Goal: Task Accomplishment & Management: Use online tool/utility

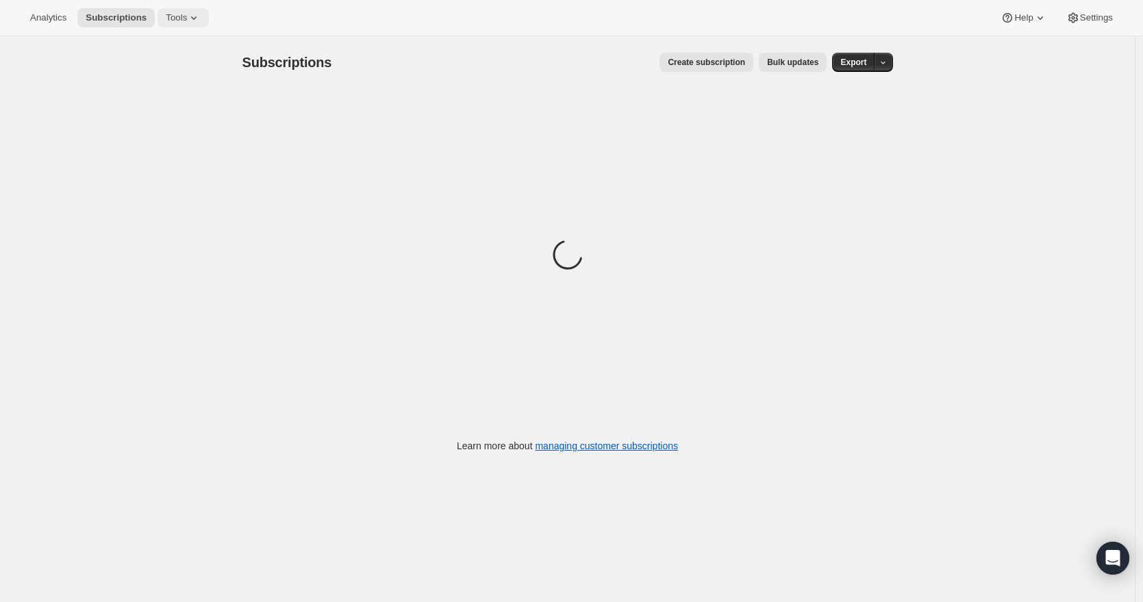
click at [191, 21] on icon at bounding box center [194, 18] width 14 height 14
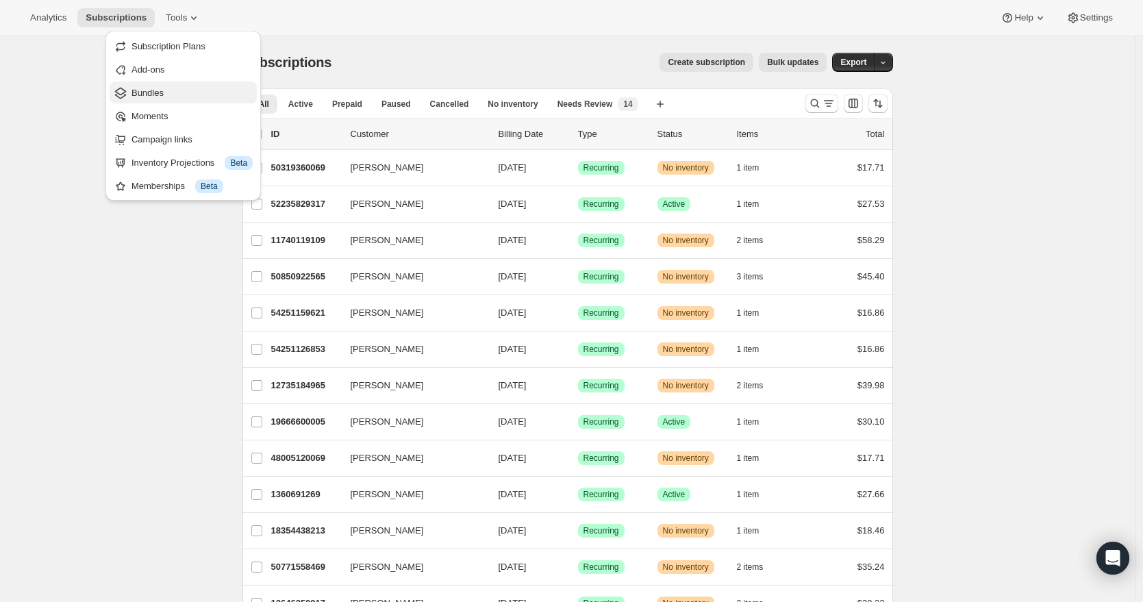
click at [168, 90] on span "Bundles" at bounding box center [191, 93] width 121 height 14
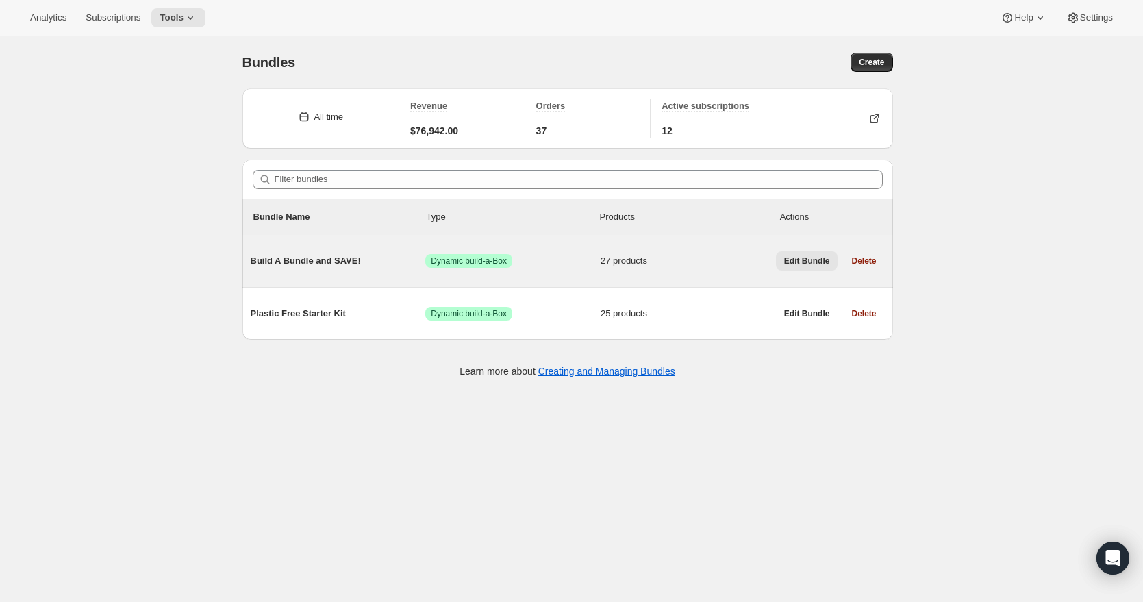
click at [807, 258] on span "Edit Bundle" at bounding box center [807, 260] width 46 height 11
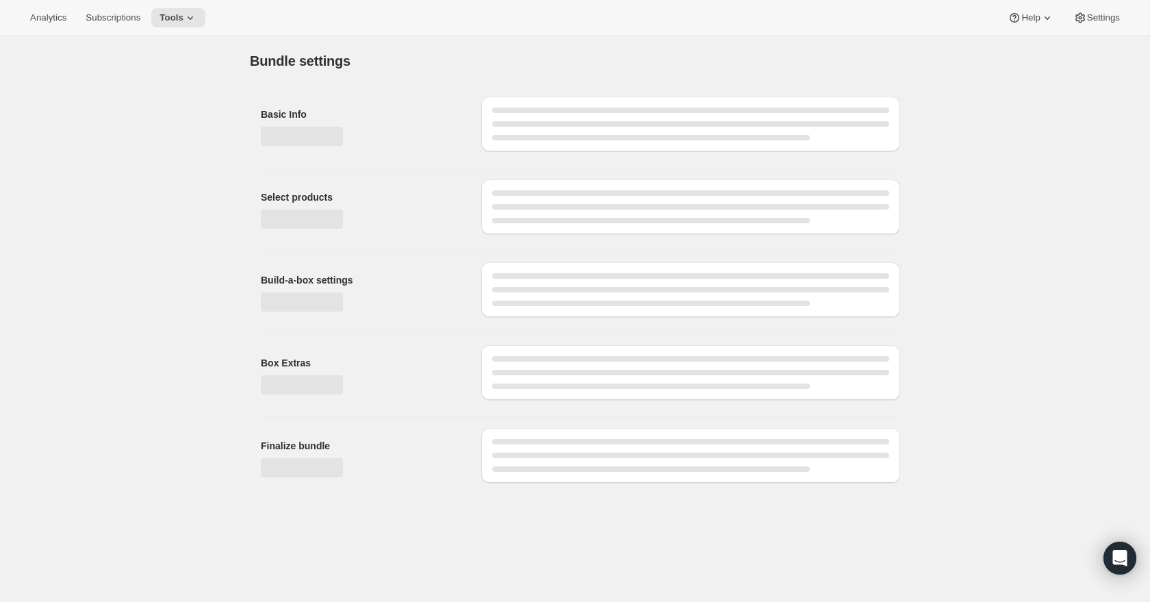
type input "Build A Bundle and SAVE!"
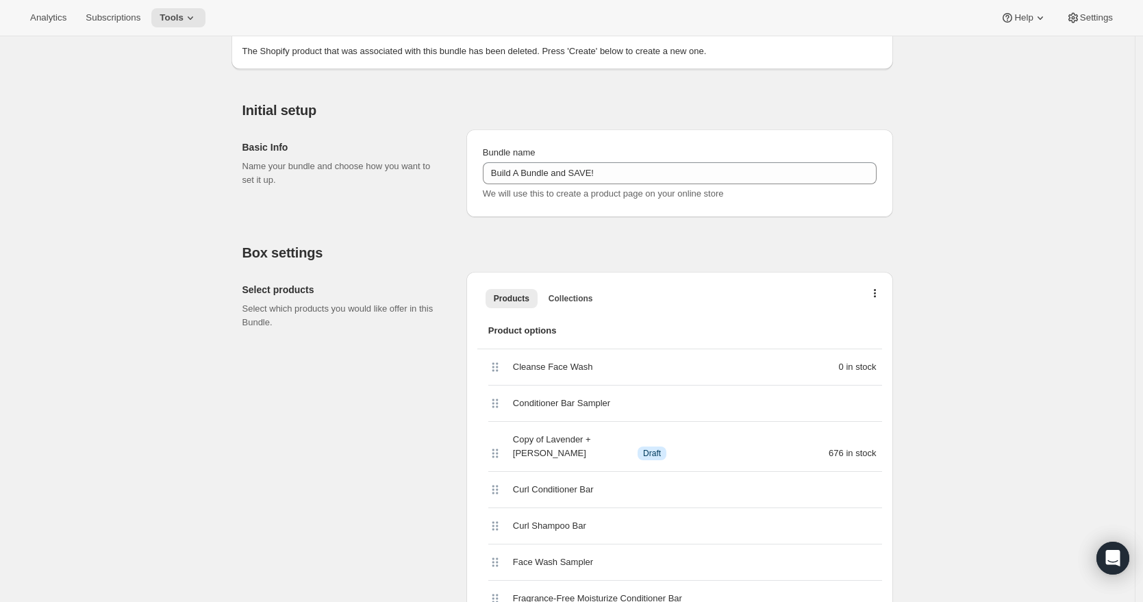
scroll to position [287, 0]
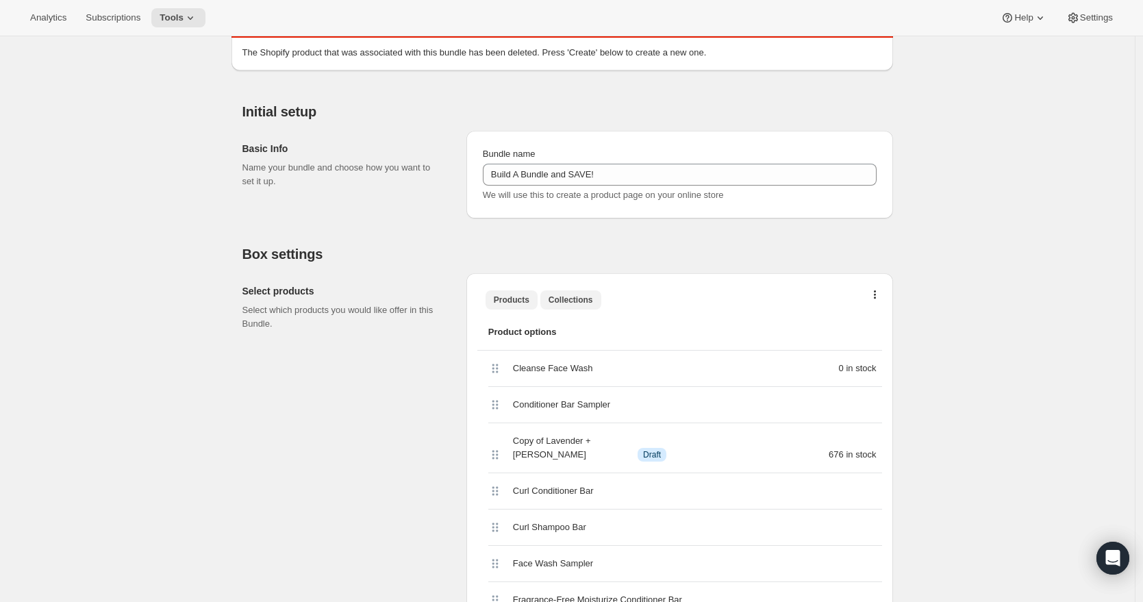
click at [575, 298] on span "Collections" at bounding box center [571, 299] width 45 height 11
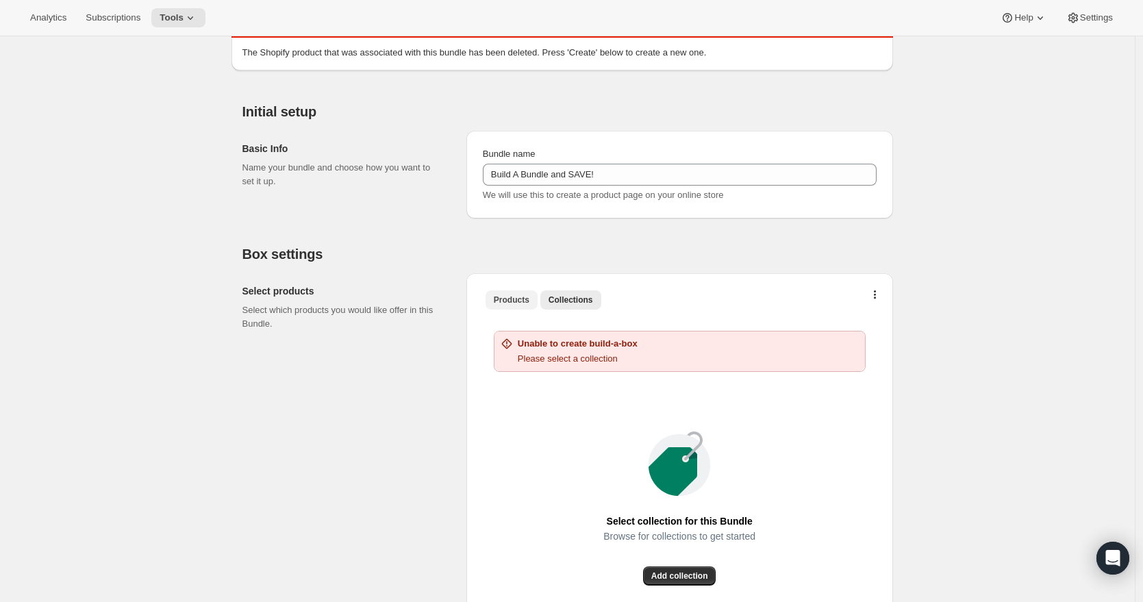
click at [512, 295] on span "Products" at bounding box center [512, 299] width 36 height 11
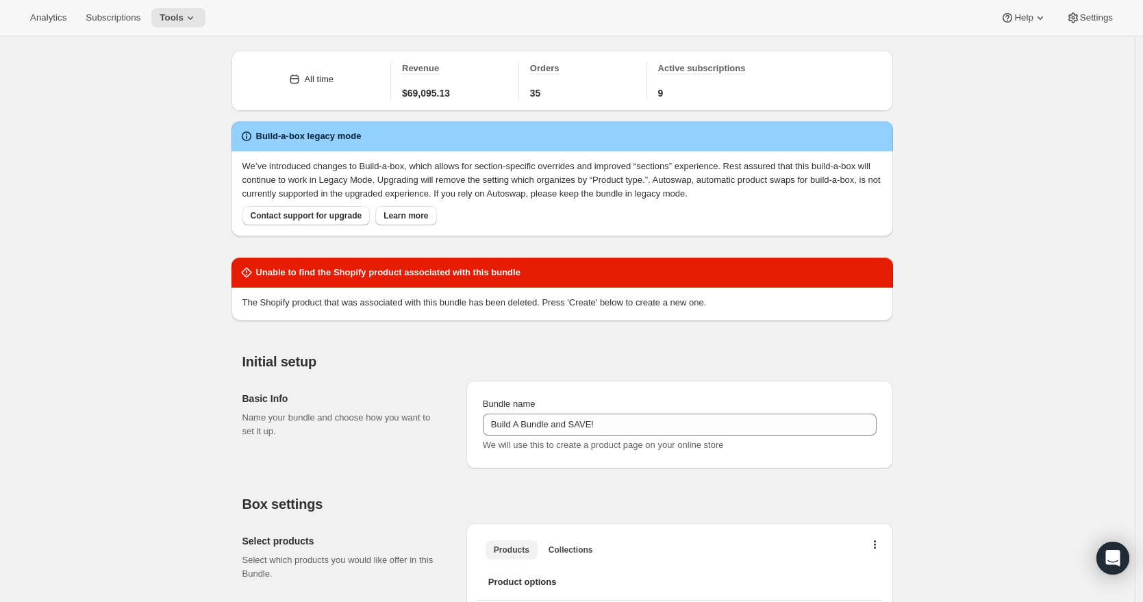
scroll to position [5, 0]
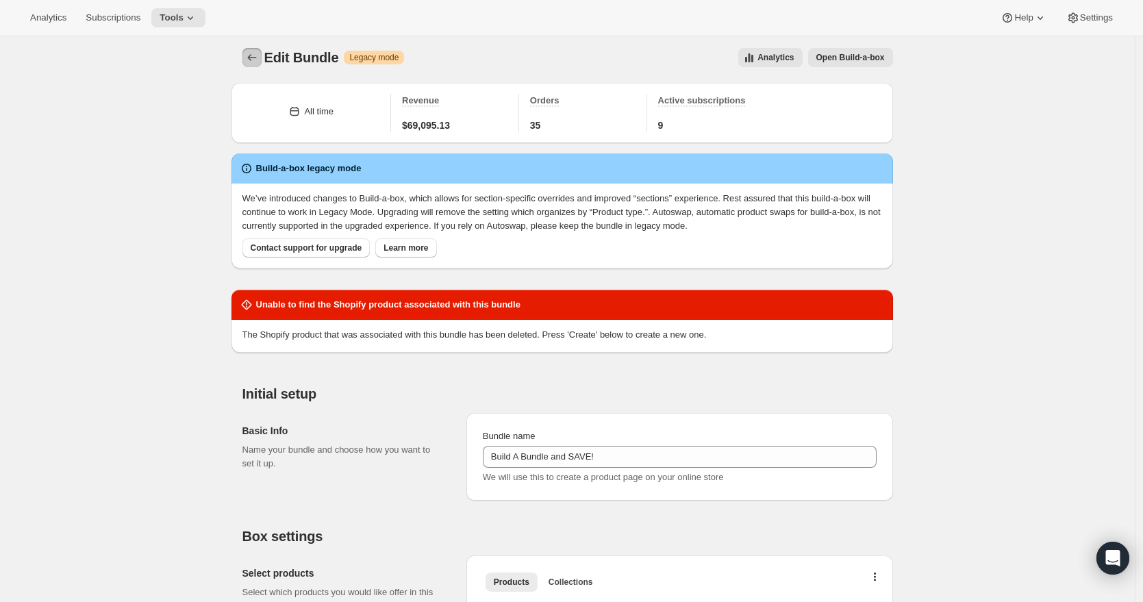
click at [254, 60] on icon "Bundles" at bounding box center [252, 58] width 14 height 14
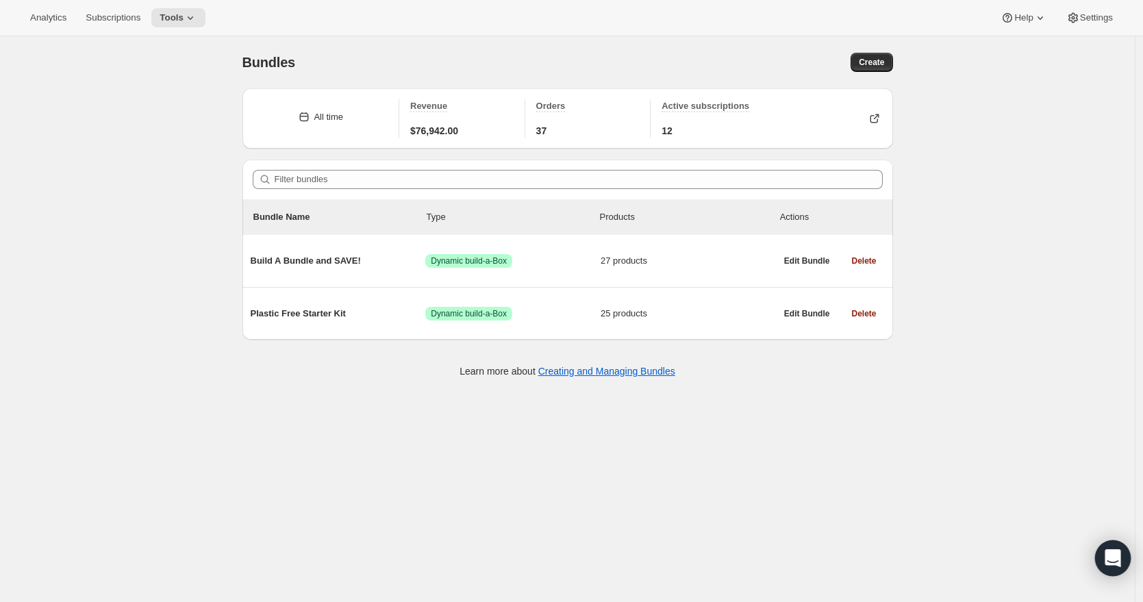
click at [1112, 555] on icon "Open Intercom Messenger" at bounding box center [1113, 558] width 16 height 18
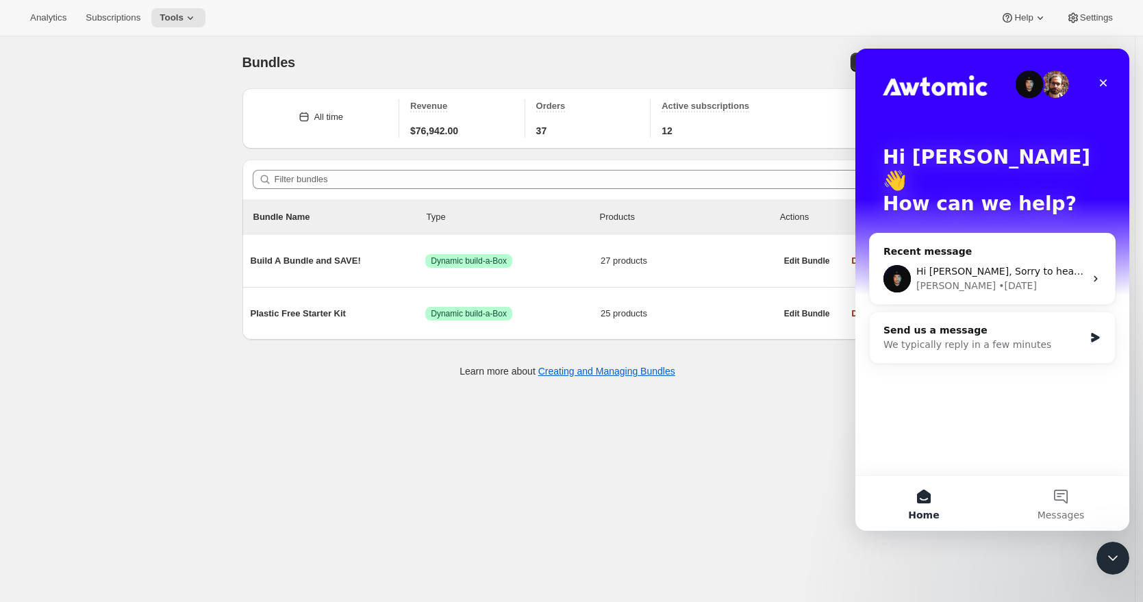
click at [920, 496] on button "Home" at bounding box center [923, 503] width 137 height 55
click at [1011, 323] on div "Send us a message" at bounding box center [983, 330] width 201 height 14
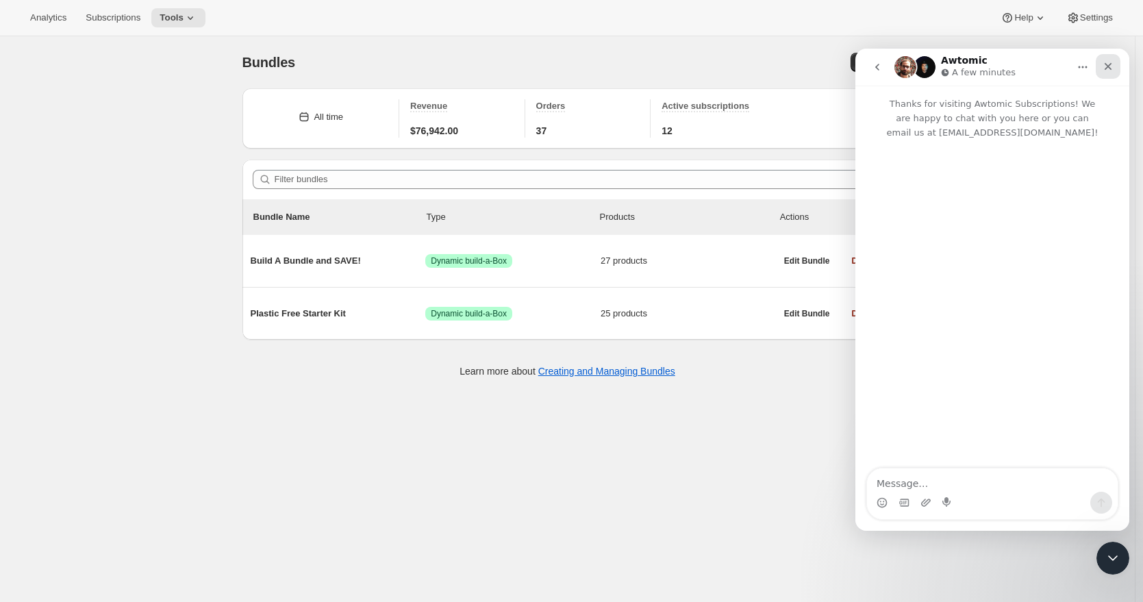
click at [1105, 64] on icon "Close" at bounding box center [1109, 67] width 8 height 8
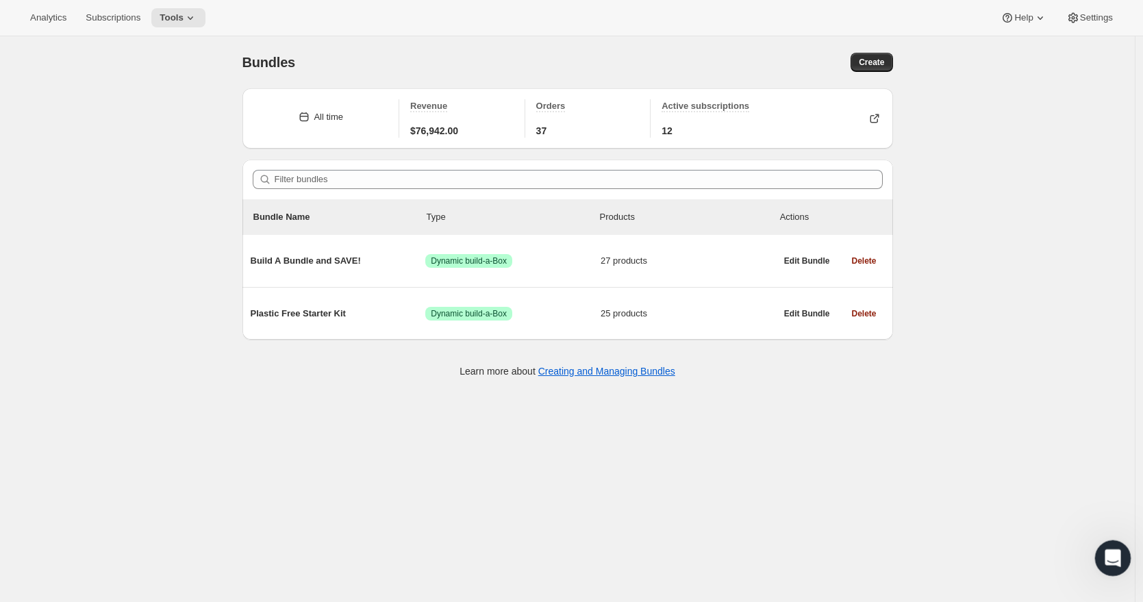
click at [1115, 556] on icon "Open Intercom Messenger" at bounding box center [1111, 556] width 23 height 23
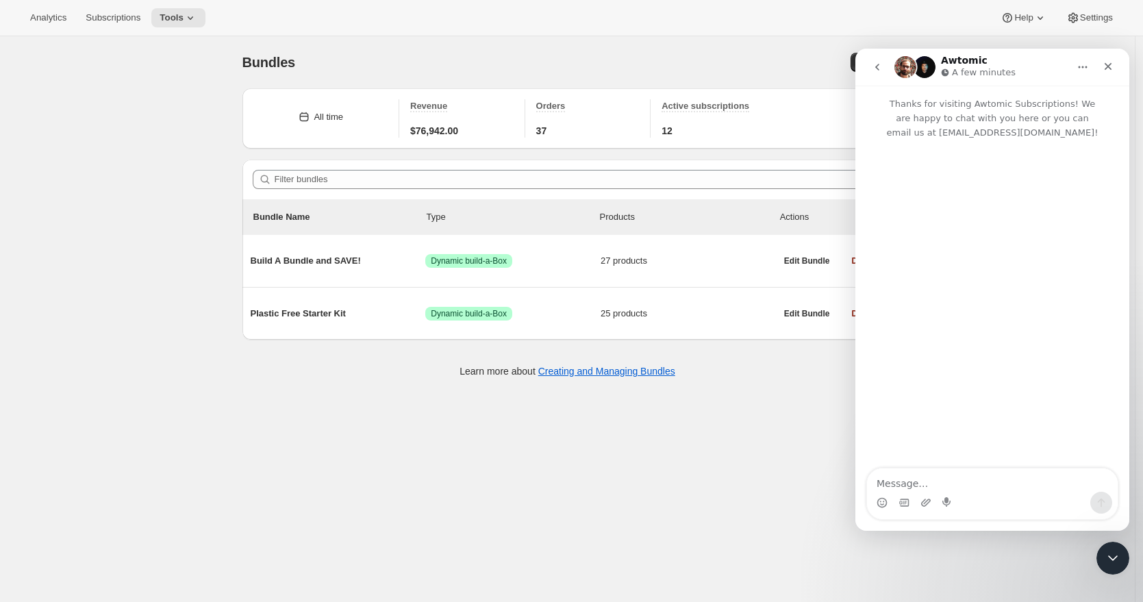
click at [877, 70] on icon "go back" at bounding box center [877, 67] width 11 height 11
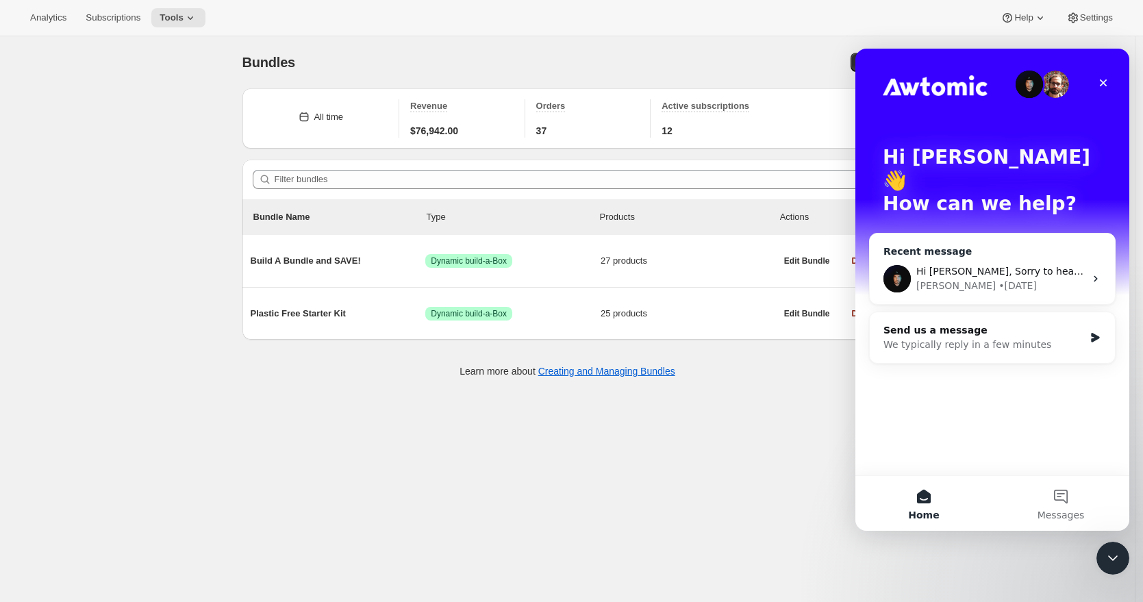
click at [983, 279] on div "[PERSON_NAME] • [DATE]" at bounding box center [1000, 286] width 168 height 14
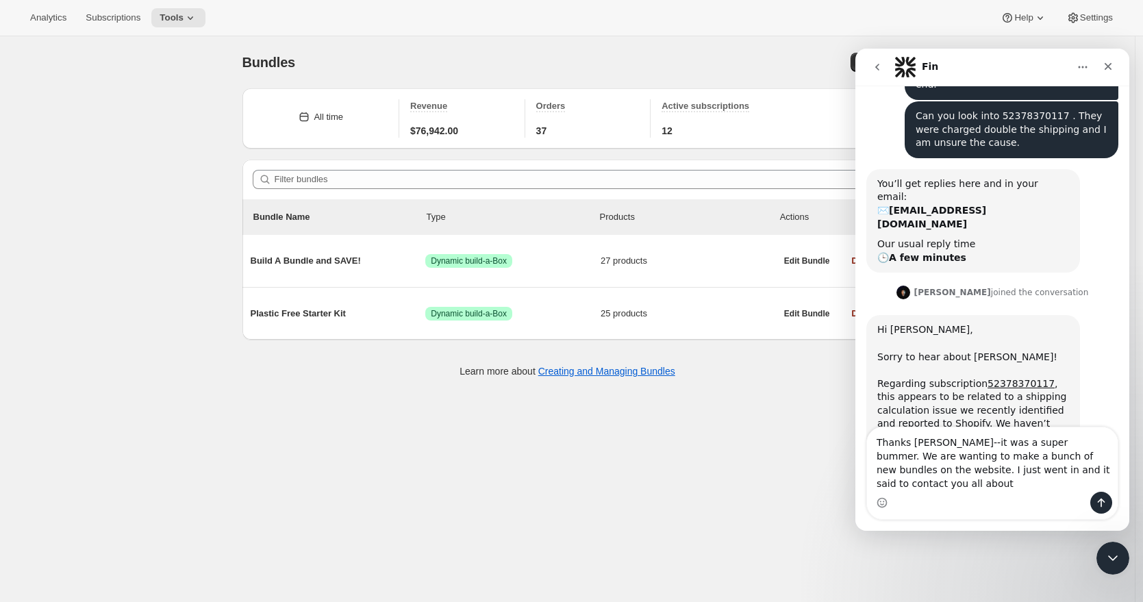
scroll to position [153, 0]
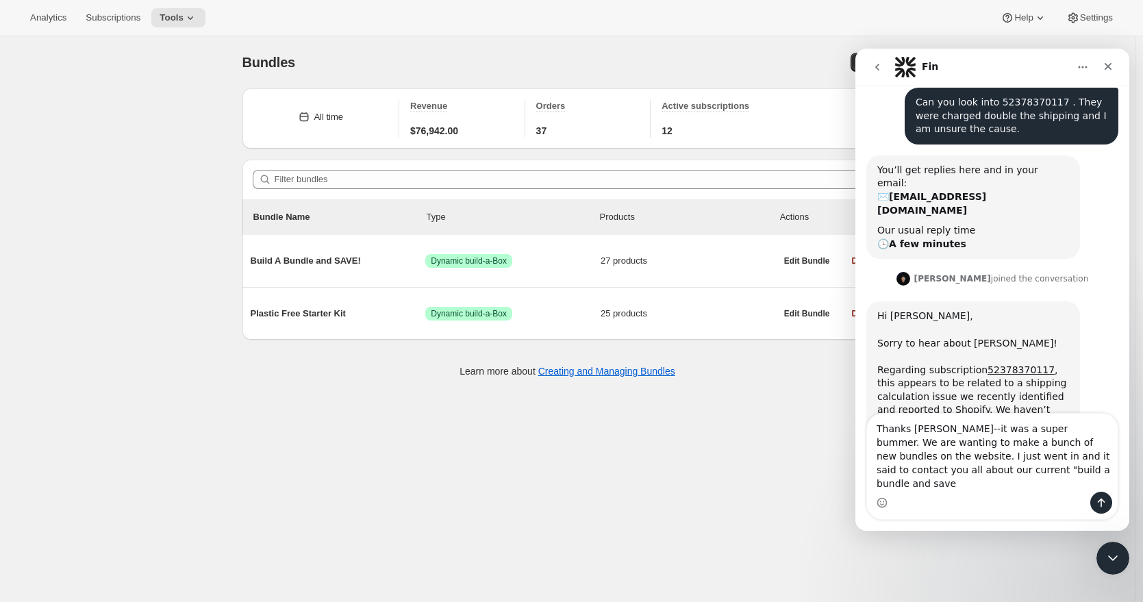
type textarea "Thanks [PERSON_NAME]--it was a super bummer. We are wanting to make a bunch of …"
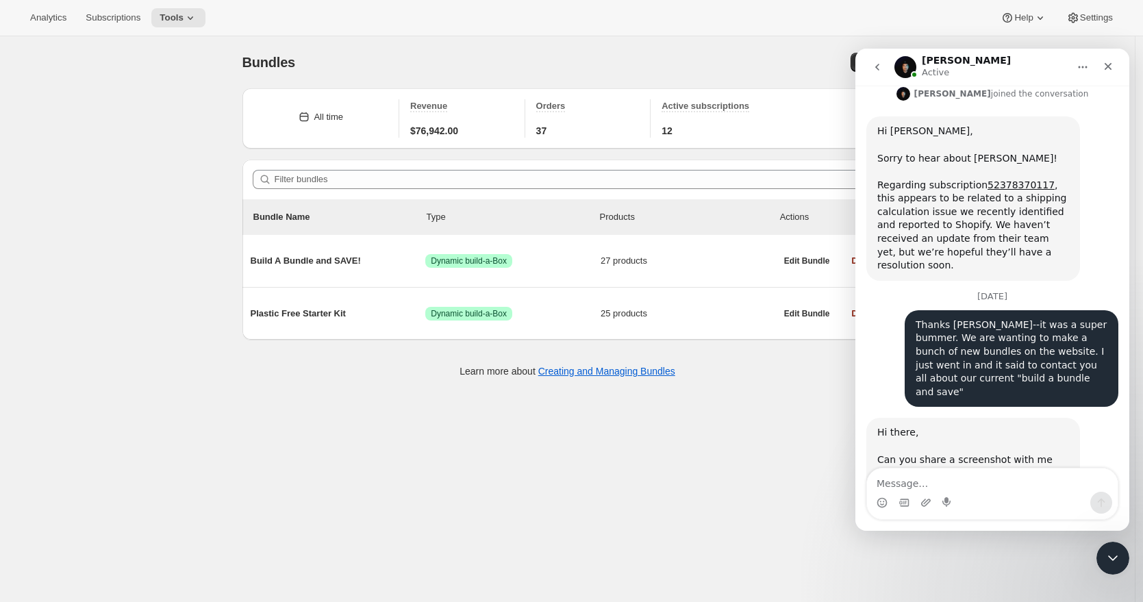
scroll to position [379, 0]
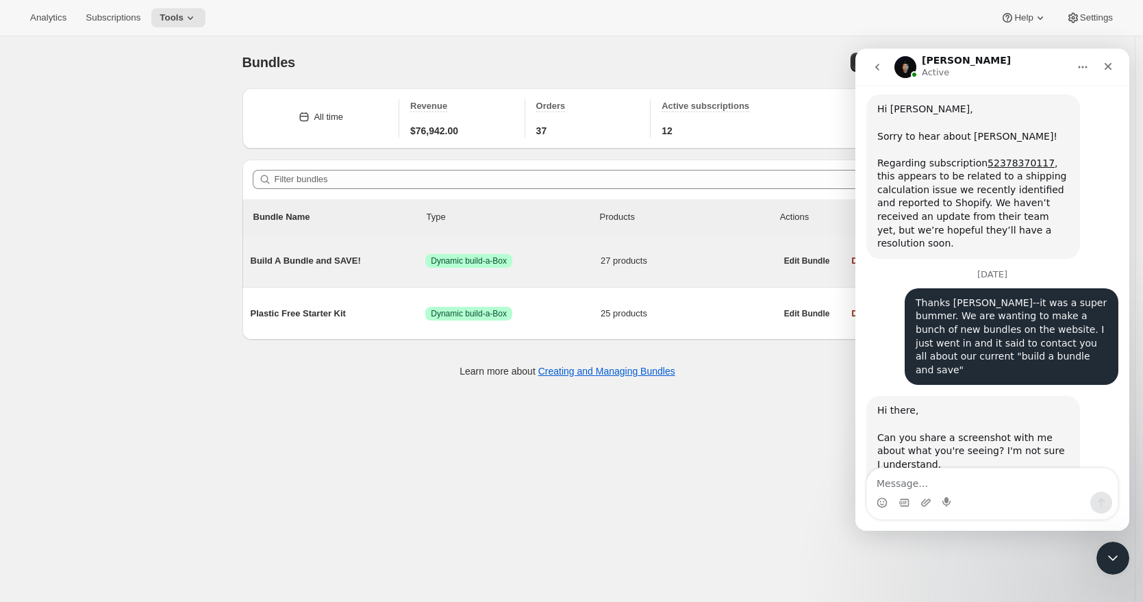
click at [336, 260] on span "Build A Bundle and SAVE!" at bounding box center [338, 261] width 175 height 14
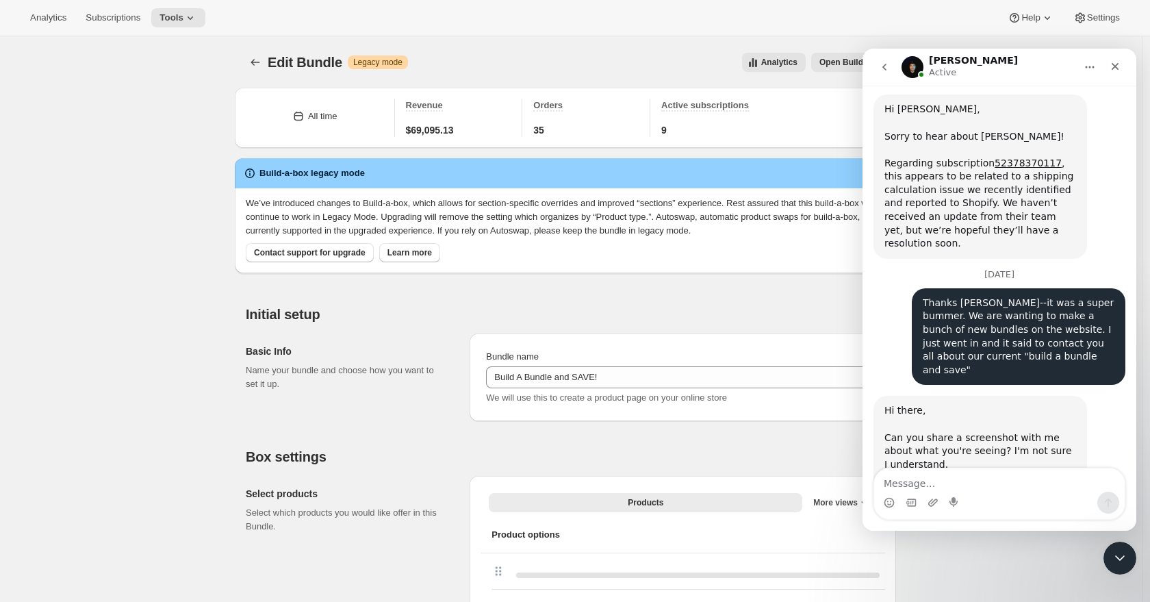
type input "Build A Bundle and SAVE!"
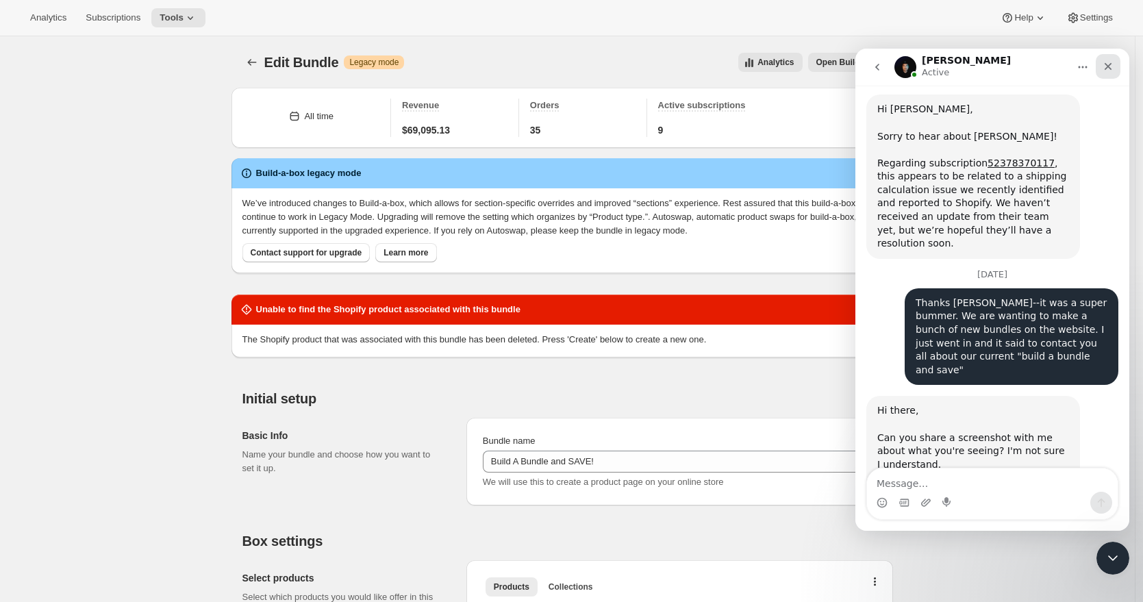
click at [1108, 69] on icon "Close" at bounding box center [1108, 66] width 11 height 11
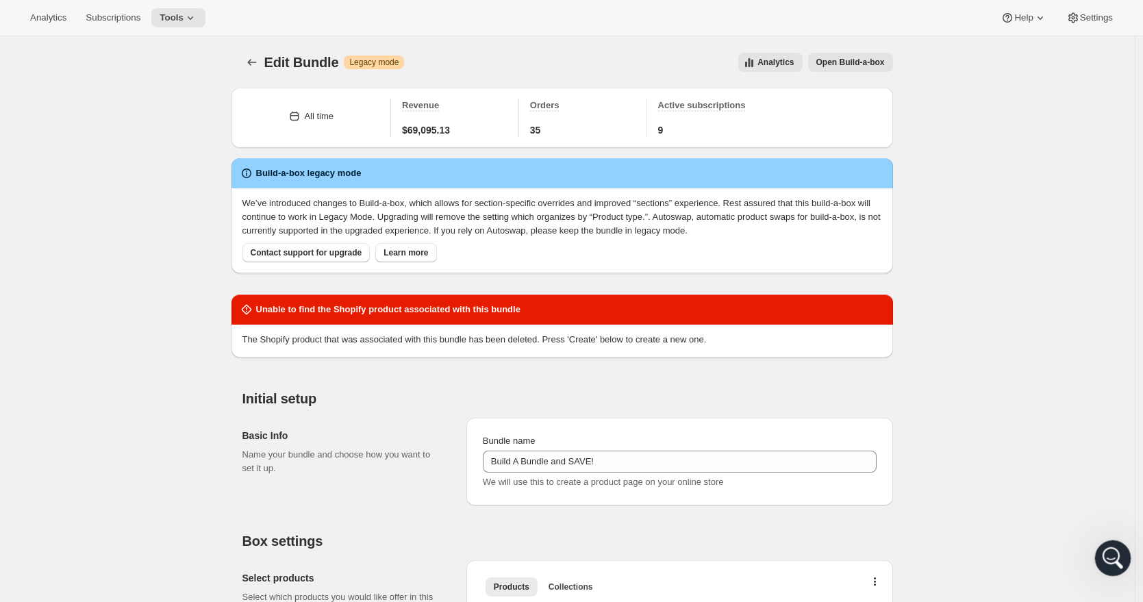
click at [1110, 566] on div "Open Intercom Messenger" at bounding box center [1110, 555] width 45 height 45
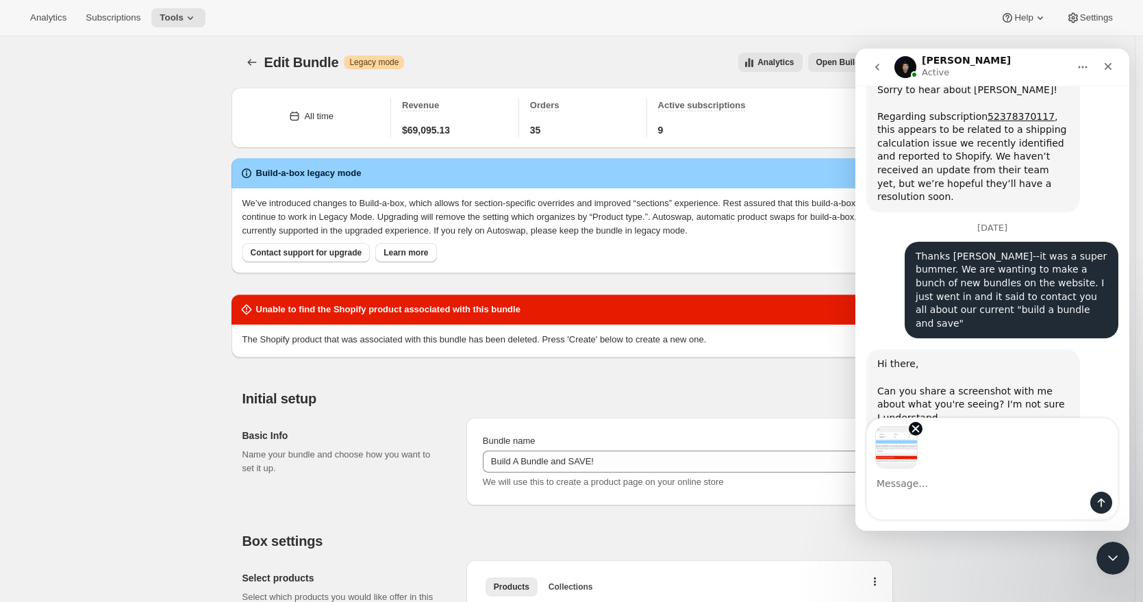
scroll to position [429, 0]
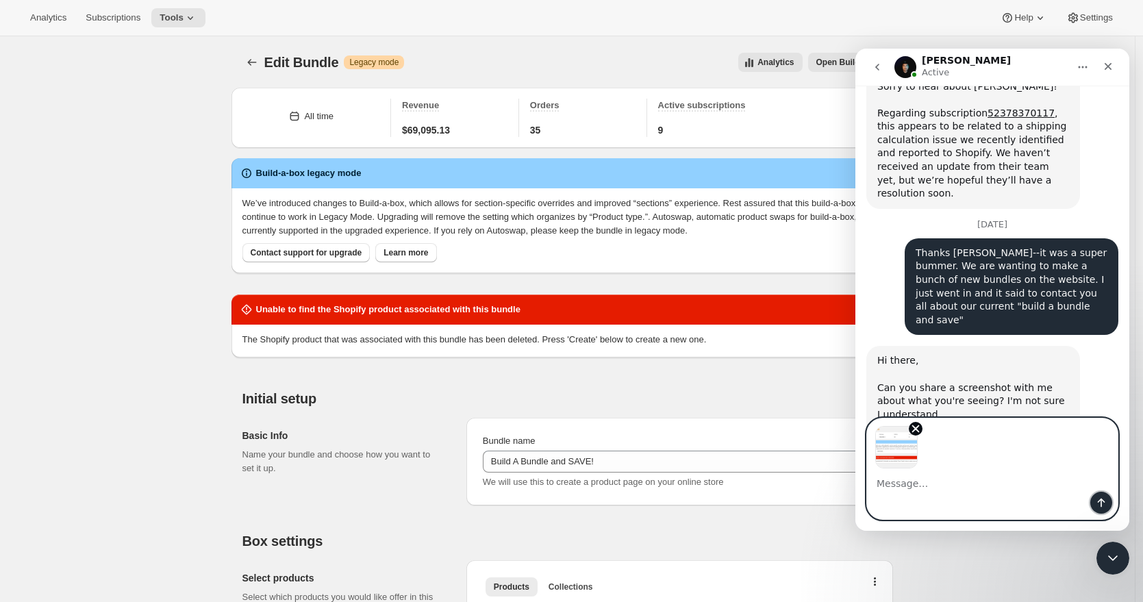
click at [1098, 503] on icon "Send a message…" at bounding box center [1101, 502] width 11 height 11
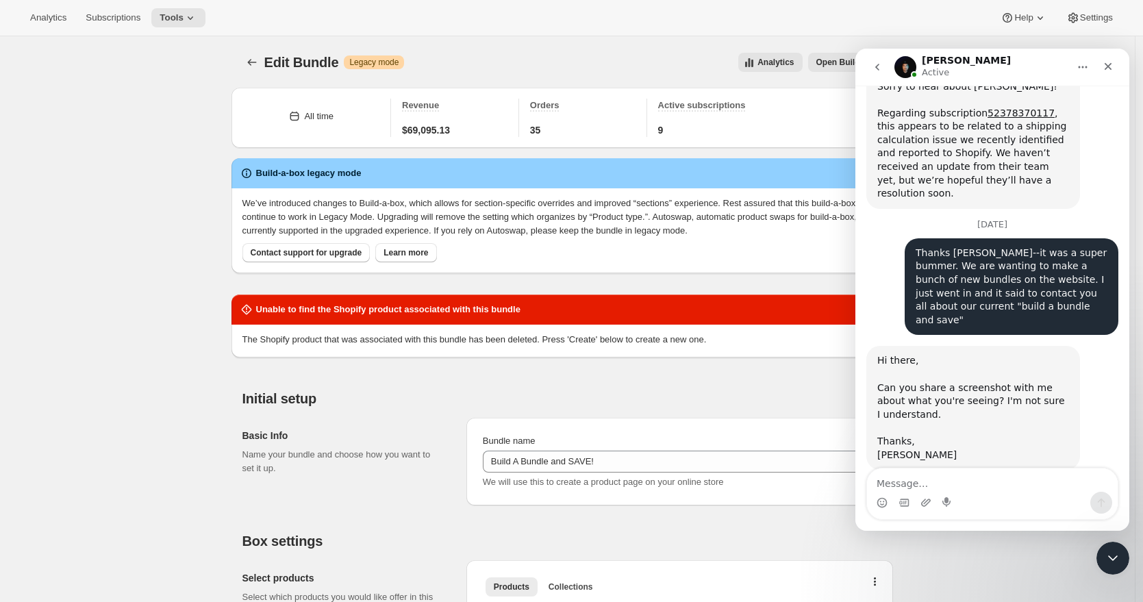
scroll to position [487, 0]
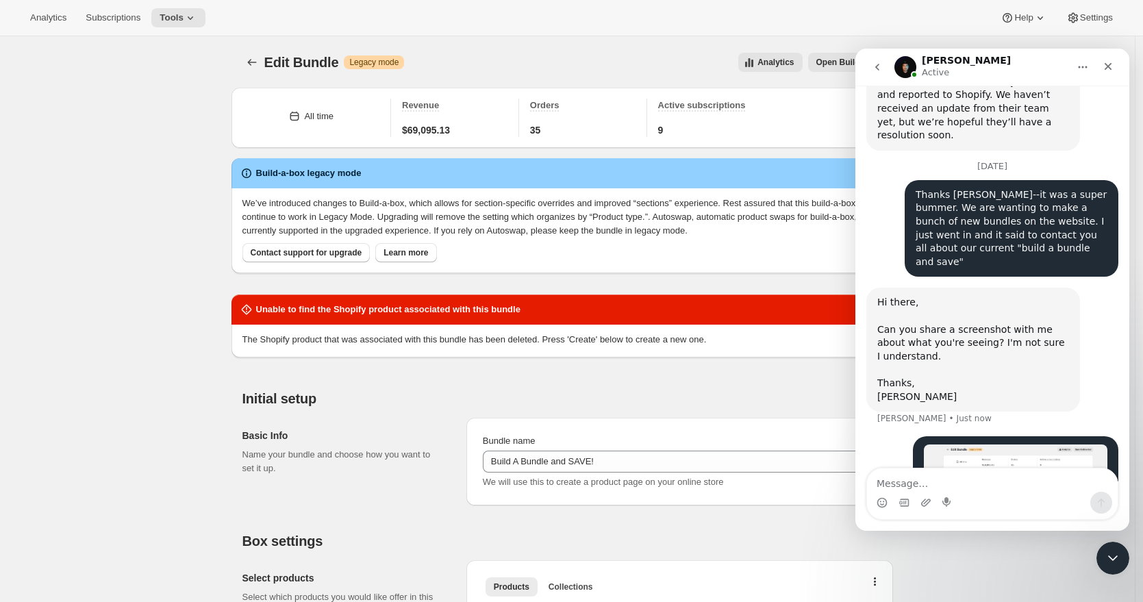
click at [654, 407] on div "Basic Info Name your bundle and choose how you want to set it up. Bundle name B…" at bounding box center [567, 456] width 651 height 99
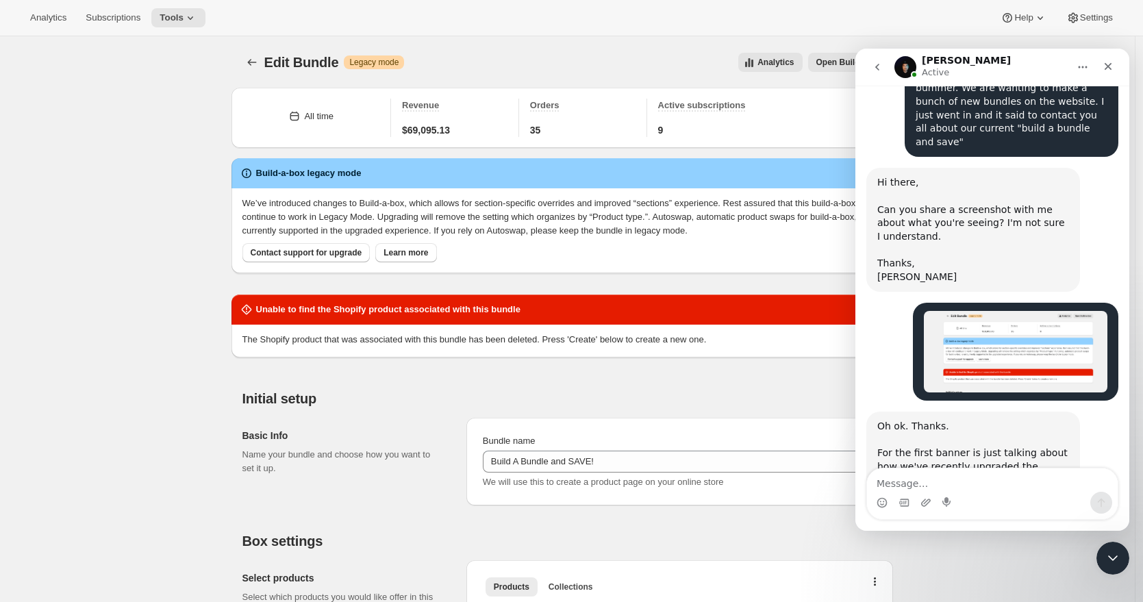
scroll to position [675, 0]
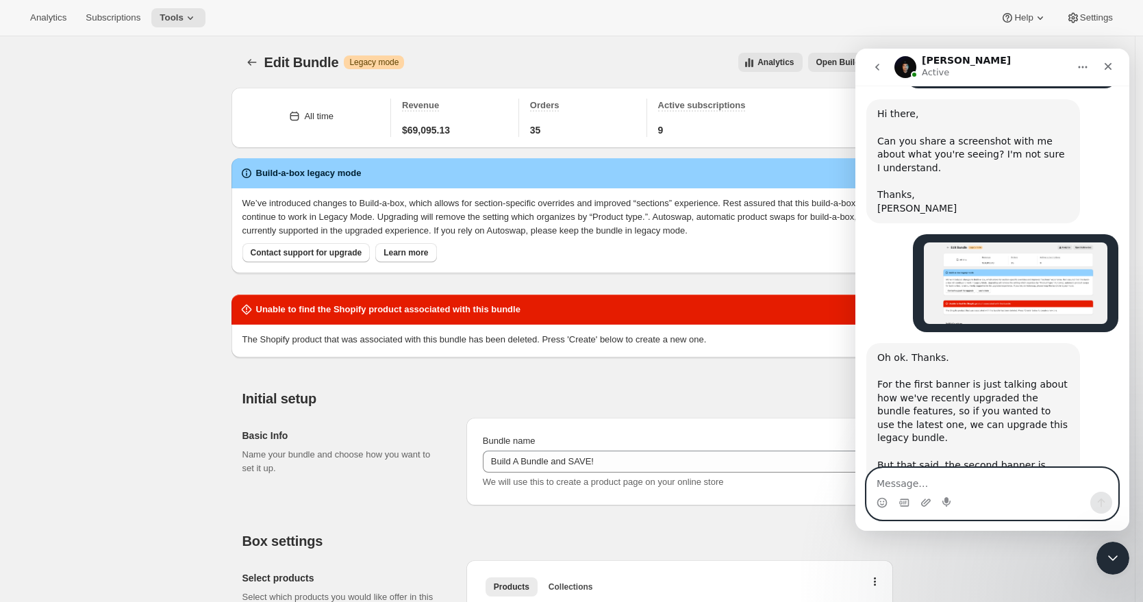
click at [907, 483] on textarea "Message…" at bounding box center [992, 479] width 251 height 23
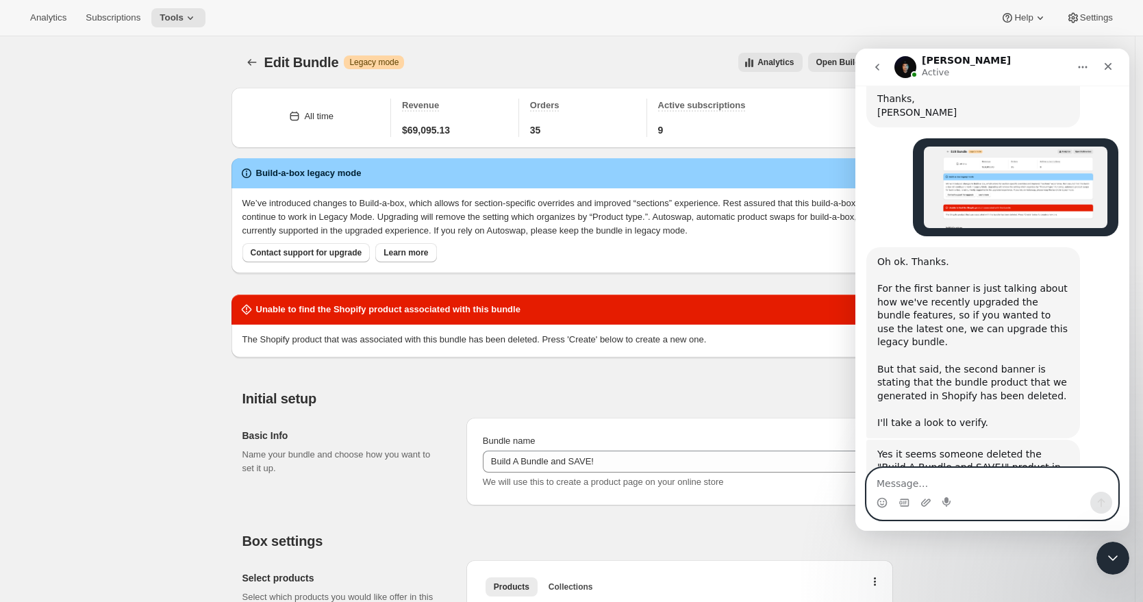
scroll to position [773, 0]
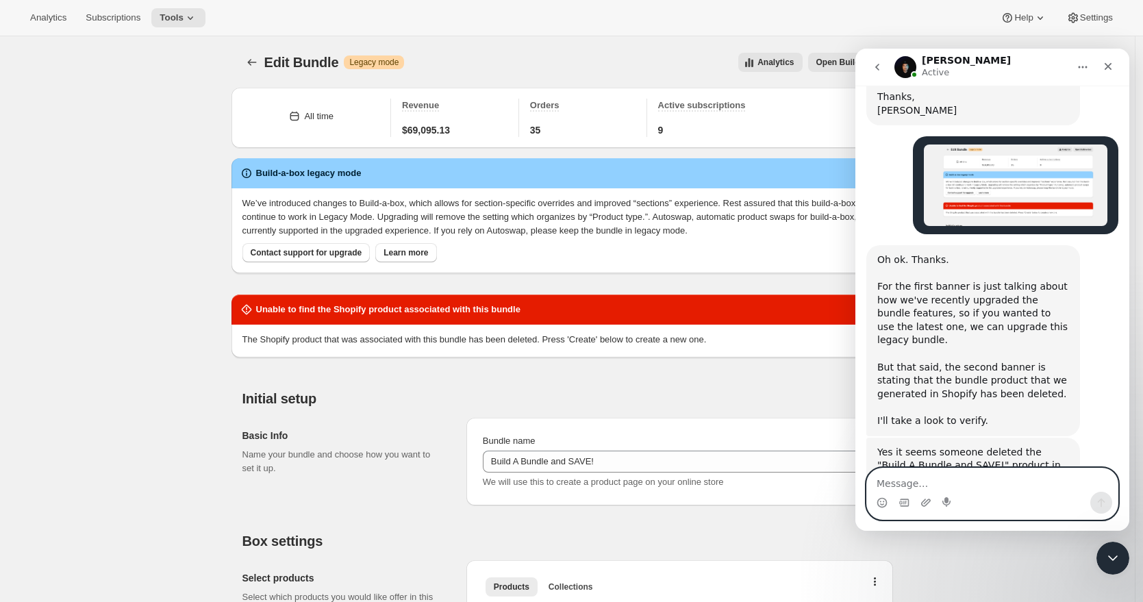
click at [951, 488] on textarea "Message…" at bounding box center [992, 479] width 251 height 23
type textarea "it is still on our website and functioning?"
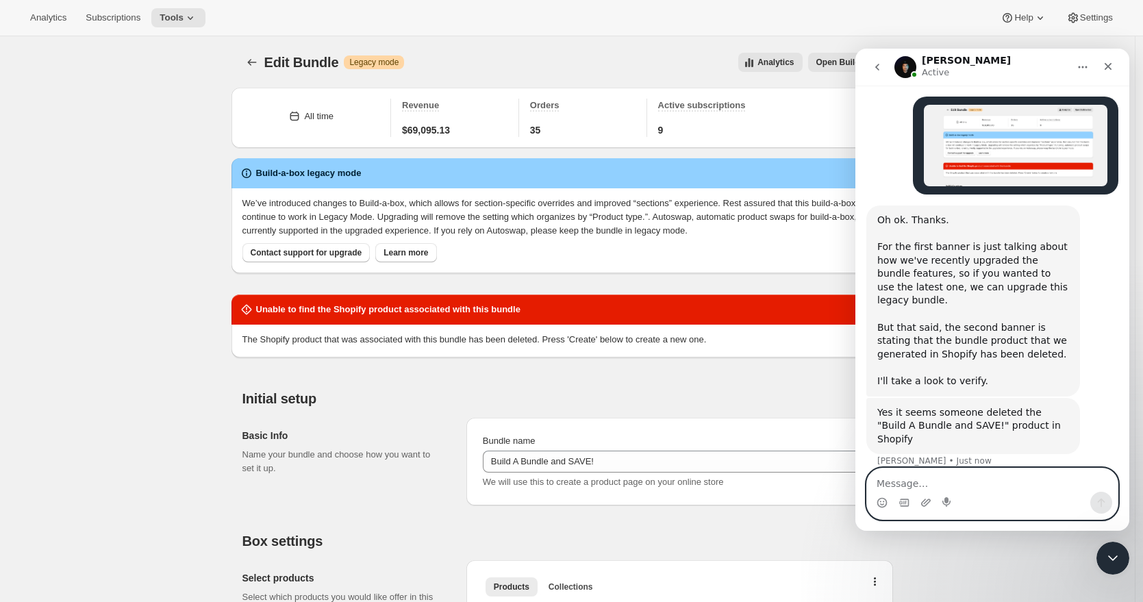
scroll to position [814, 0]
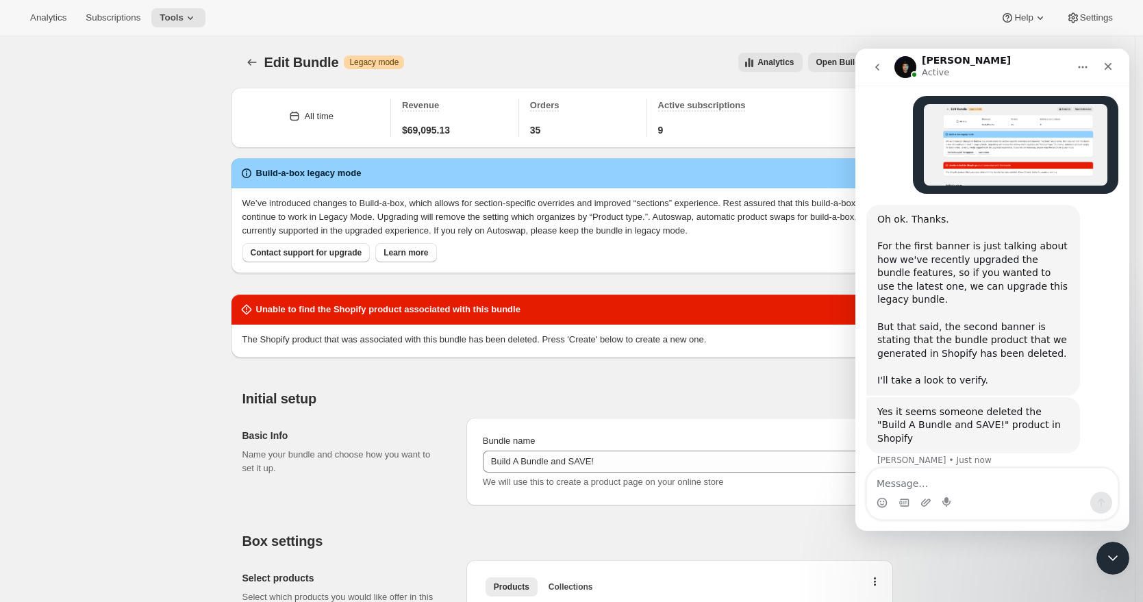
click at [318, 73] on div "Edit Bundle. This page is ready Edit Bundle Warning Legacy mode Analytics Open …" at bounding box center [567, 62] width 651 height 52
click at [255, 63] on icon "Bundles" at bounding box center [252, 62] width 14 height 14
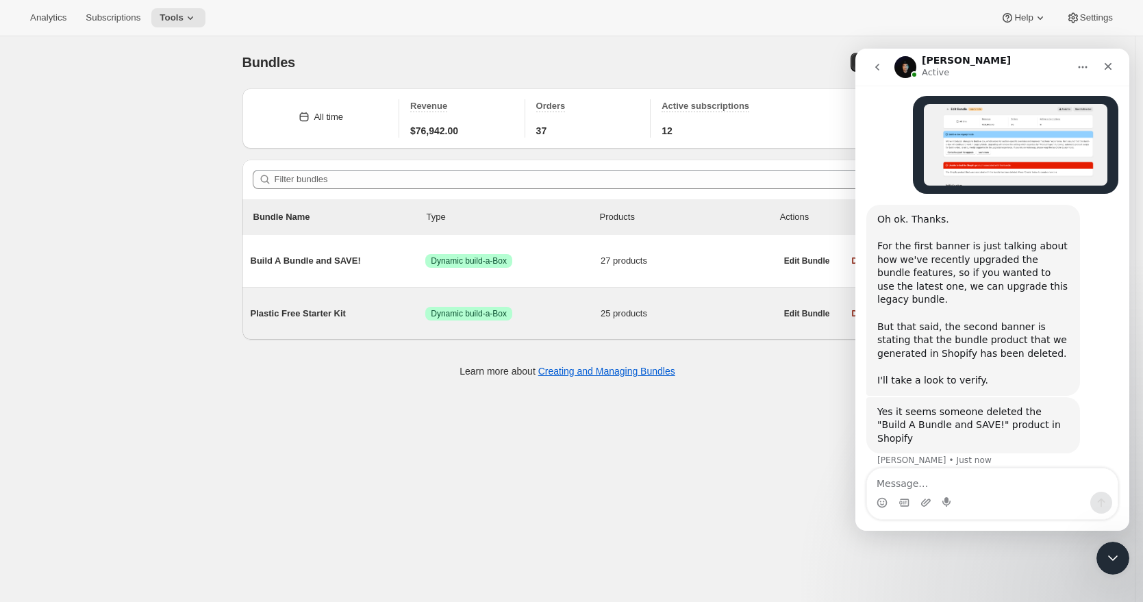
click at [398, 318] on span "Plastic Free Starter Kit" at bounding box center [338, 314] width 175 height 14
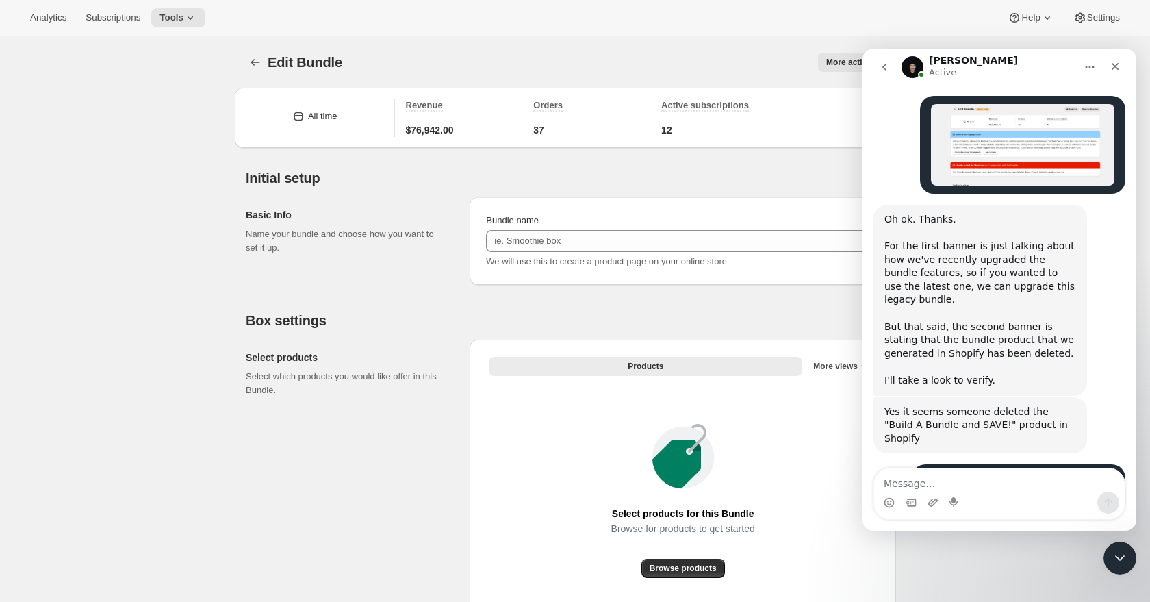
type input "Plastic Free Starter Kit"
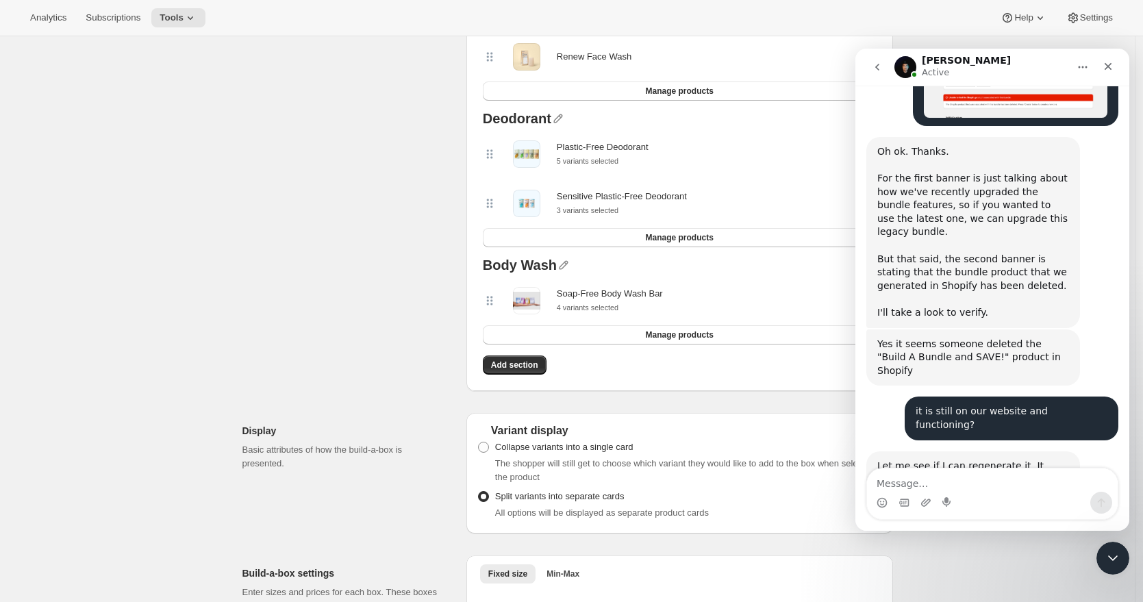
scroll to position [1466, 0]
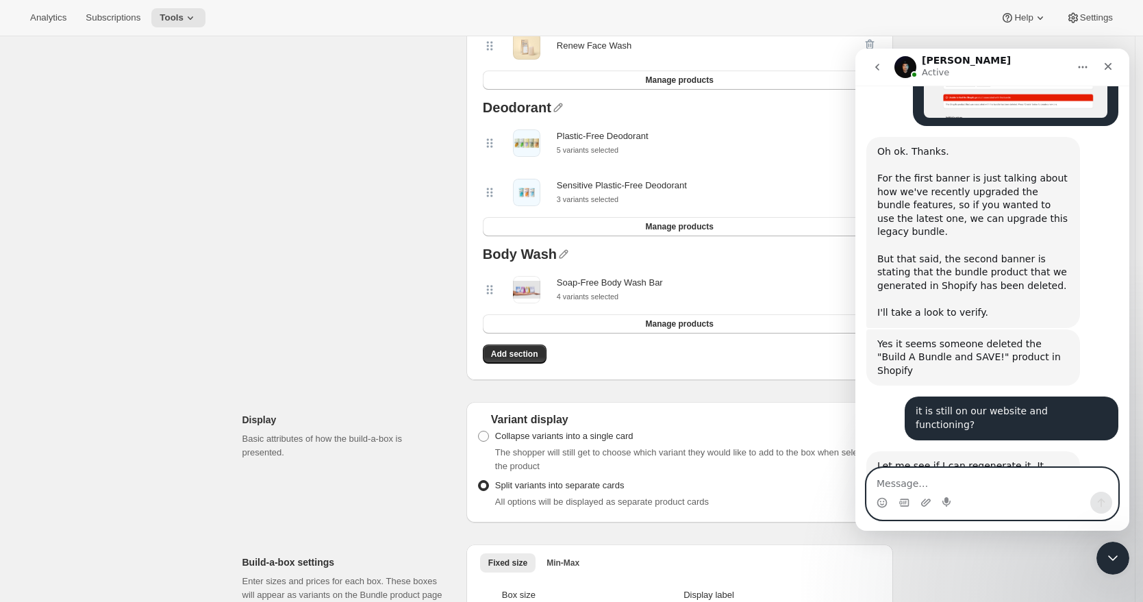
click at [913, 488] on textarea "Message…" at bounding box center [992, 479] width 251 height 23
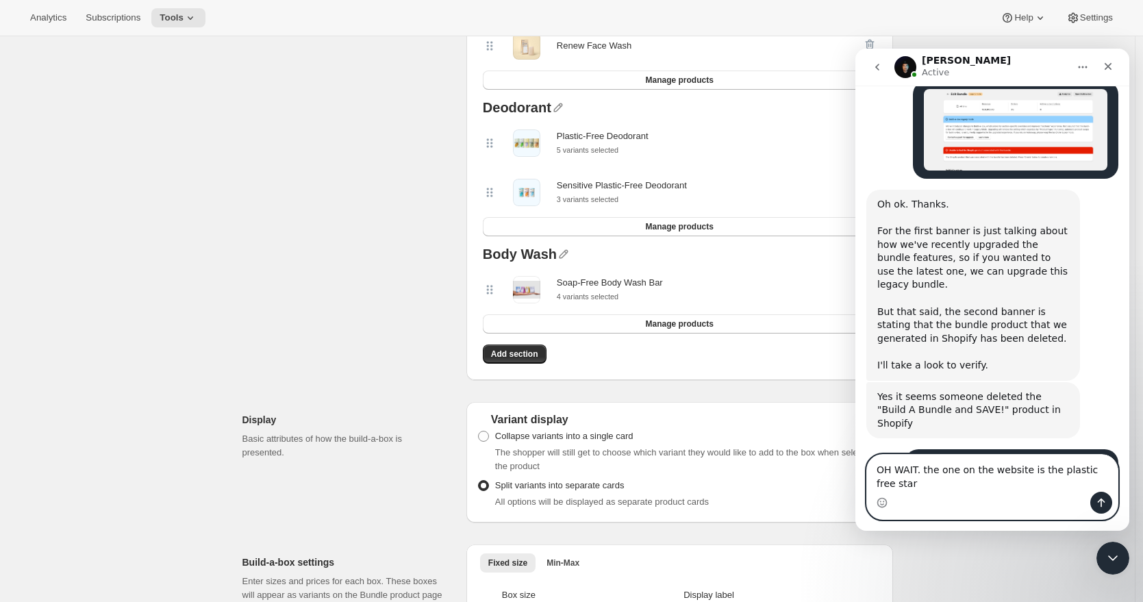
scroll to position [842, 0]
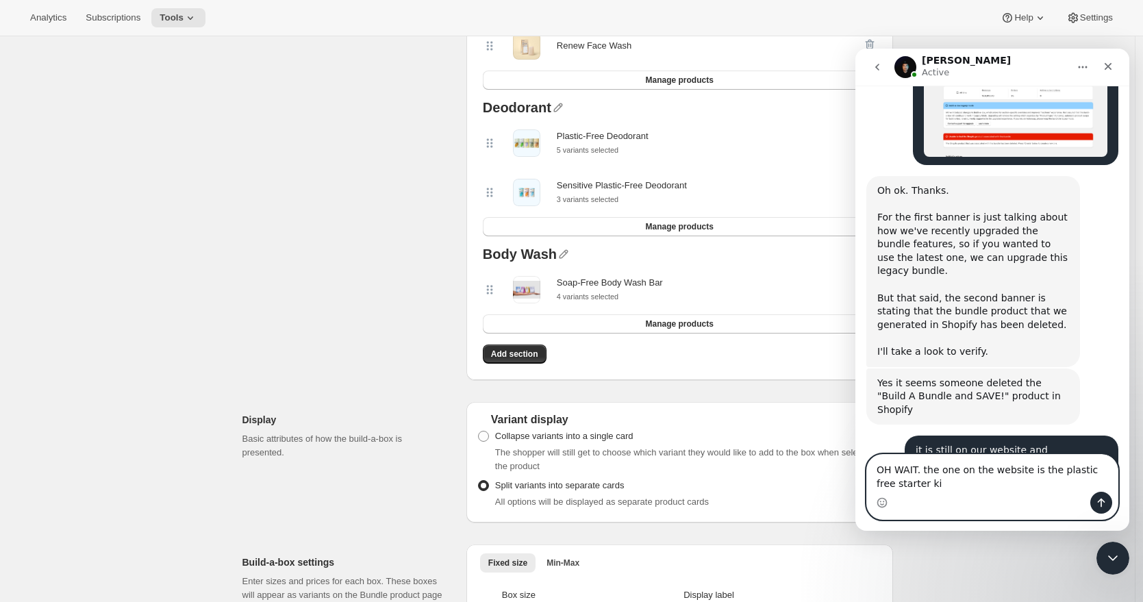
type textarea "OH WAIT. the one on the website is the plastic free starter kit"
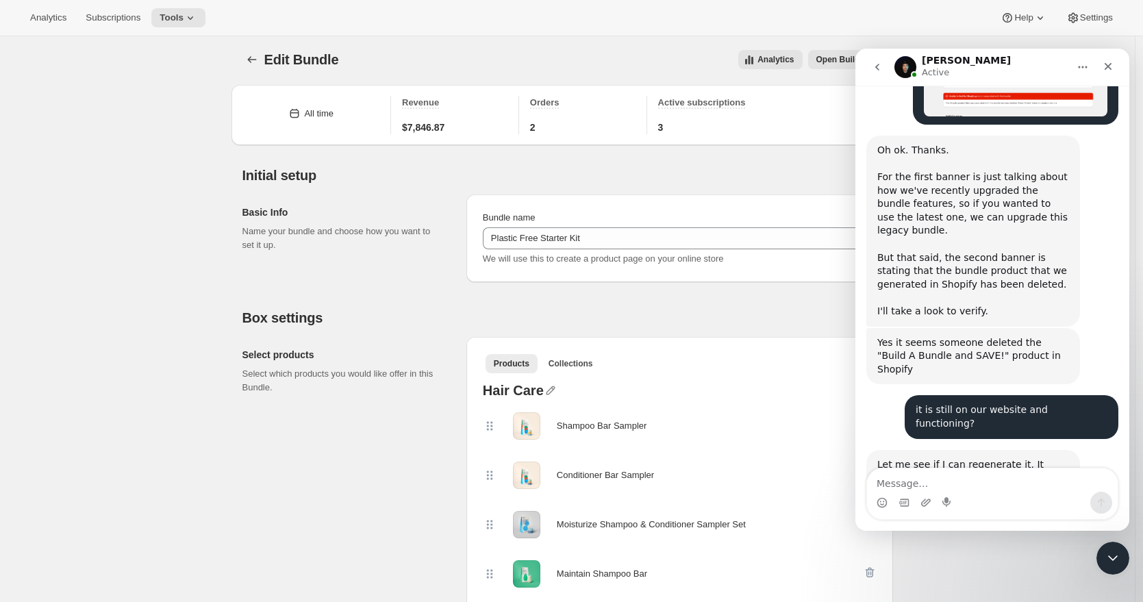
scroll to position [0, 0]
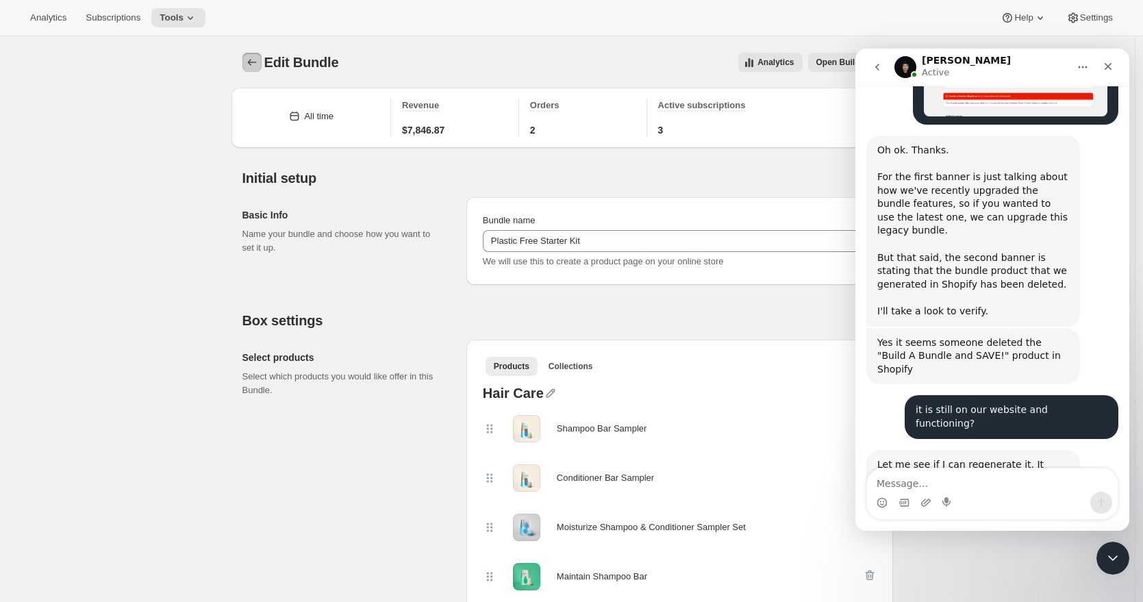
click at [252, 58] on icon "Bundles" at bounding box center [252, 62] width 14 height 14
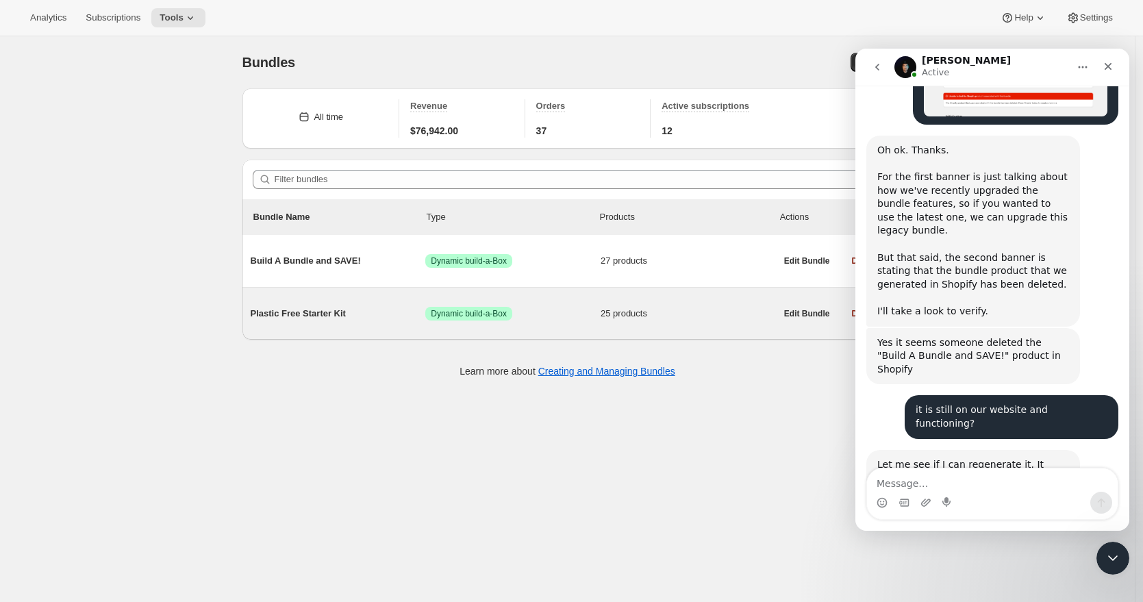
click at [347, 328] on div "Plastic Free Starter Kit Success Dynamic build-a-Box 25 products" at bounding box center [513, 314] width 525 height 36
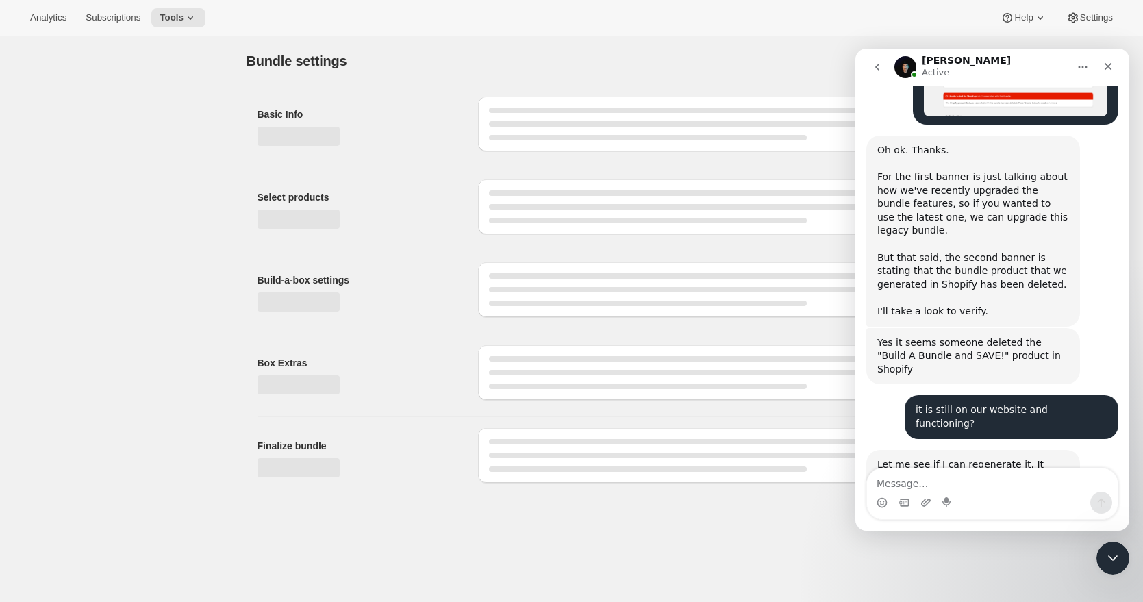
type input "Plastic Free Starter Kit"
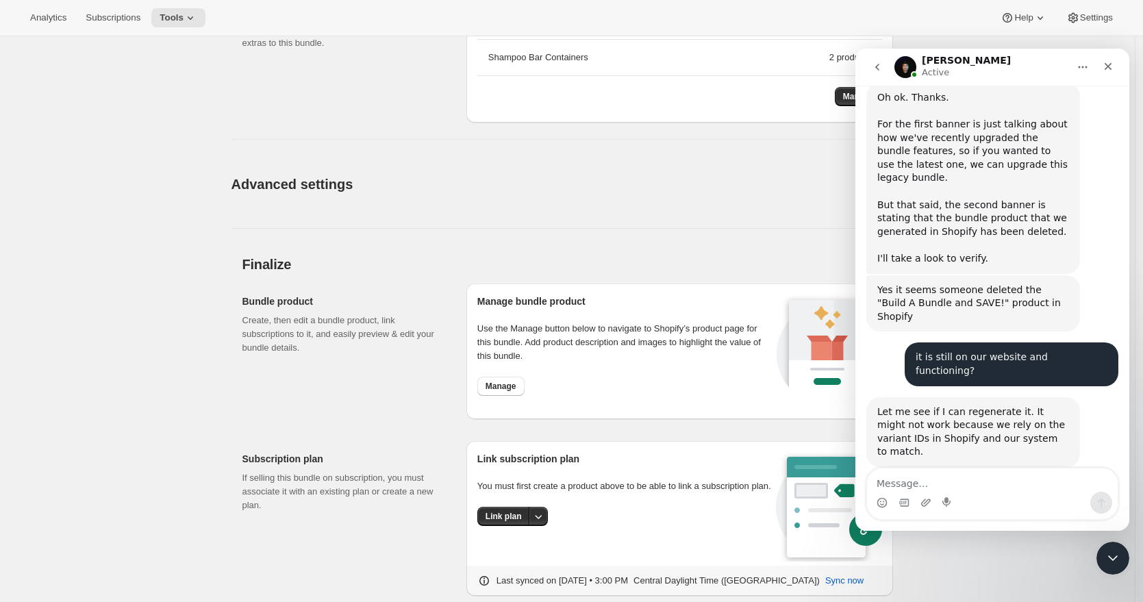
scroll to position [2445, 0]
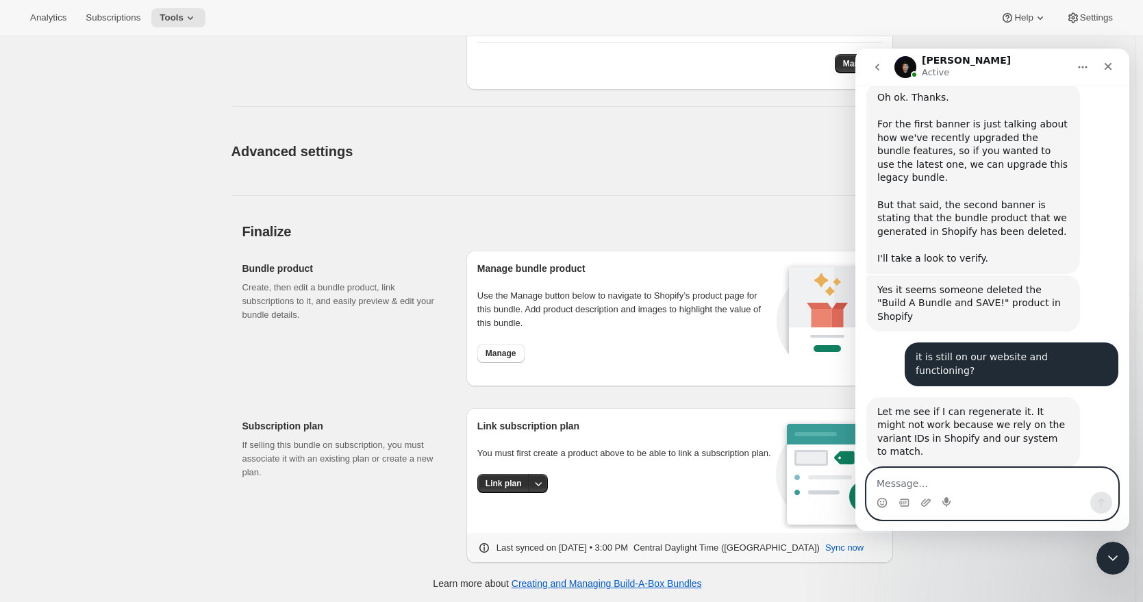
click at [914, 486] on textarea "Message…" at bounding box center [992, 479] width 251 height 23
drag, startPoint x: 1077, startPoint y: 488, endPoint x: 866, endPoint y: 486, distance: 211.6
click at [866, 486] on div "So perhaps the build a bundle and save So perhaps the build a bundle and save" at bounding box center [992, 494] width 252 height 52
type textarea """
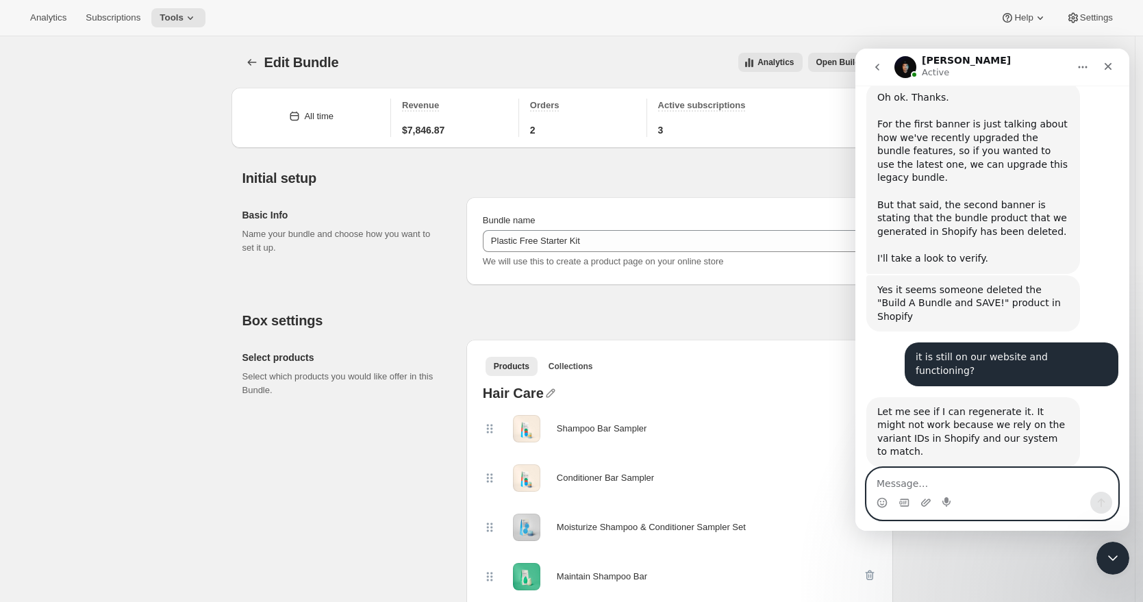
scroll to position [990, 0]
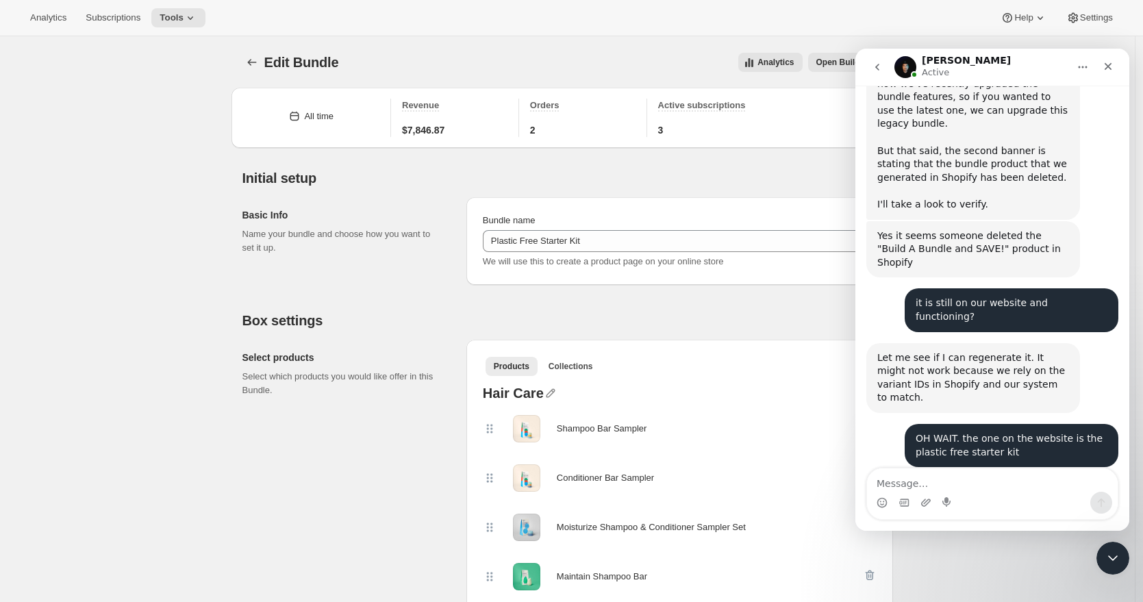
click at [682, 317] on h2 "Box settings" at bounding box center [567, 320] width 651 height 16
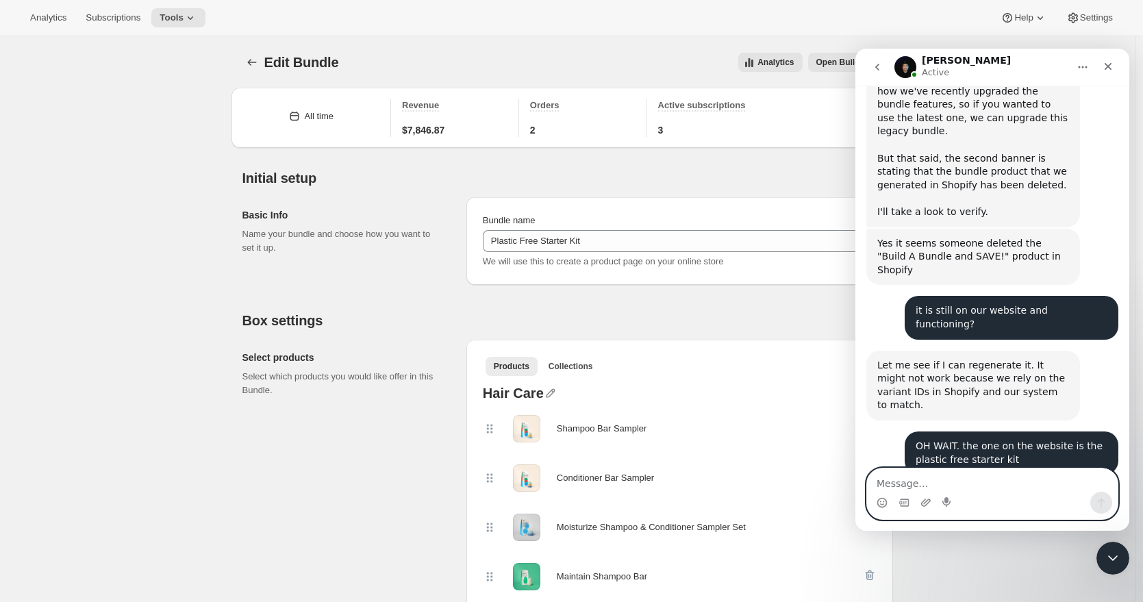
click at [914, 478] on textarea "Message…" at bounding box center [992, 479] width 251 height 23
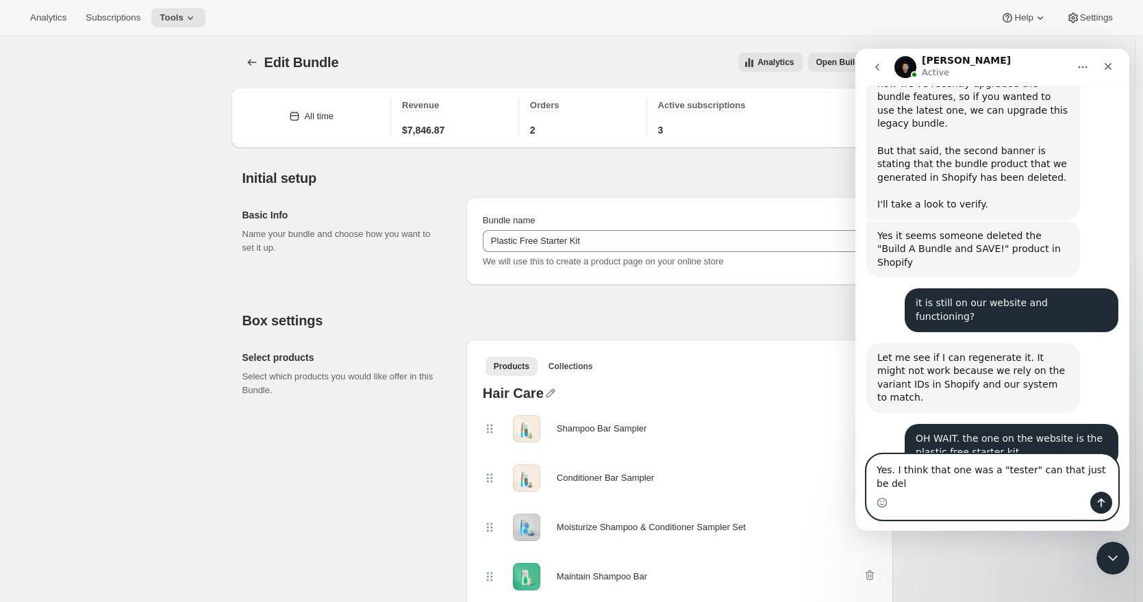
scroll to position [996, 0]
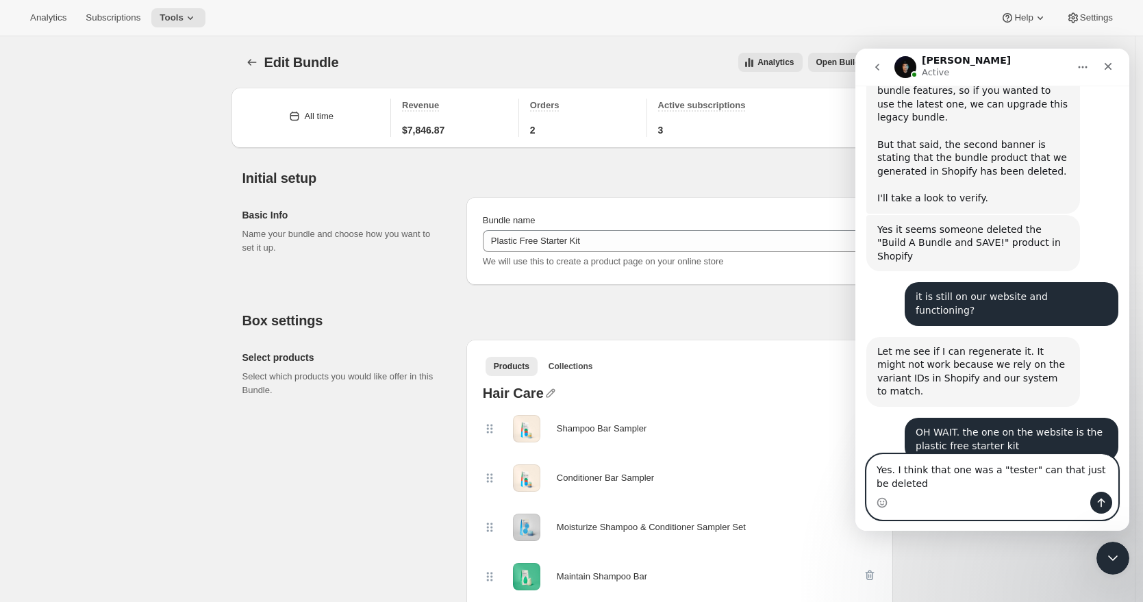
type textarea "Yes. I think that one was a "tester" can that just be deleted?"
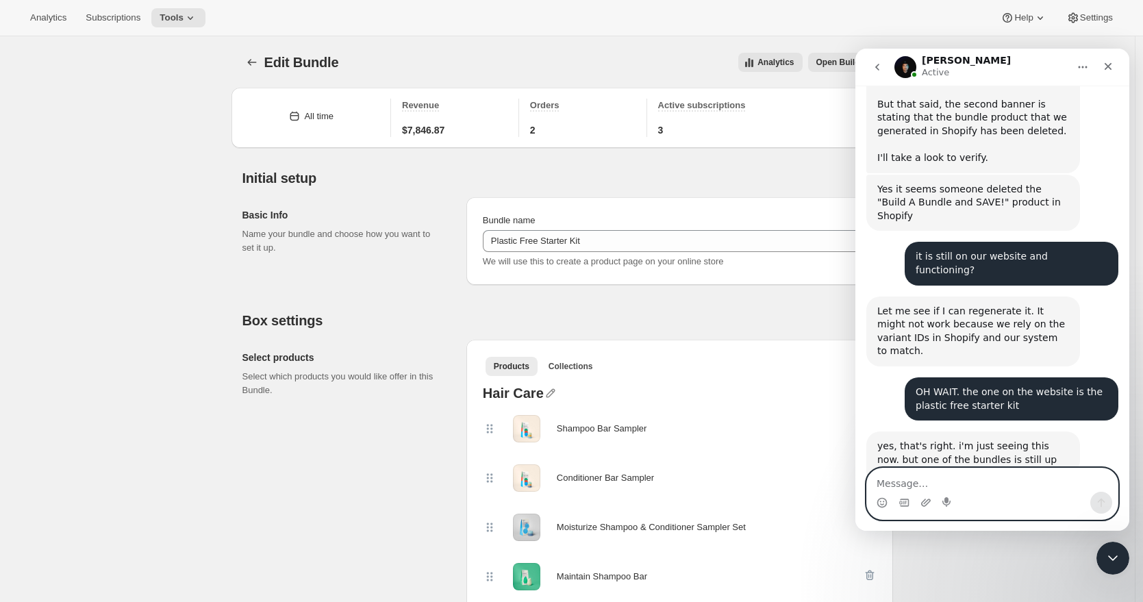
scroll to position [1089, 0]
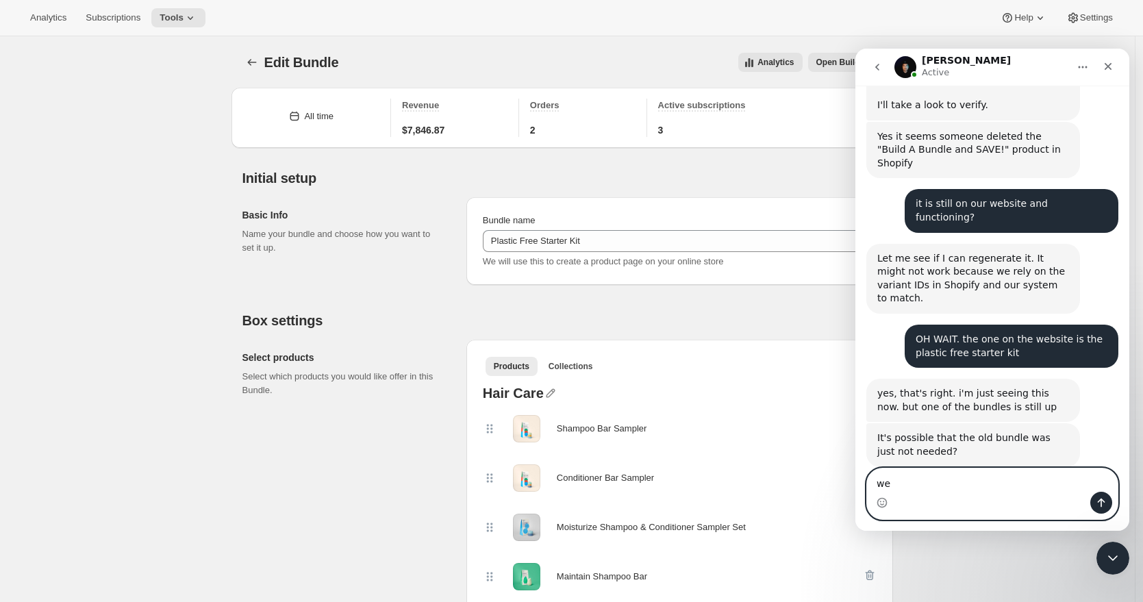
type textarea "w"
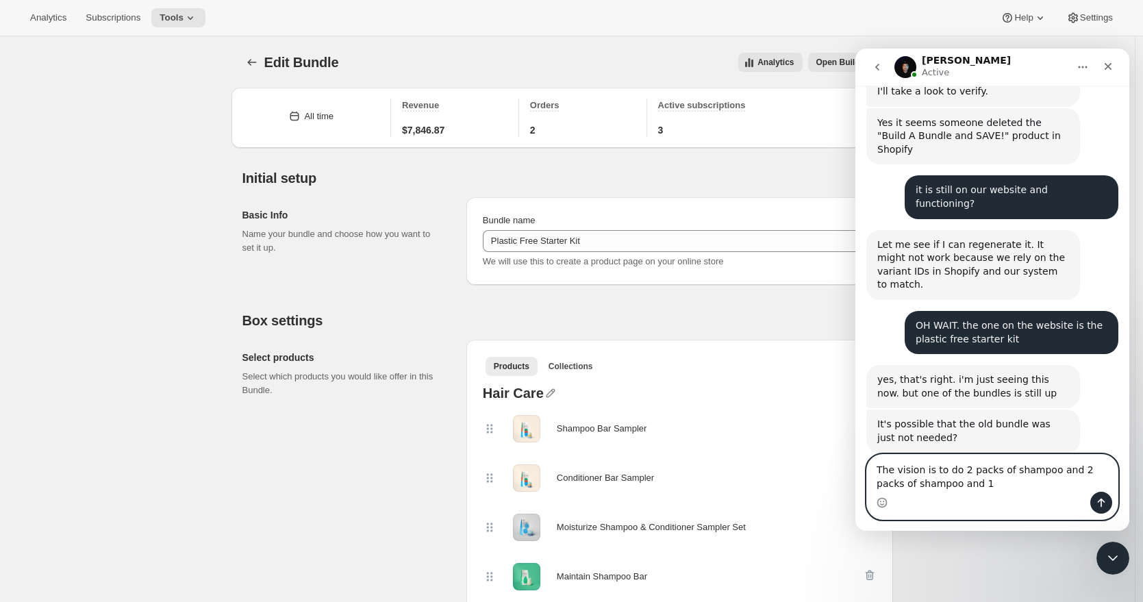
scroll to position [1118, 0]
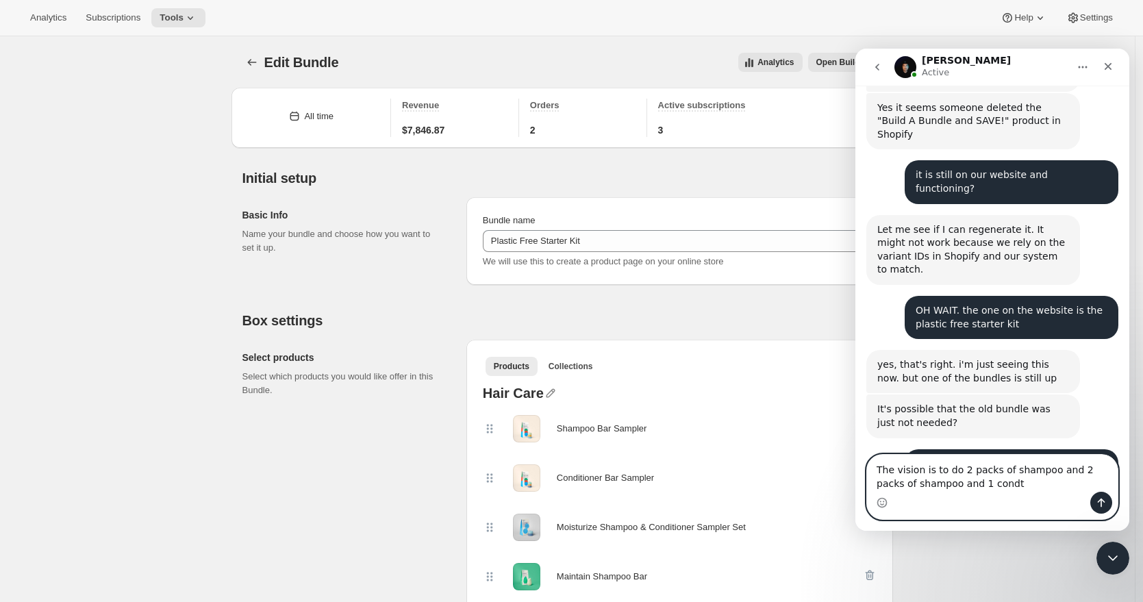
drag, startPoint x: 994, startPoint y: 487, endPoint x: 867, endPoint y: 465, distance: 128.6
click at [867, 465] on textarea "The vision is to do 2 packs of shampoo and 2 packs of shampoo and 1 condt" at bounding box center [992, 473] width 251 height 37
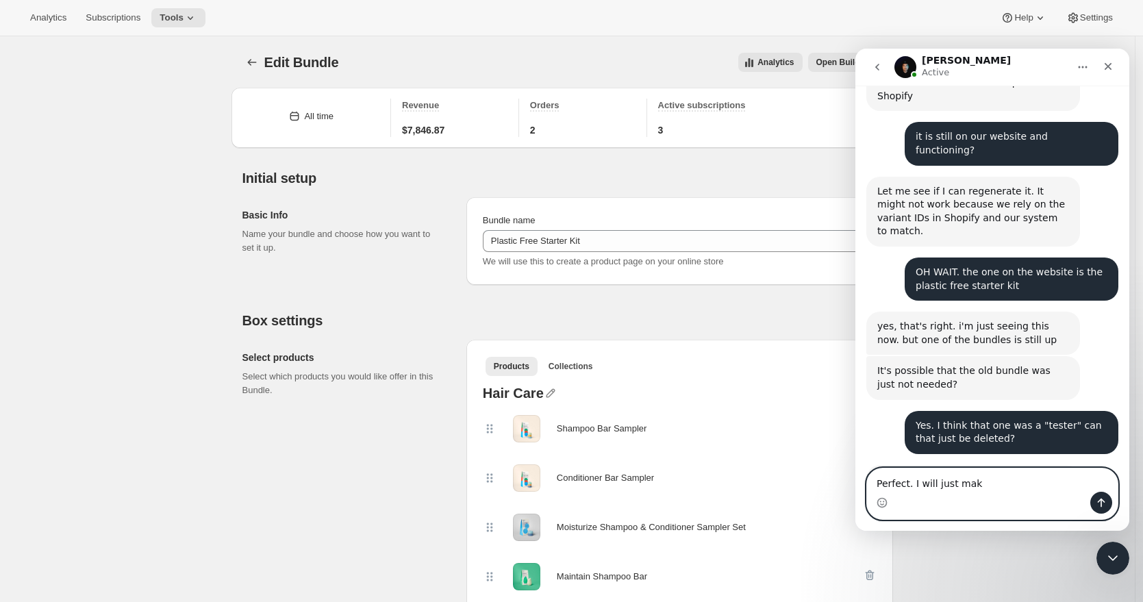
scroll to position [1157, 0]
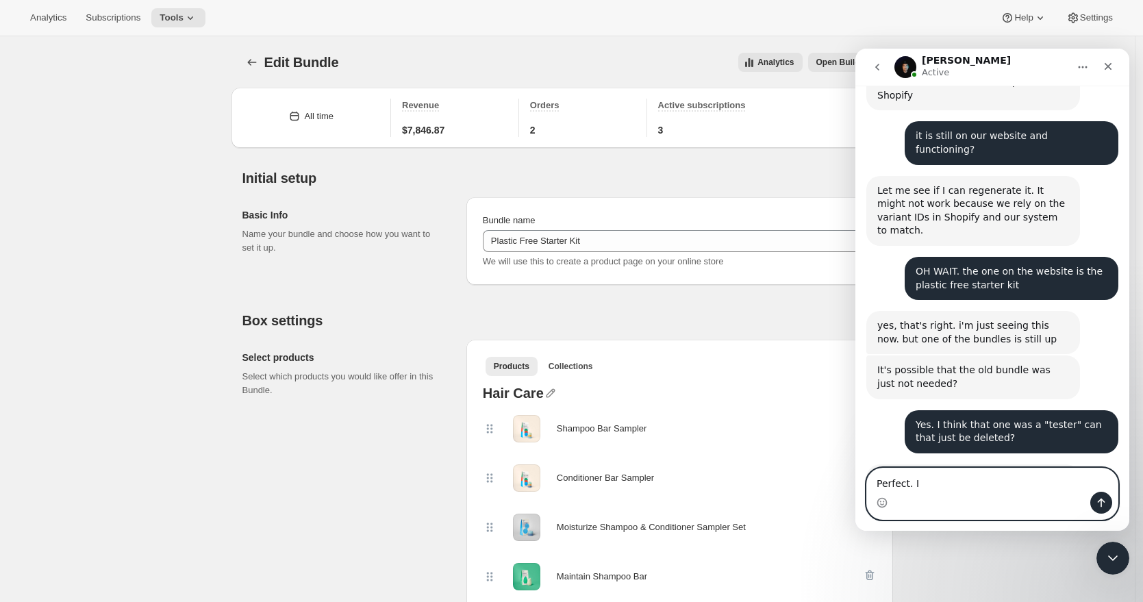
type textarea "Perfect."
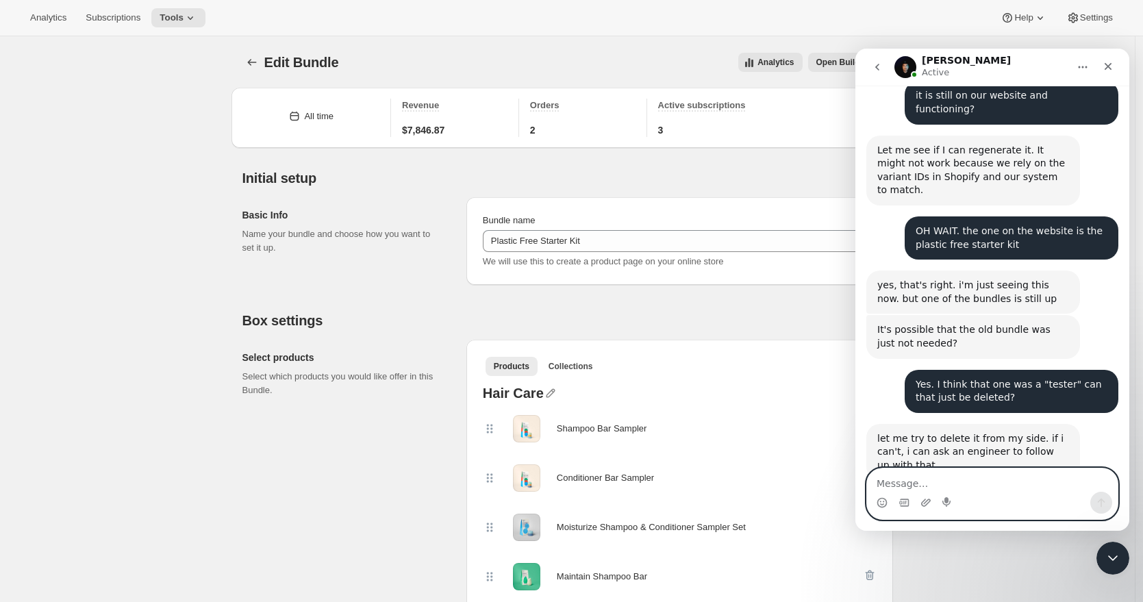
scroll to position [1185, 0]
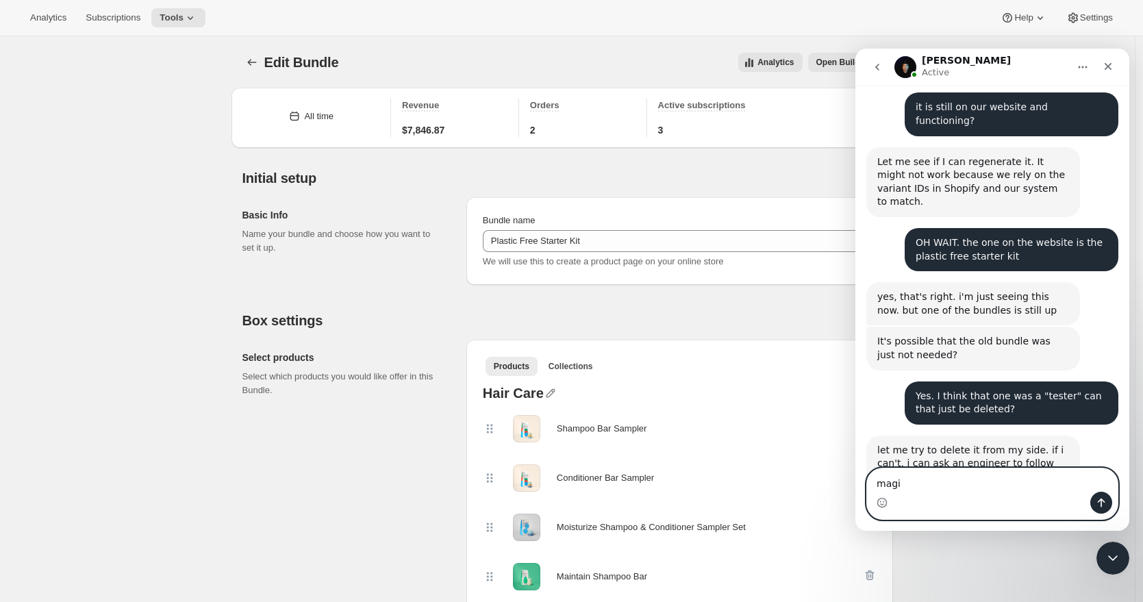
type textarea "magic"
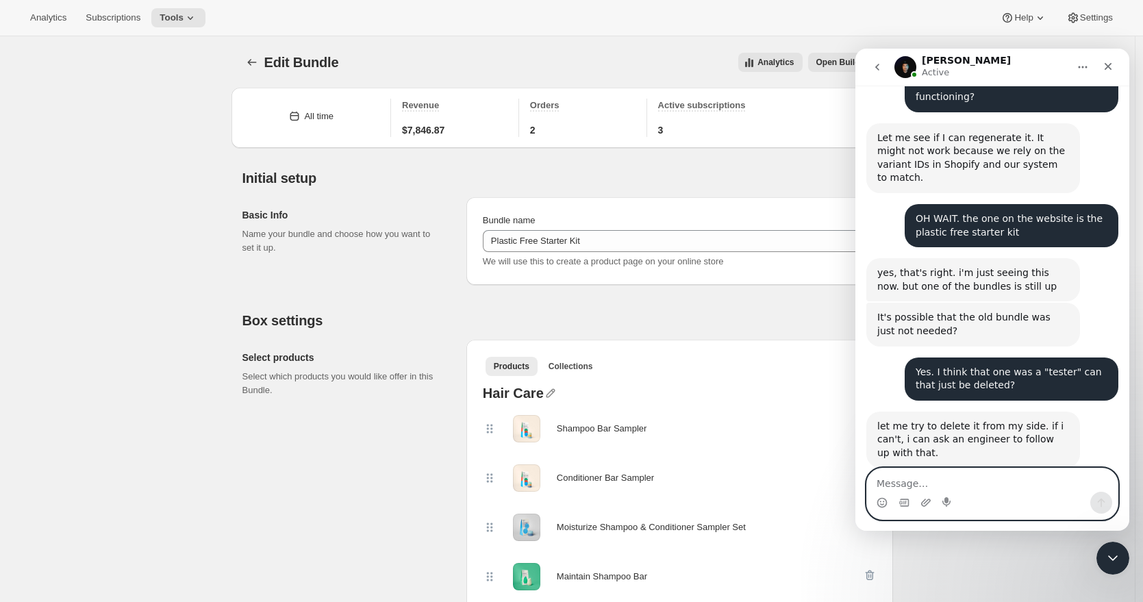
scroll to position [1226, 0]
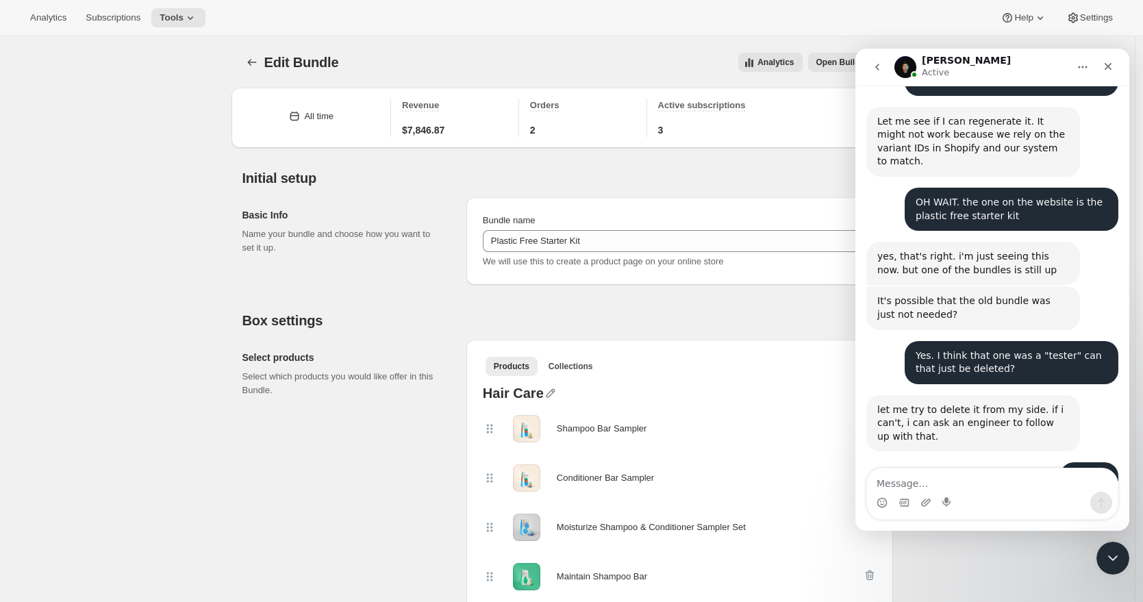
click at [183, 17] on span "Tools" at bounding box center [172, 17] width 24 height 11
click at [168, 64] on span "Add-ons" at bounding box center [190, 70] width 121 height 14
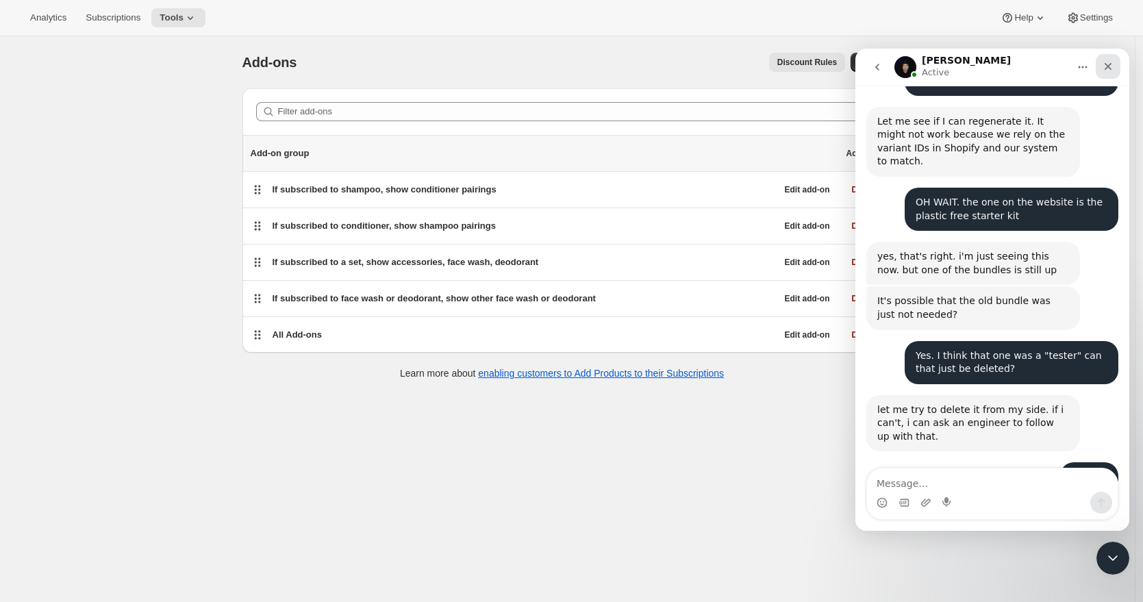
click at [1113, 65] on icon "Close" at bounding box center [1108, 66] width 11 height 11
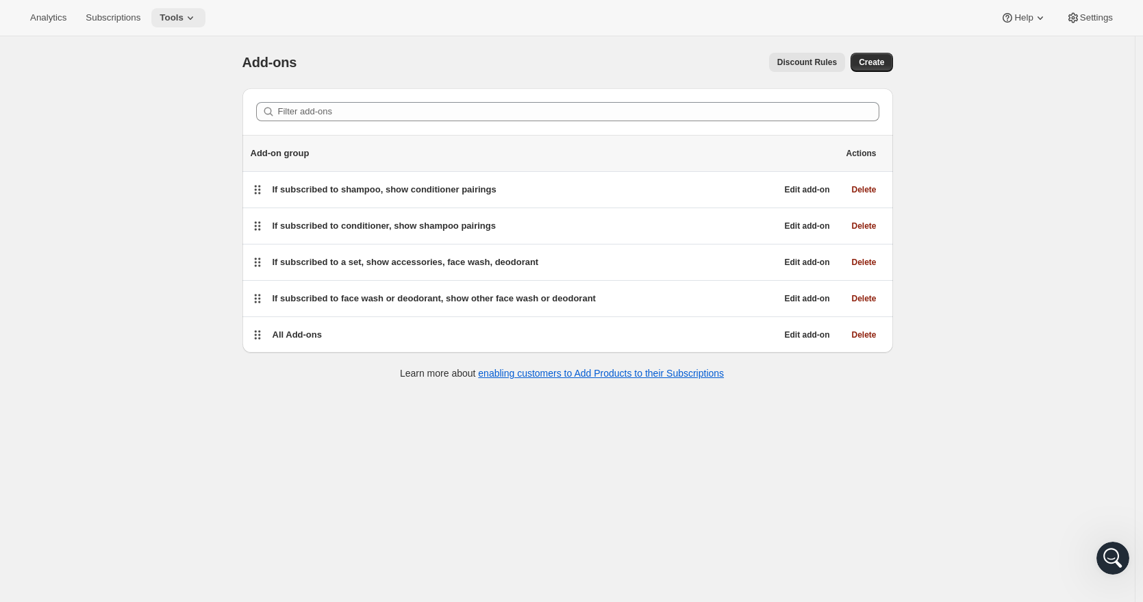
click at [184, 18] on span "Tools" at bounding box center [172, 17] width 24 height 11
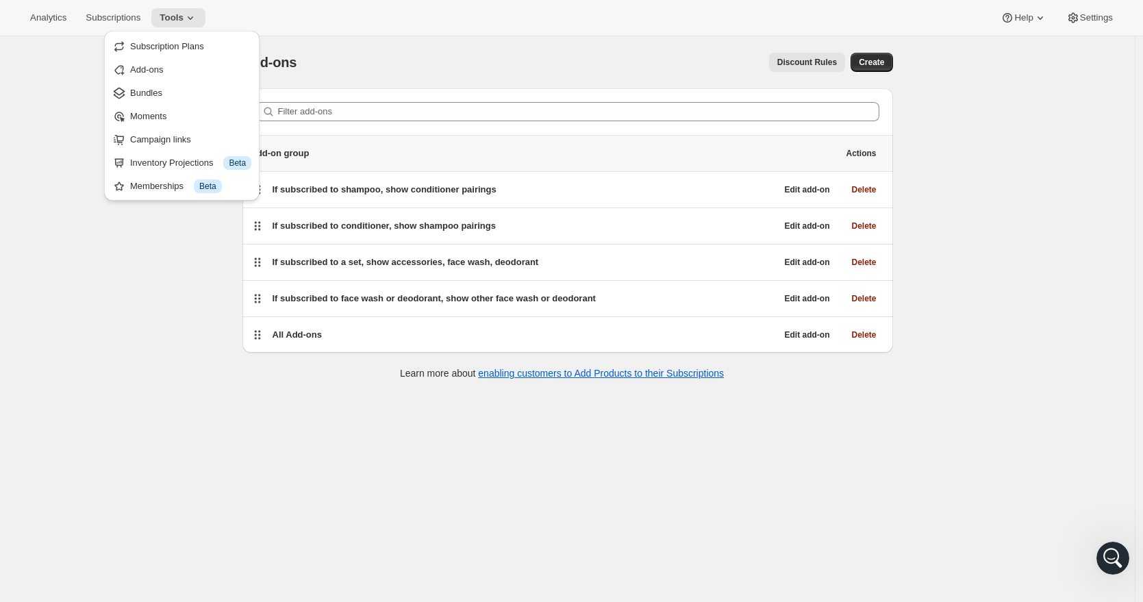
click at [156, 294] on div "Add-ons. This page is ready Add-ons Discount Rules More actions Discount Rules …" at bounding box center [567, 337] width 1135 height 602
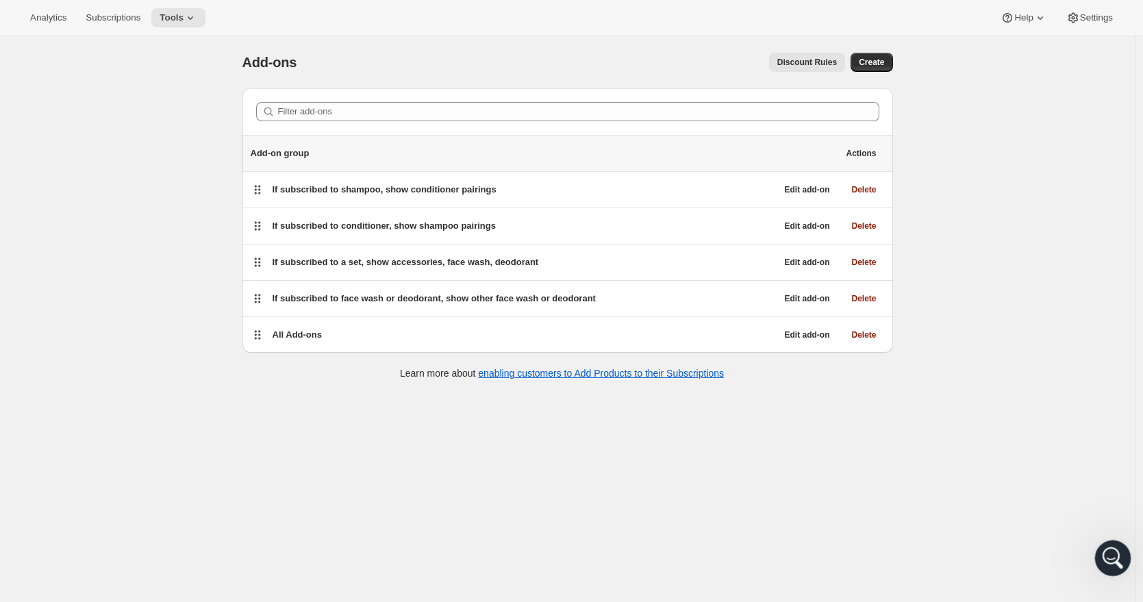
click at [1117, 557] on icon "Open Intercom Messenger" at bounding box center [1111, 556] width 23 height 23
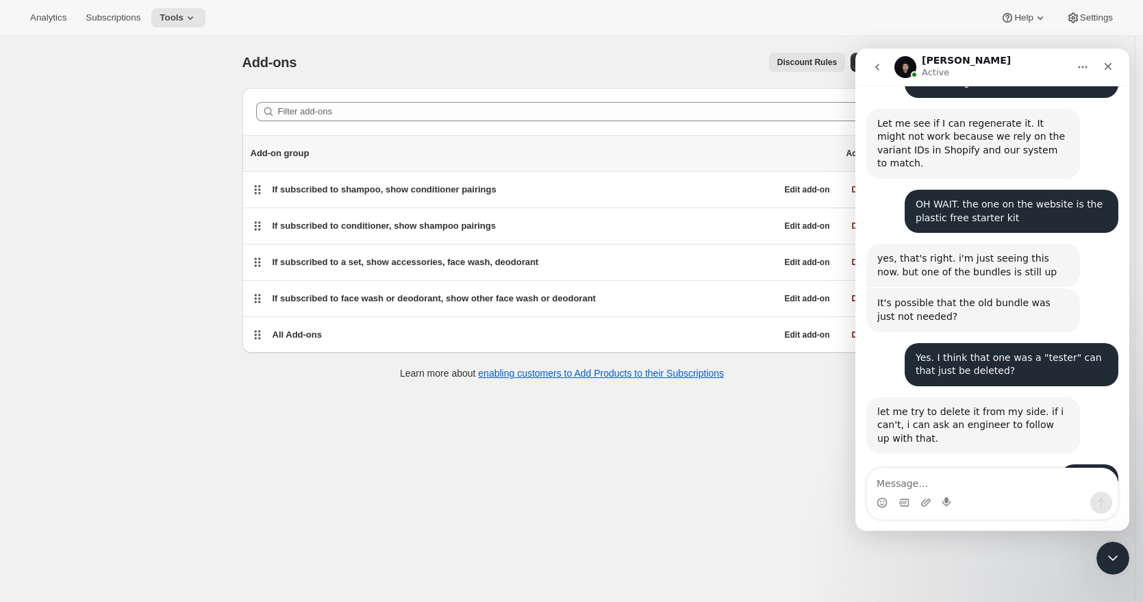
scroll to position [1226, 0]
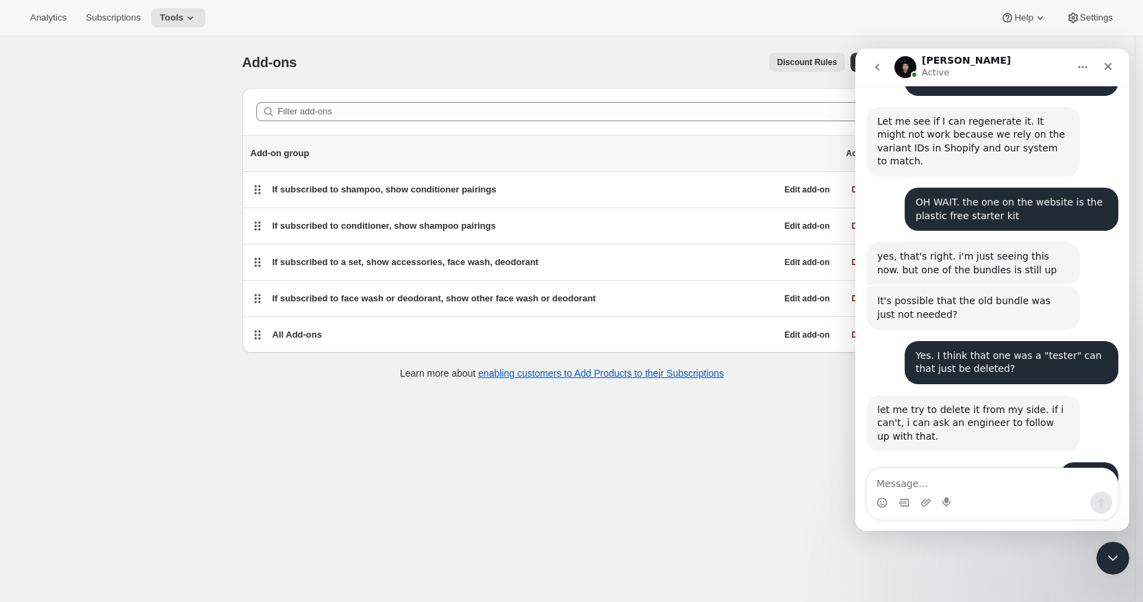
click at [941, 484] on textarea "Message…" at bounding box center [992, 479] width 251 height 23
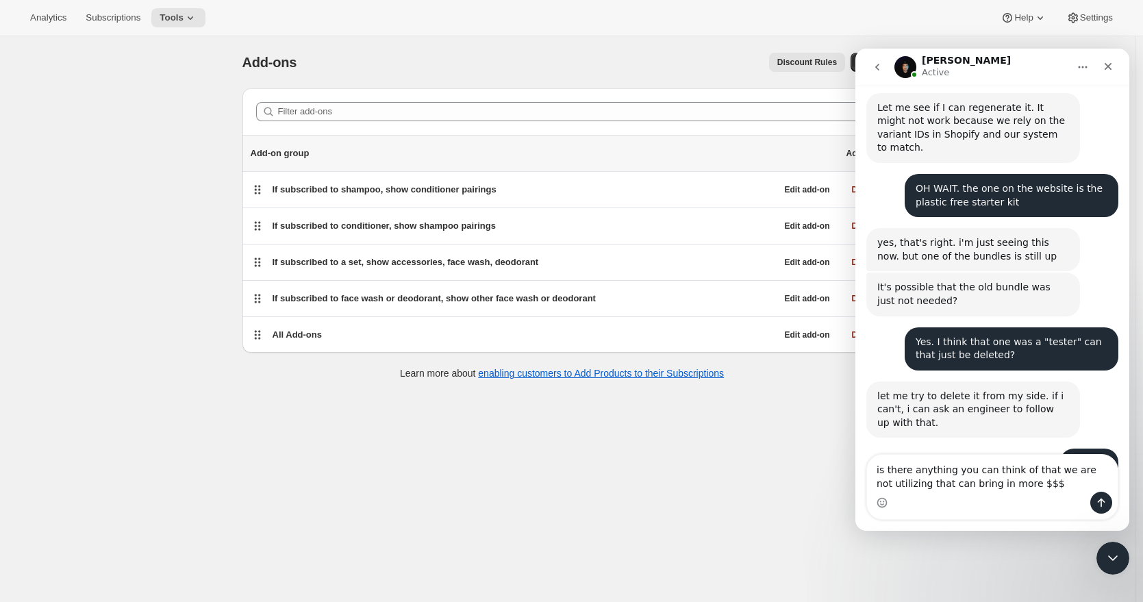
type textarea "is there anything you can think of that we are not utilizing that can bring in …"
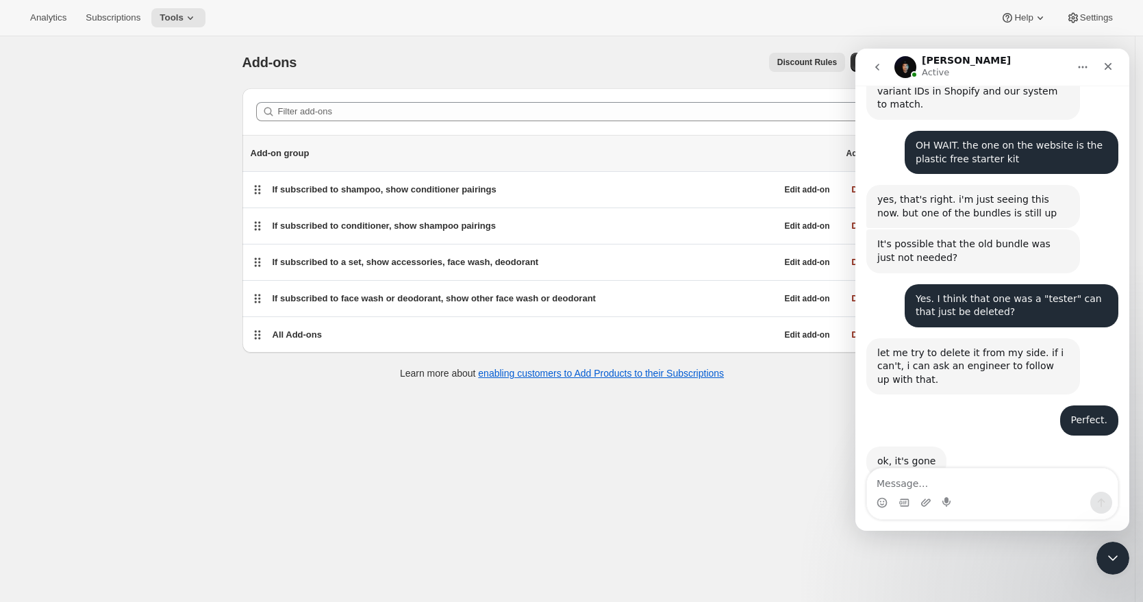
scroll to position [1284, 0]
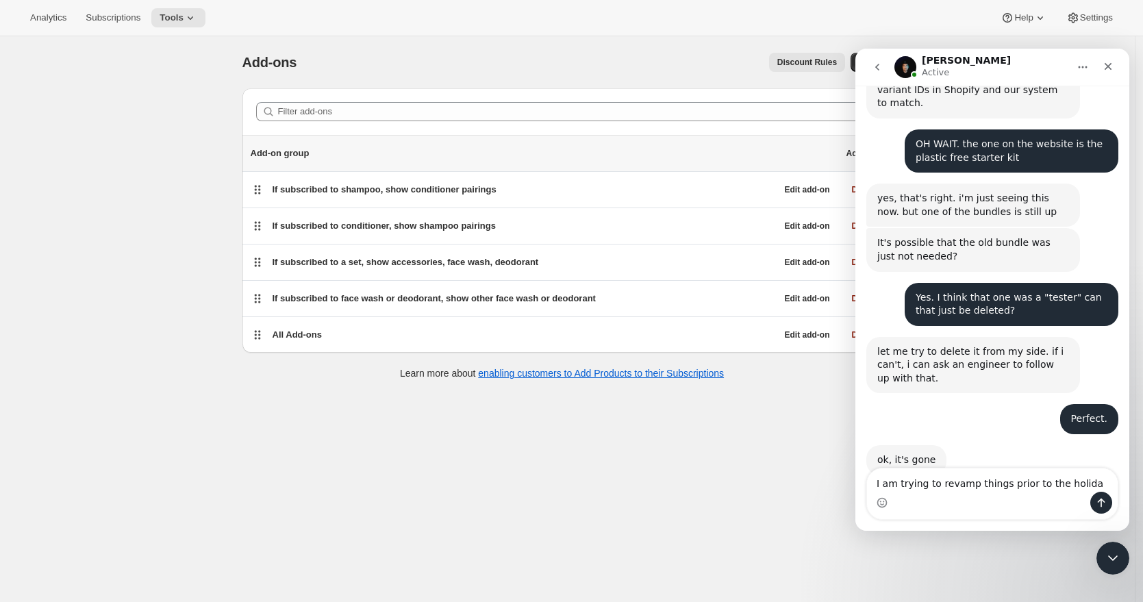
type textarea "I am trying to revamp things prior to the holidas"
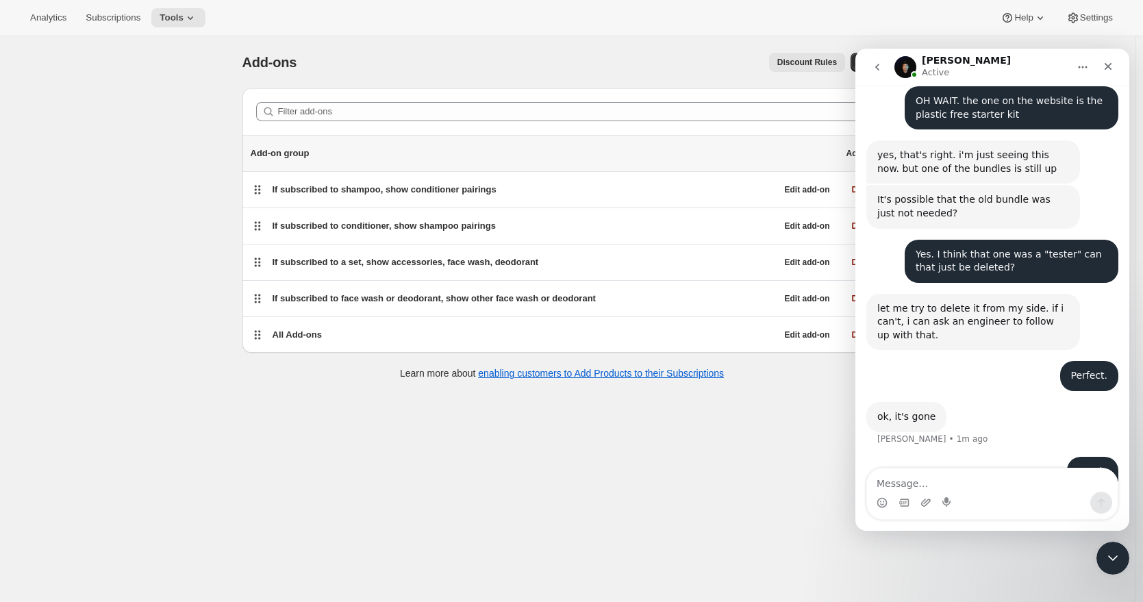
scroll to position [1329, 0]
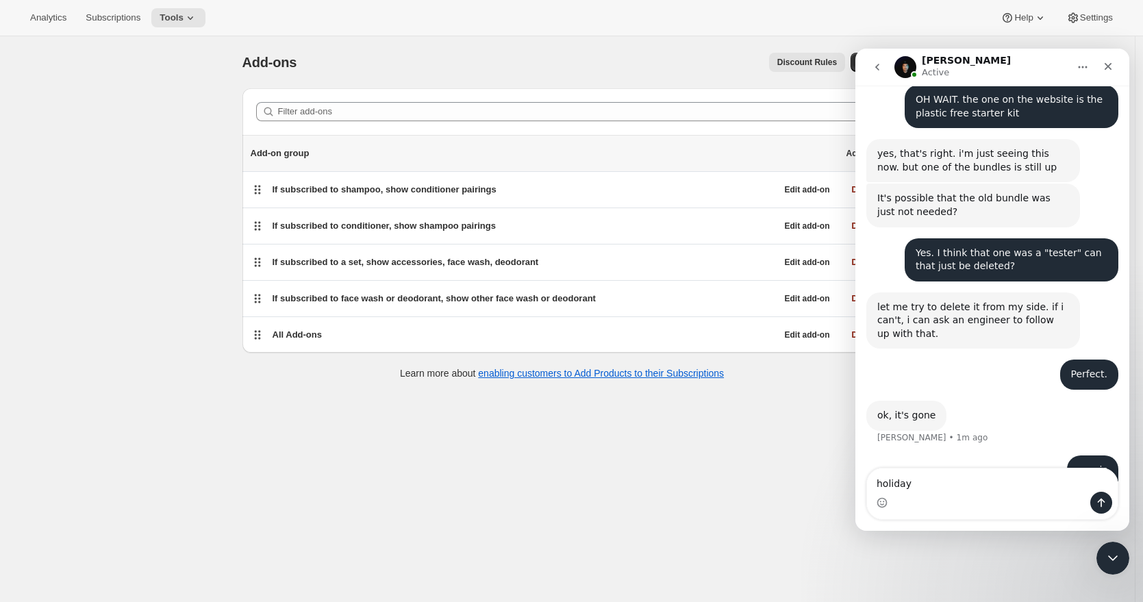
type textarea "holidays"
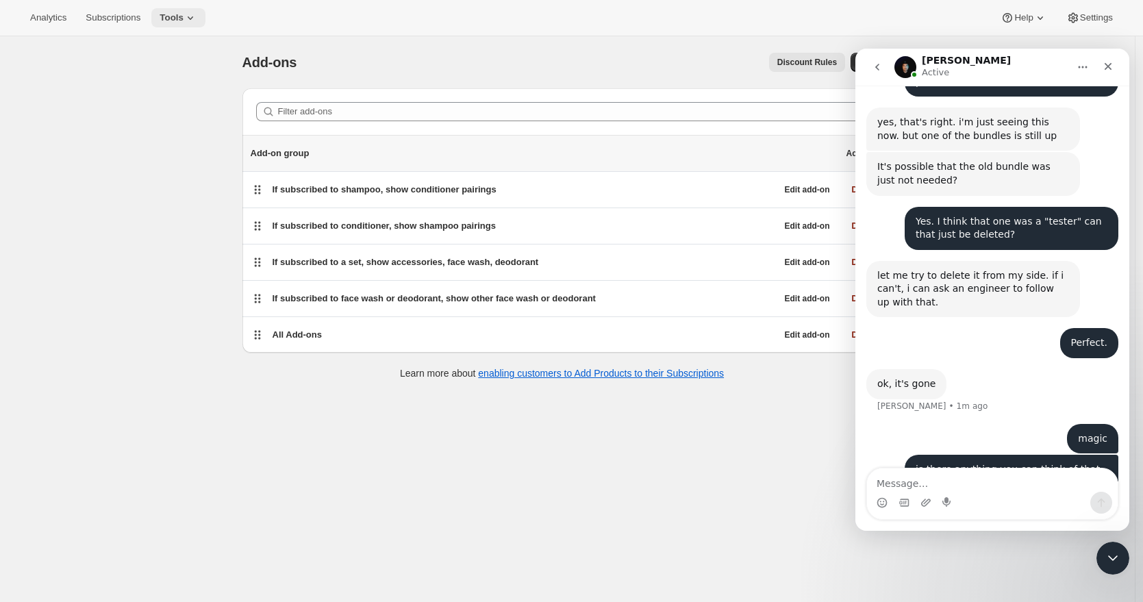
click at [184, 21] on span "Tools" at bounding box center [172, 17] width 24 height 11
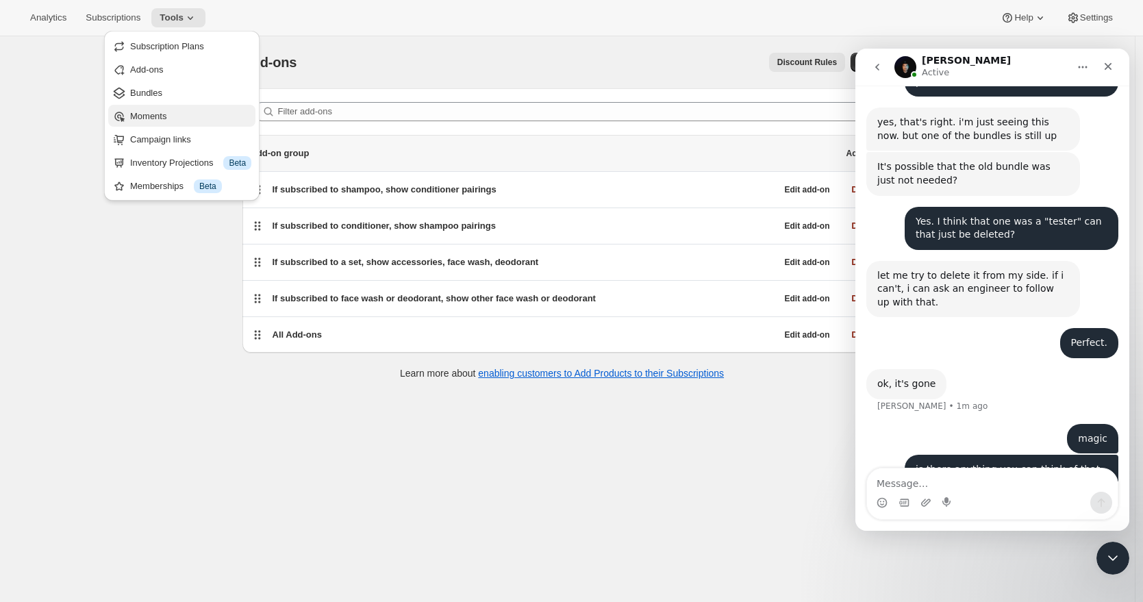
click at [166, 116] on span "Moments" at bounding box center [148, 116] width 36 height 10
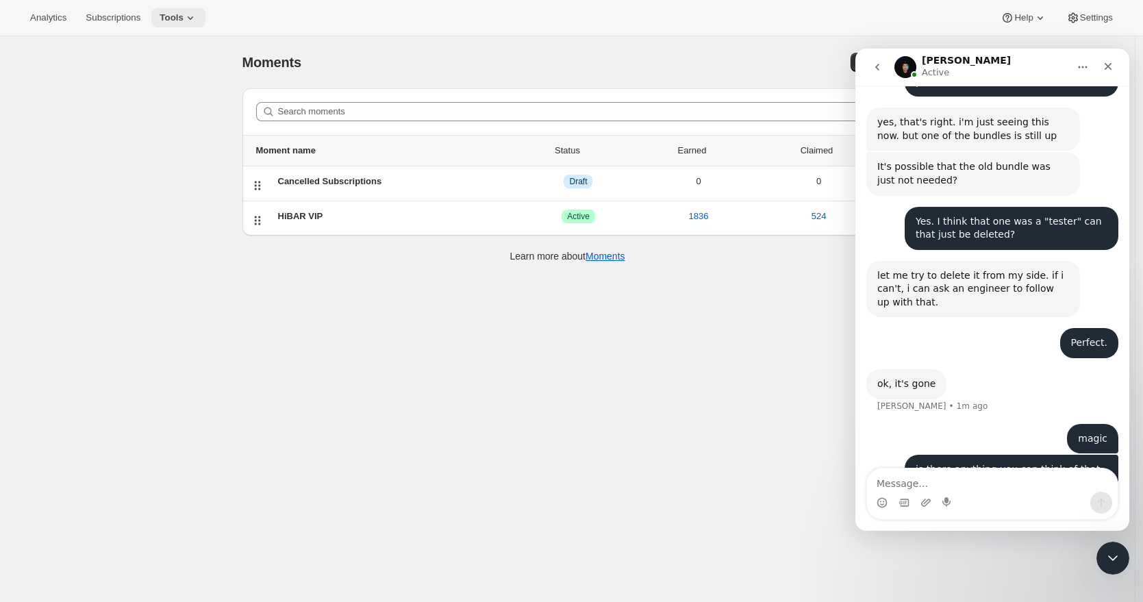
click at [177, 14] on span "Tools" at bounding box center [172, 17] width 24 height 11
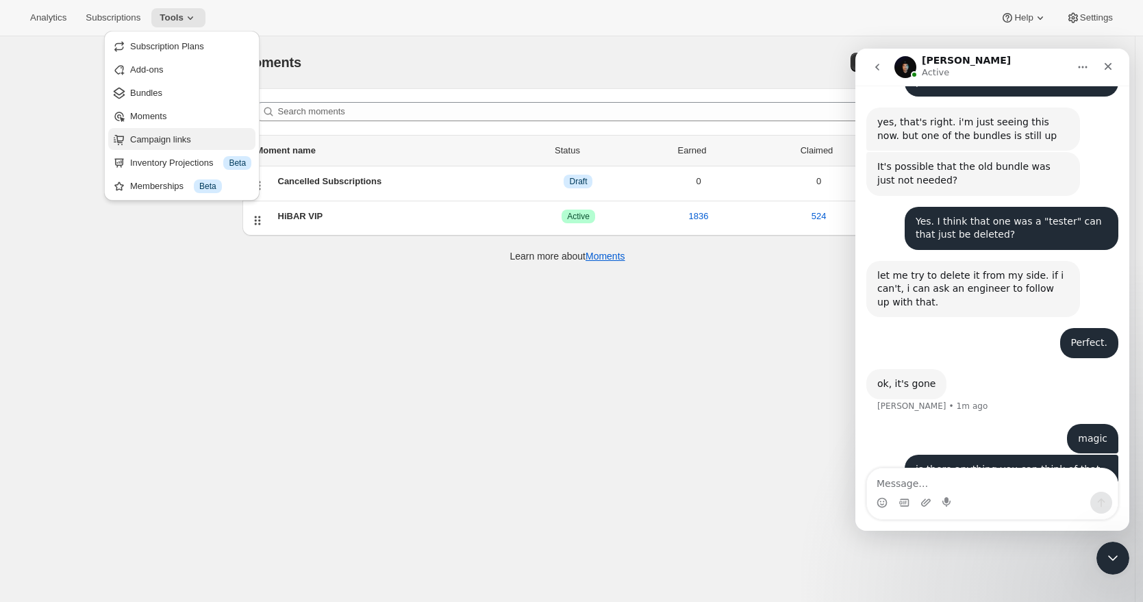
click at [156, 144] on span "Campaign links" at bounding box center [160, 139] width 61 height 10
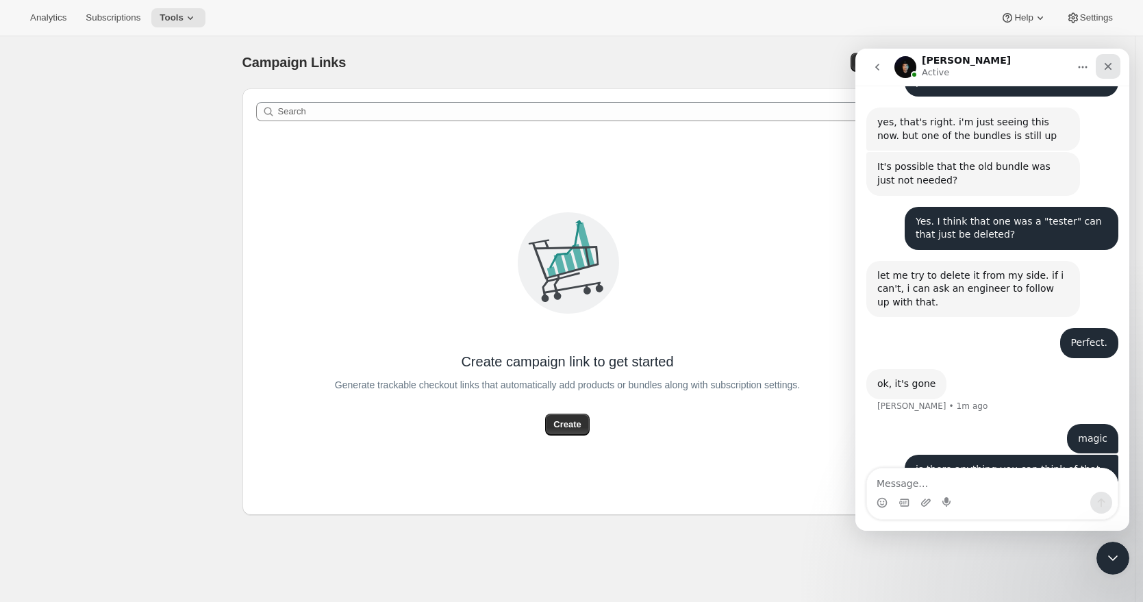
click at [1106, 63] on icon "Close" at bounding box center [1108, 66] width 11 height 11
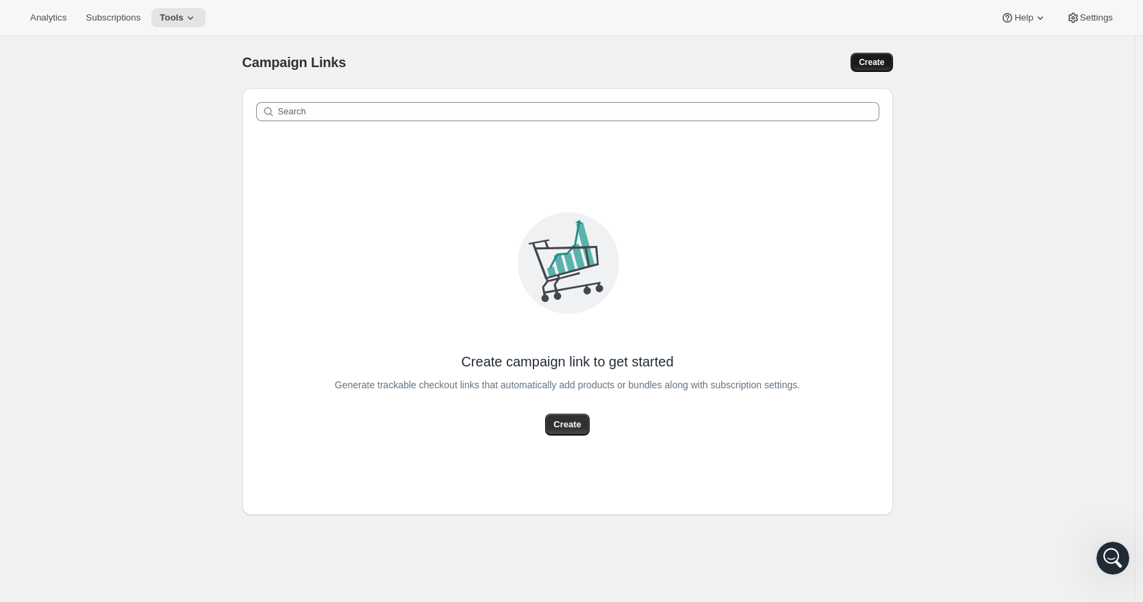
click at [873, 63] on span "Create" at bounding box center [871, 62] width 25 height 11
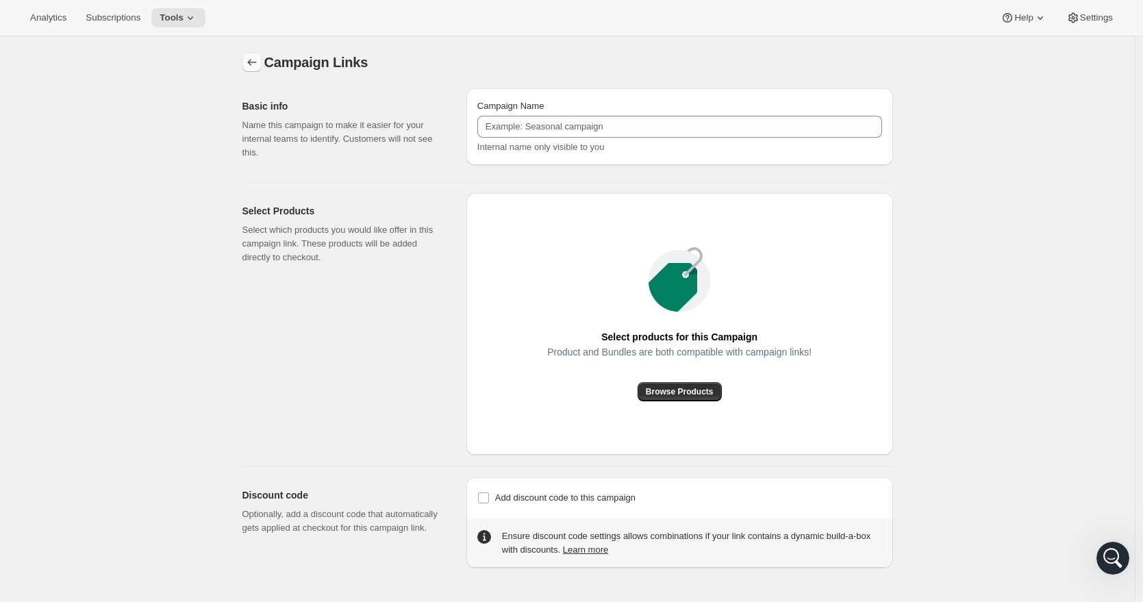
click at [259, 63] on icon "button" at bounding box center [252, 62] width 14 height 14
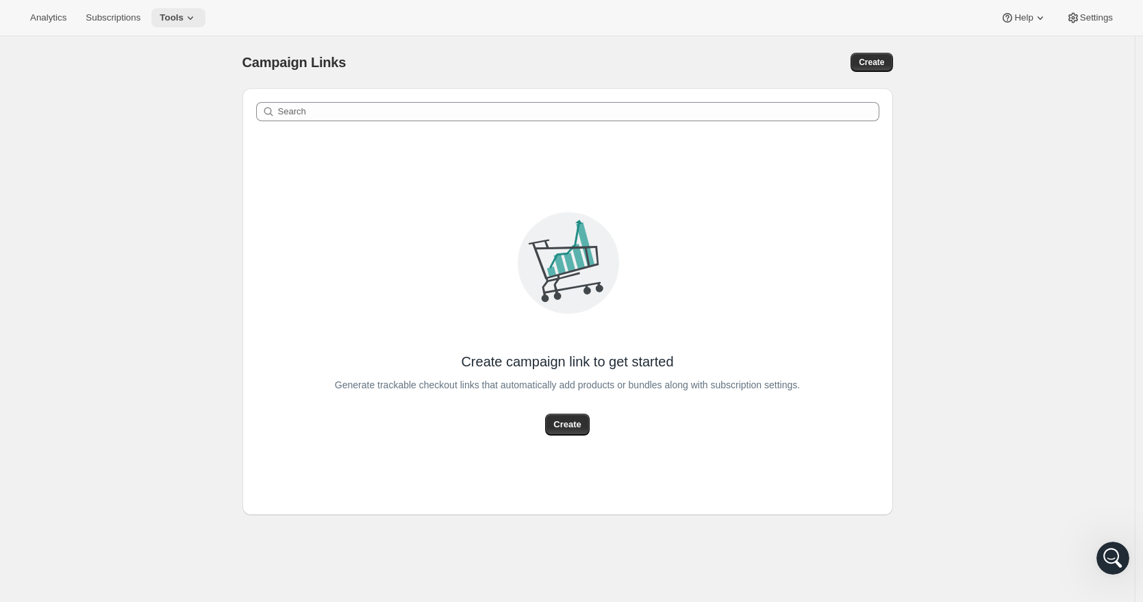
click at [197, 16] on icon at bounding box center [191, 18] width 14 height 14
click at [169, 90] on span "Bundles" at bounding box center [190, 93] width 121 height 14
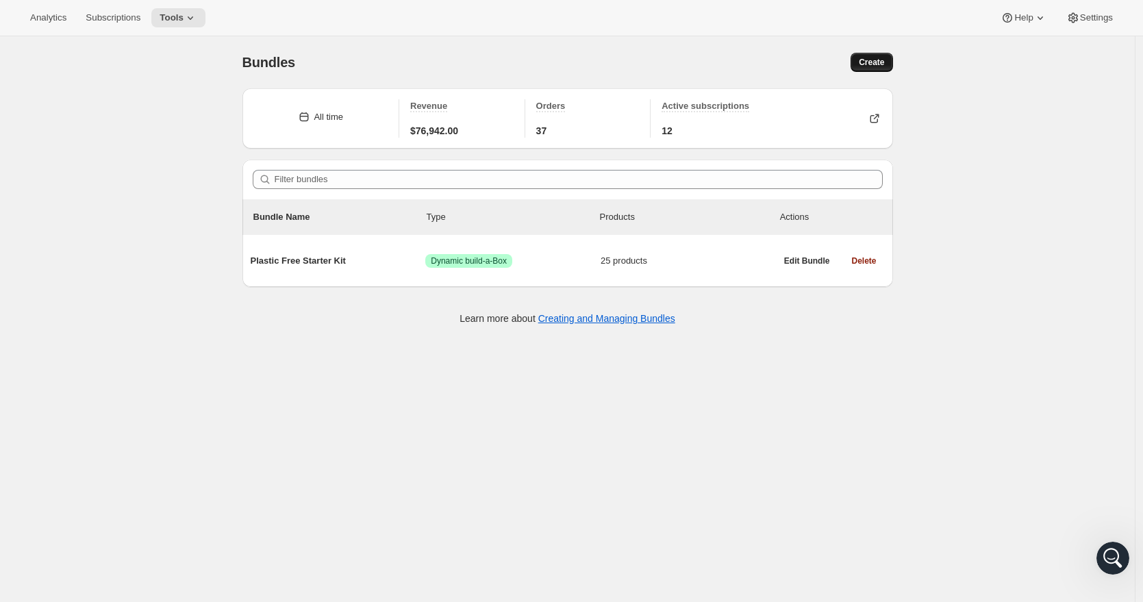
click at [880, 63] on span "Create" at bounding box center [871, 62] width 25 height 11
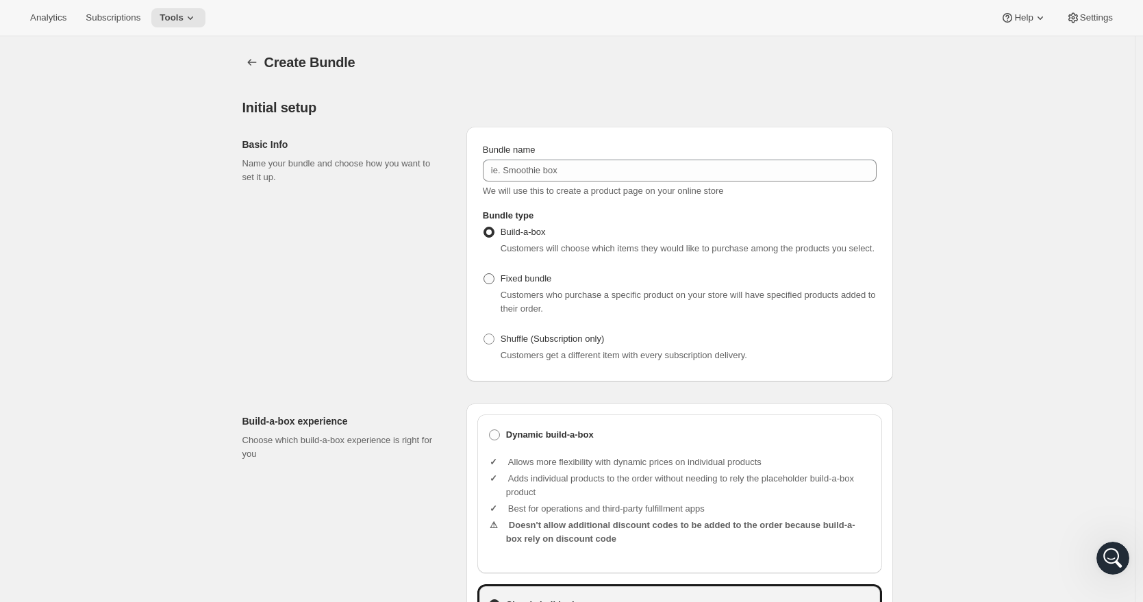
click at [490, 284] on span at bounding box center [488, 278] width 11 height 11
click at [484, 274] on input "Fixed bundle" at bounding box center [483, 273] width 1 height 1
radio input "true"
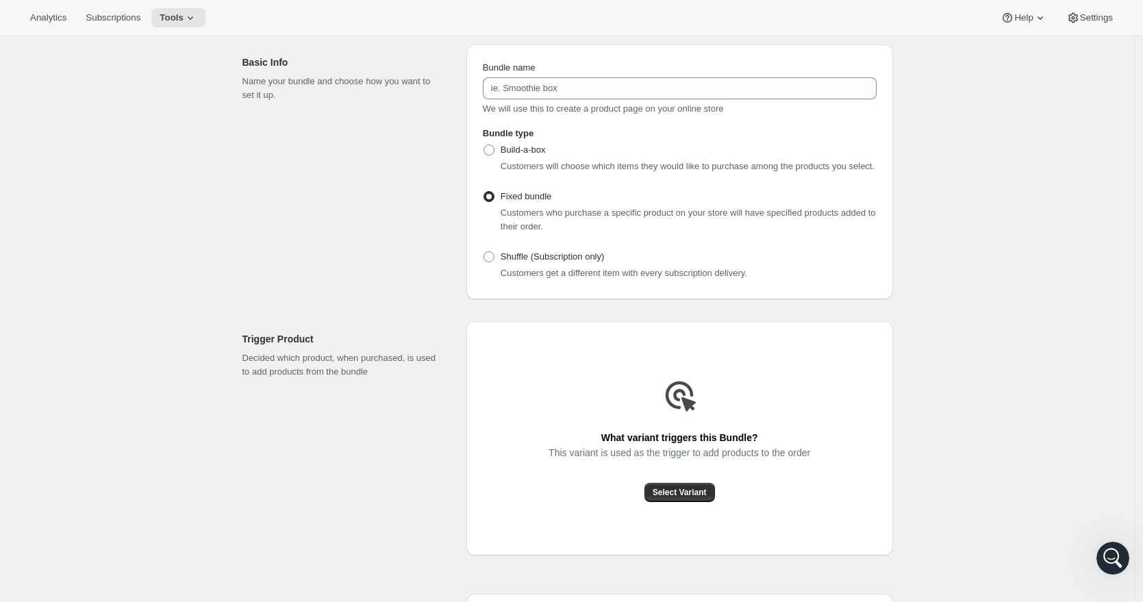
scroll to position [83, 0]
click at [685, 497] on span "Select Variant" at bounding box center [680, 491] width 54 height 11
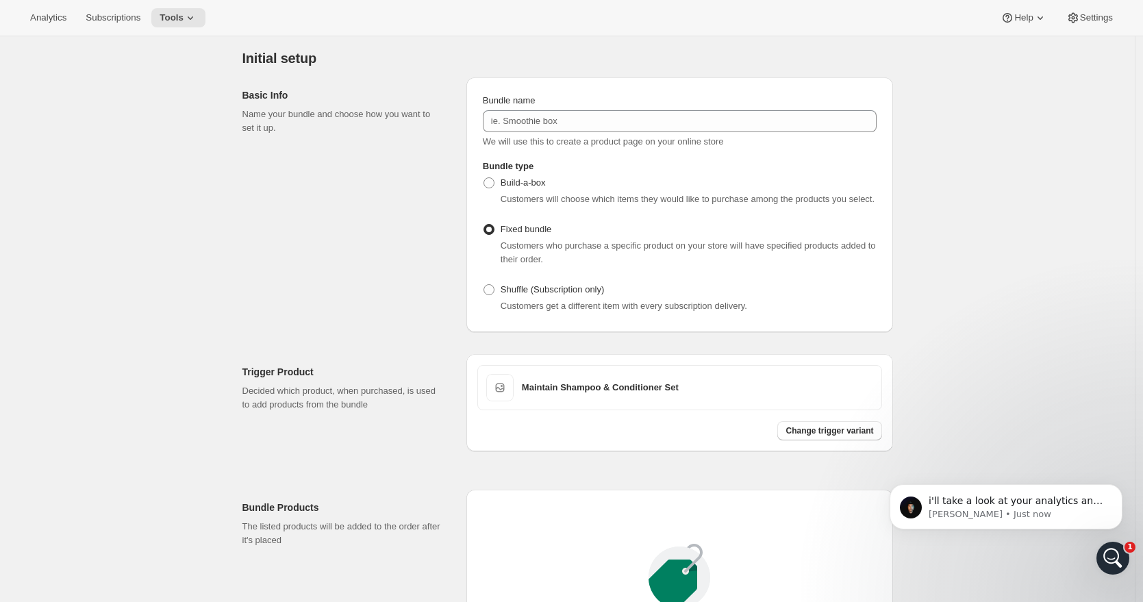
scroll to position [0, 0]
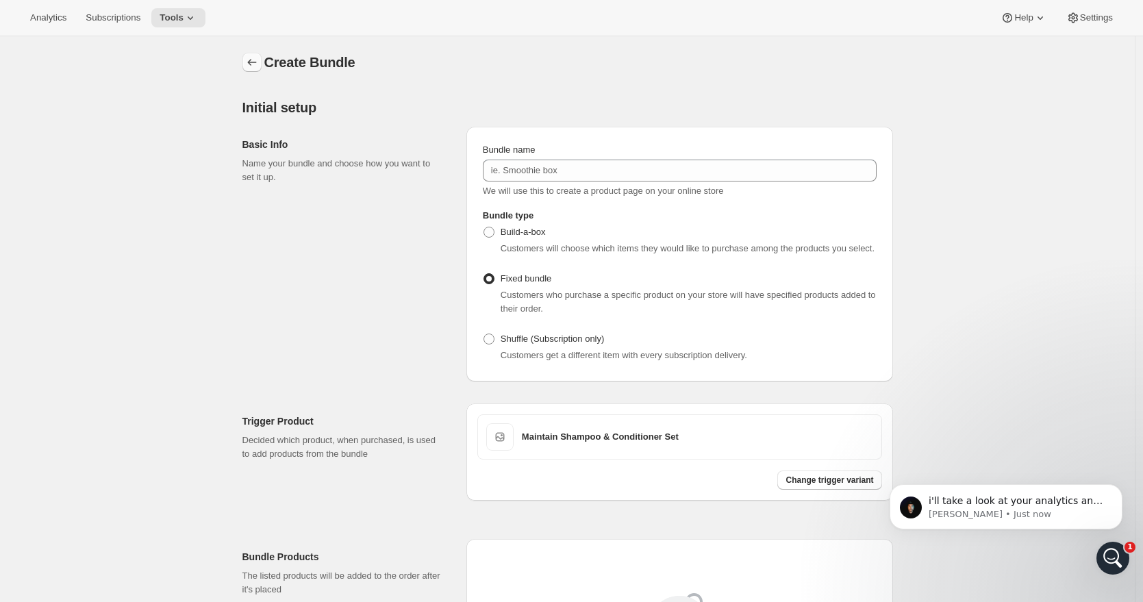
click at [257, 66] on icon "Bundles" at bounding box center [252, 62] width 14 height 14
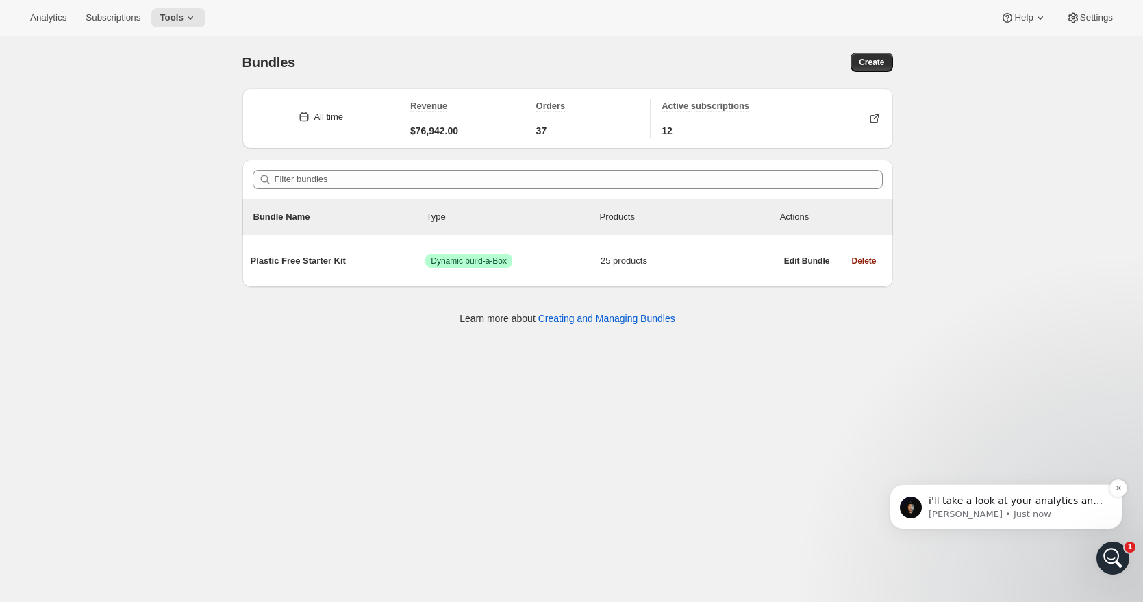
click at [977, 501] on p "i'll take a look at your analytics and see if i can come up with some ideas." at bounding box center [1017, 501] width 177 height 14
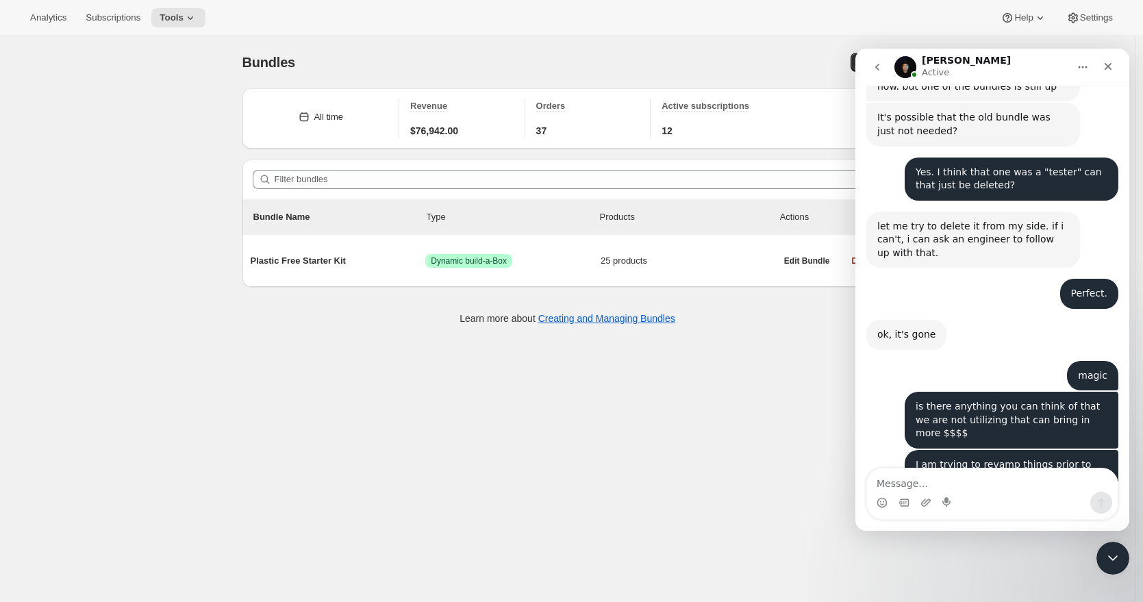
scroll to position [1414, 0]
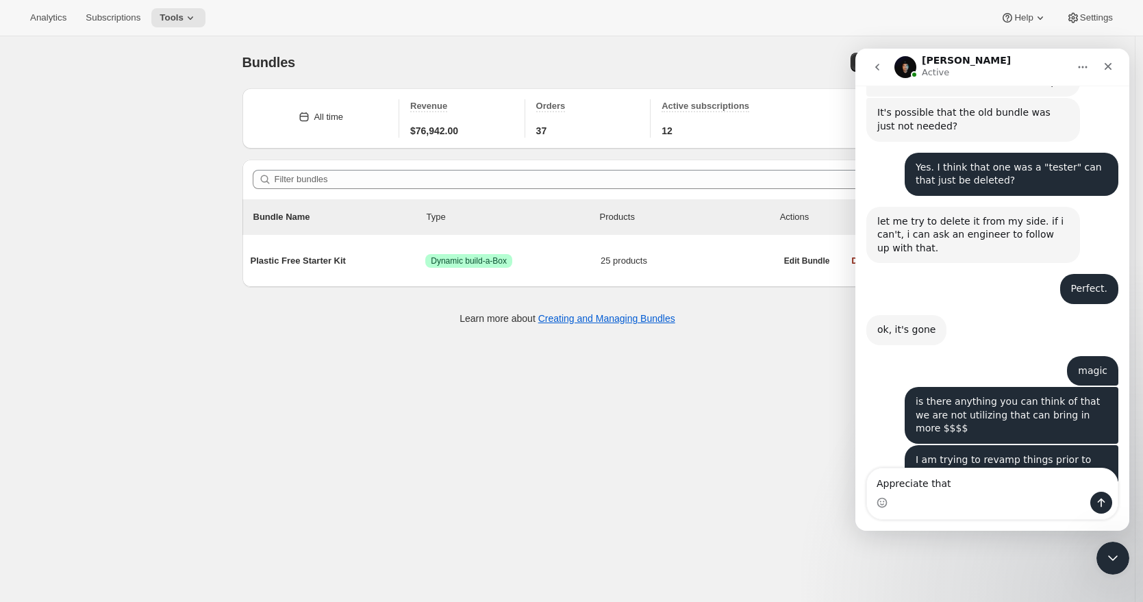
click at [981, 477] on textarea "Appreciate that" at bounding box center [992, 479] width 251 height 23
type textarea "Appreciate that"
click at [1094, 503] on button "Send a message…" at bounding box center [1101, 503] width 22 height 22
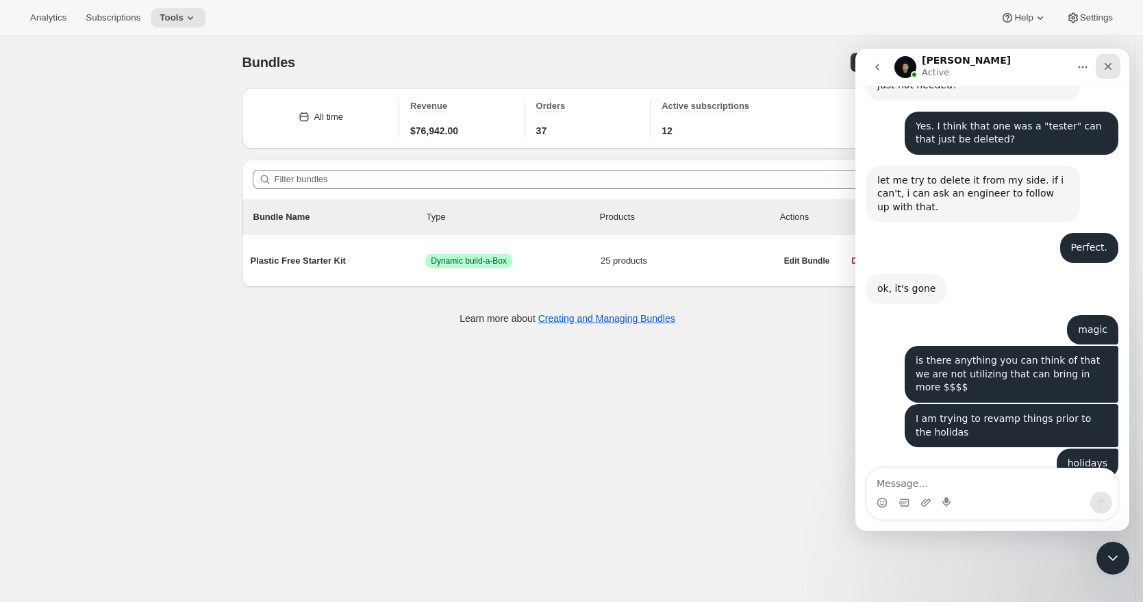
click at [1114, 64] on div "Close" at bounding box center [1108, 66] width 25 height 25
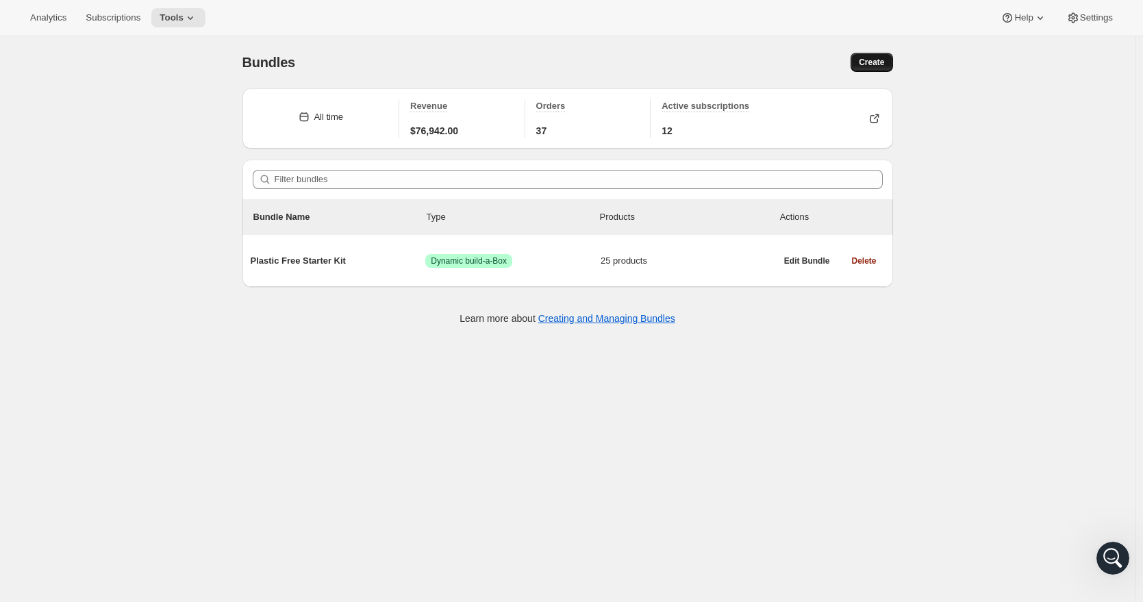
click at [870, 63] on span "Create" at bounding box center [871, 62] width 25 height 11
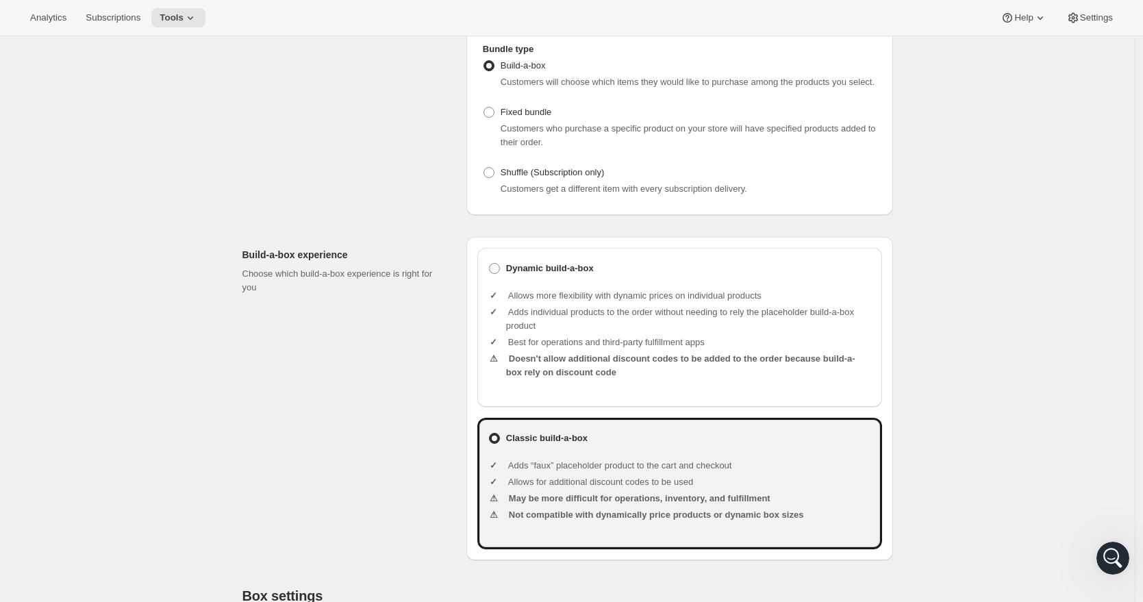
scroll to position [167, 0]
click at [627, 275] on header "Dynamic build-a-box" at bounding box center [688, 268] width 365 height 14
click at [490, 263] on input "Dynamic build-a-box" at bounding box center [489, 262] width 1 height 1
radio input "true"
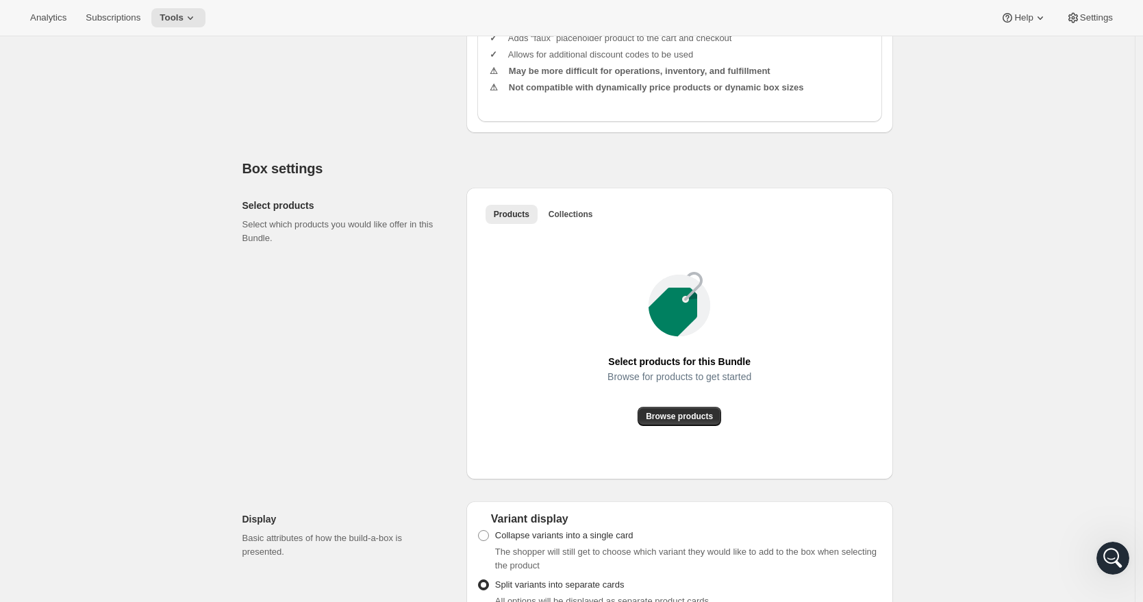
scroll to position [662, 0]
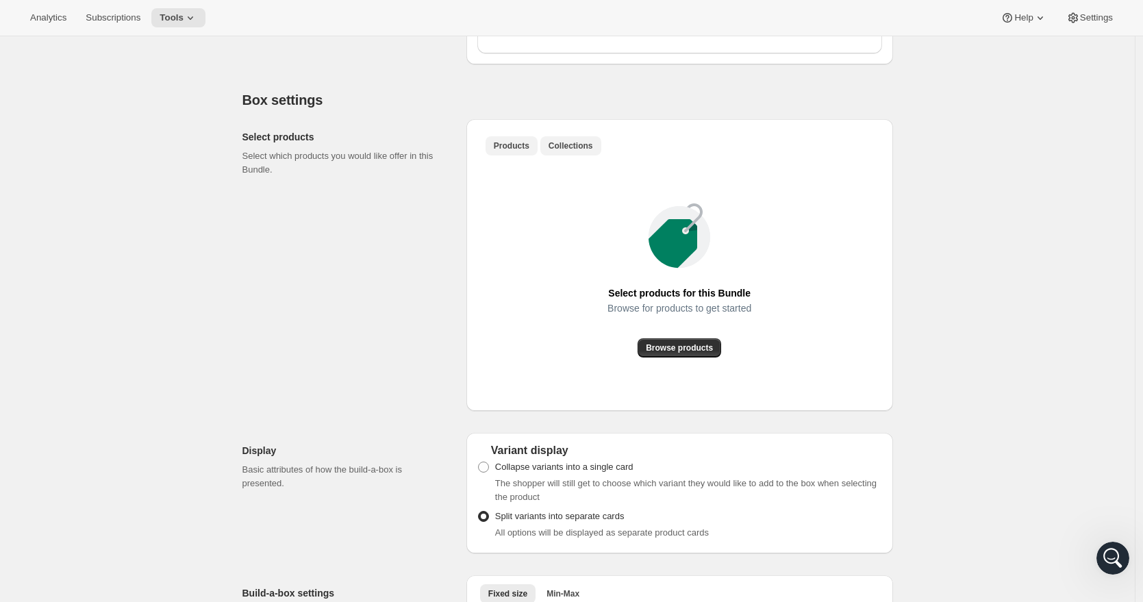
click at [587, 151] on span "Collections" at bounding box center [571, 145] width 45 height 11
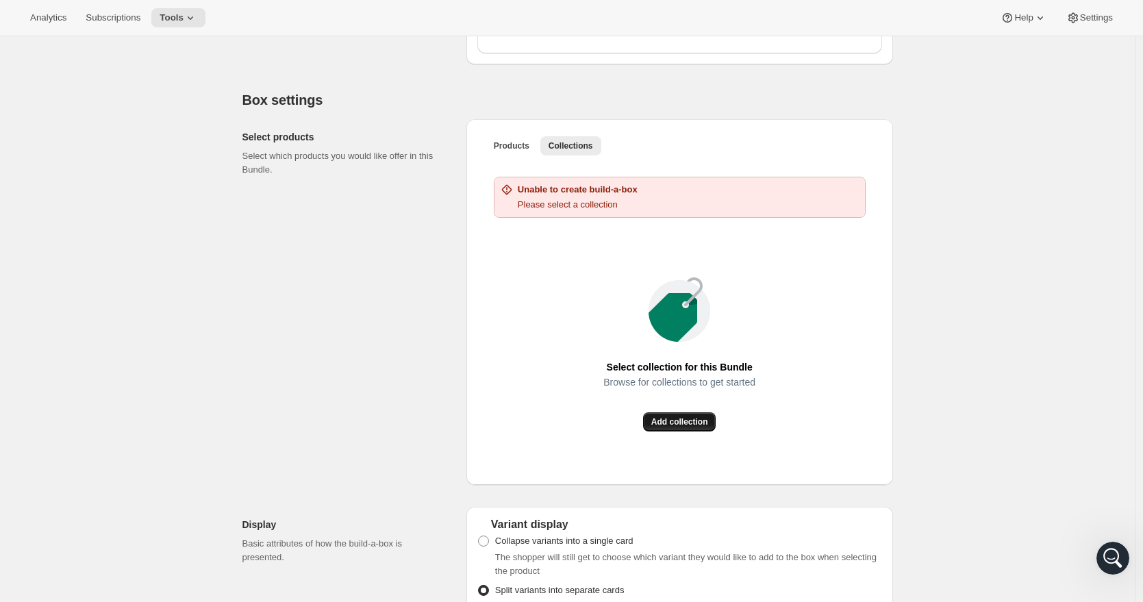
click at [672, 427] on span "Add collection" at bounding box center [679, 421] width 57 height 11
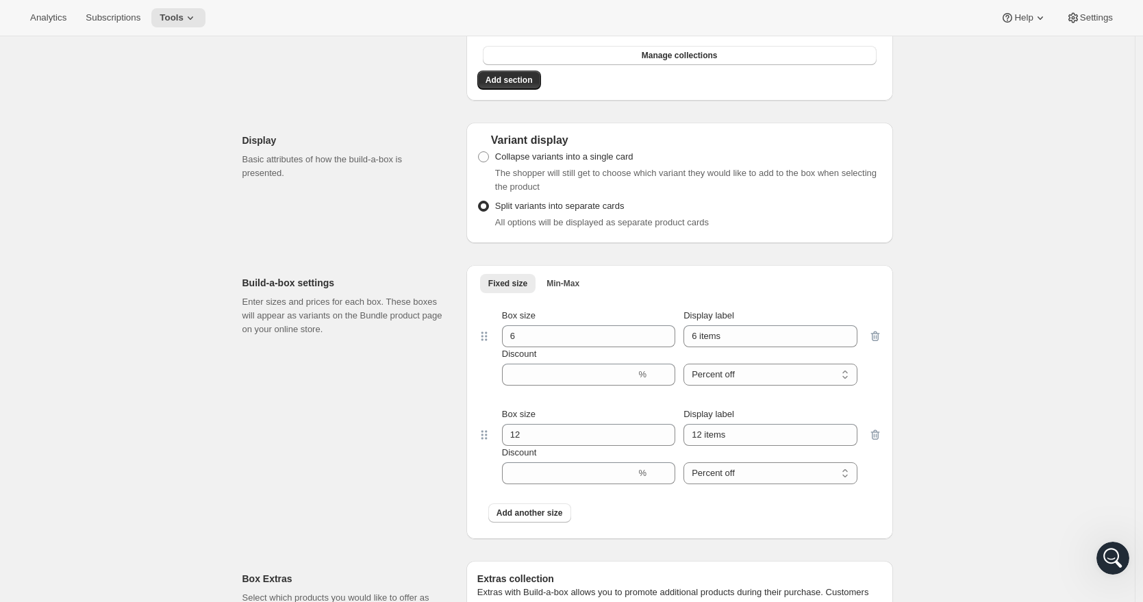
scroll to position [829, 0]
click at [579, 292] on span "Min-Max" at bounding box center [562, 286] width 33 height 11
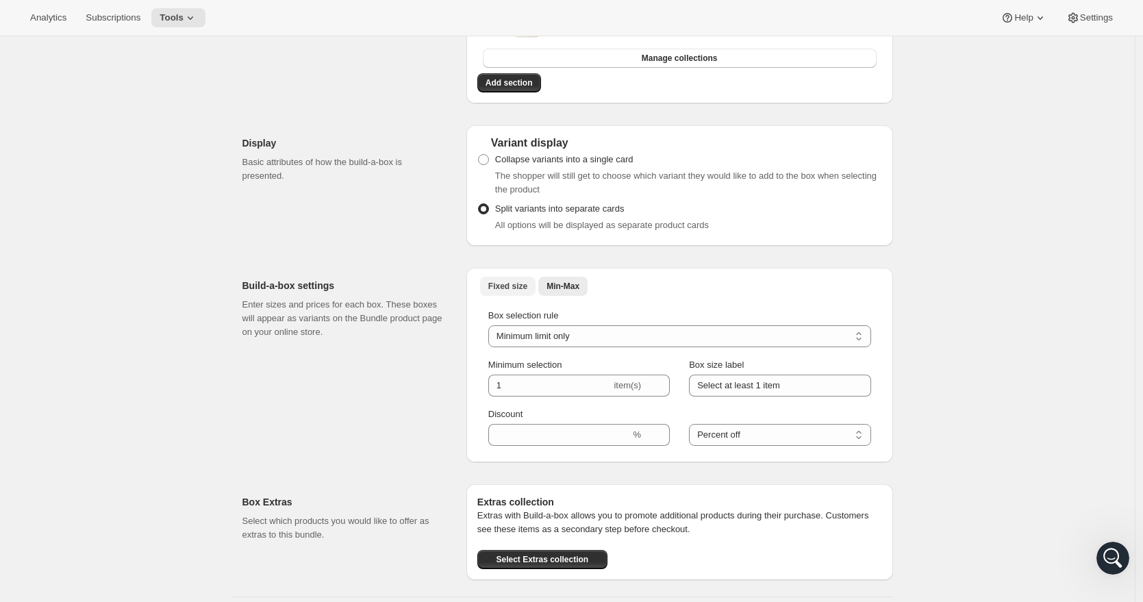
click at [520, 292] on span "Fixed size" at bounding box center [507, 286] width 39 height 11
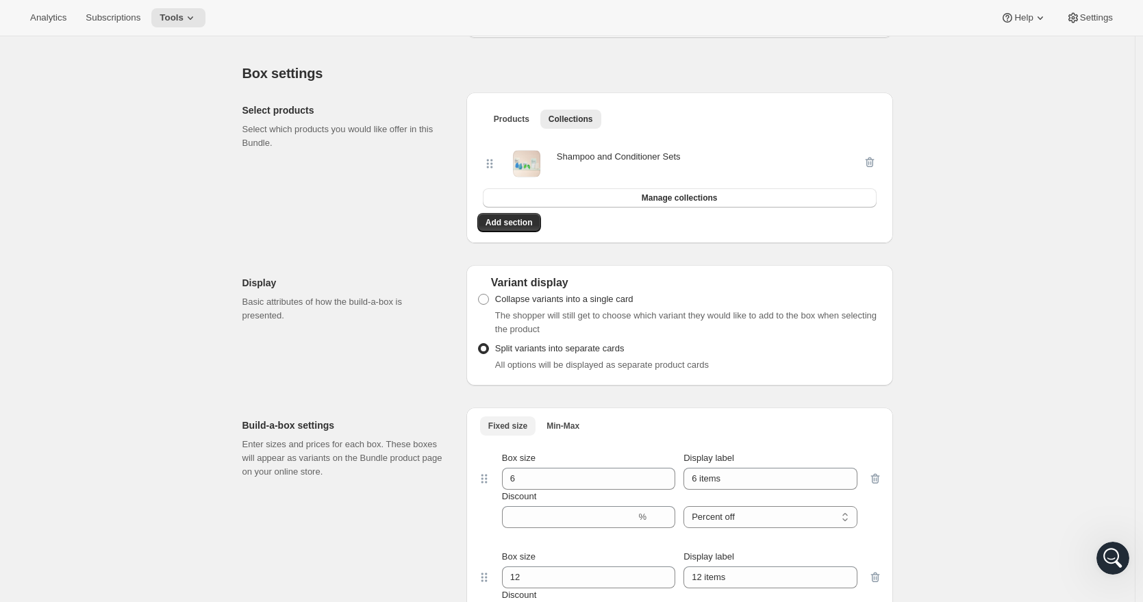
scroll to position [675, 0]
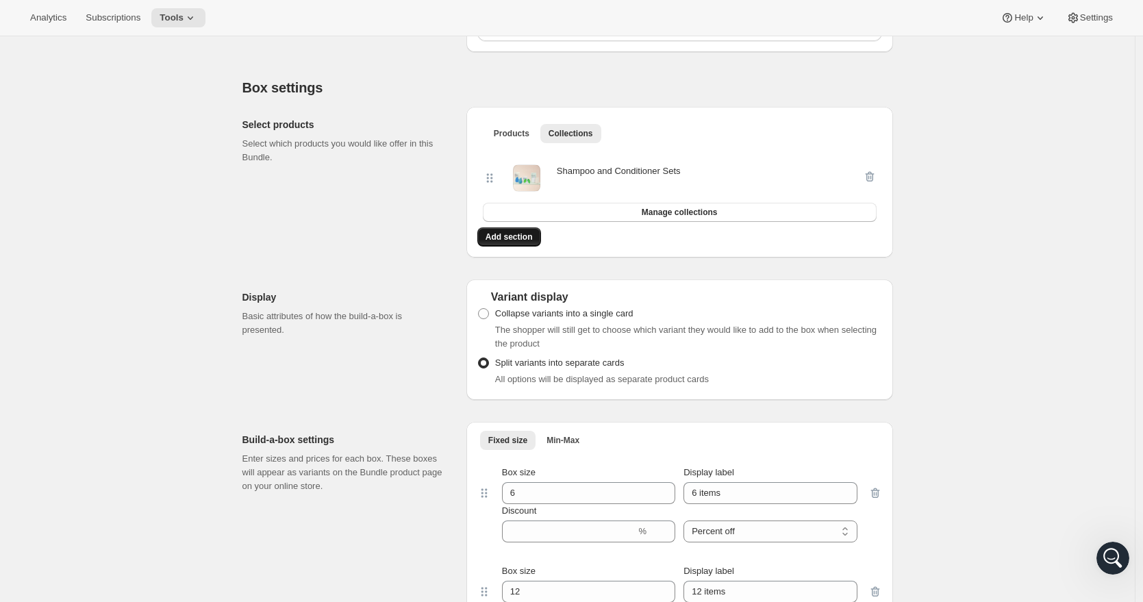
click at [525, 247] on button "Add section" at bounding box center [509, 236] width 64 height 19
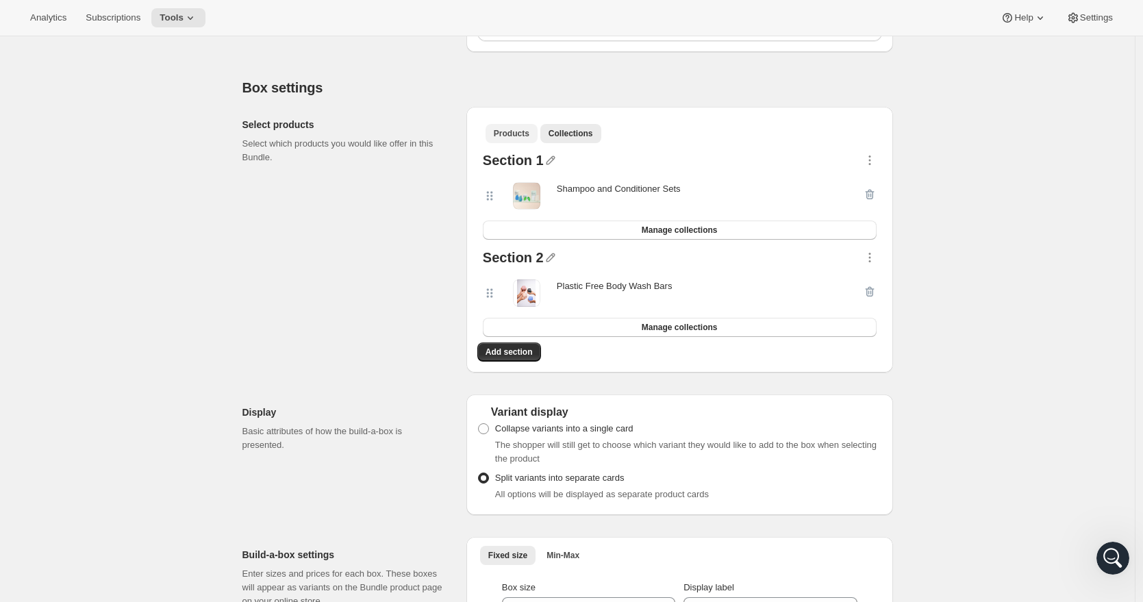
click at [505, 139] on span "Products" at bounding box center [512, 133] width 36 height 11
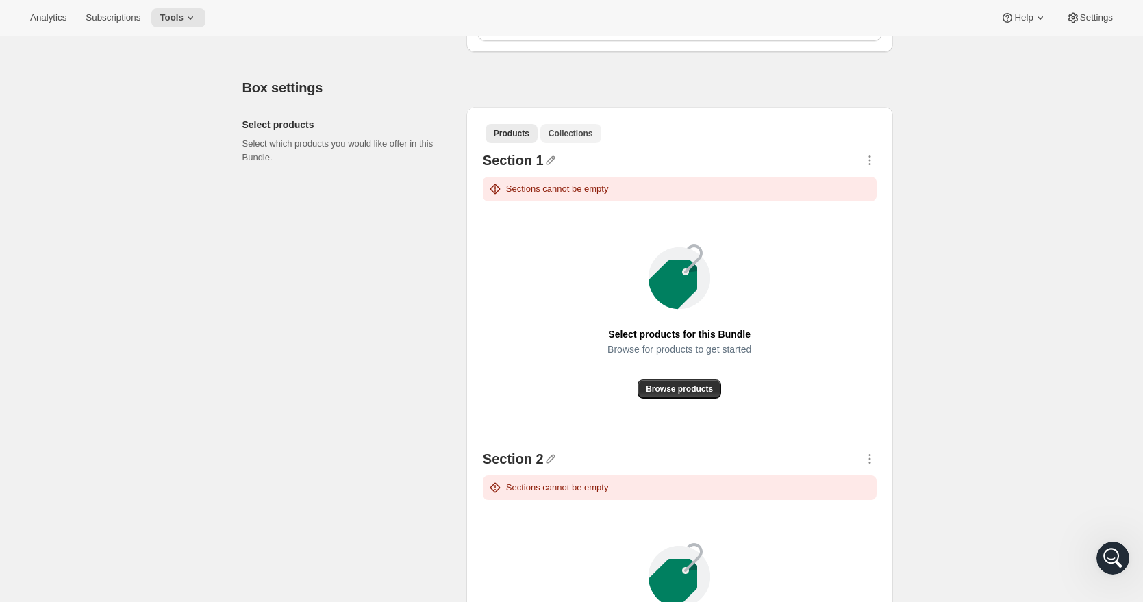
click at [561, 139] on span "Collections" at bounding box center [571, 133] width 45 height 11
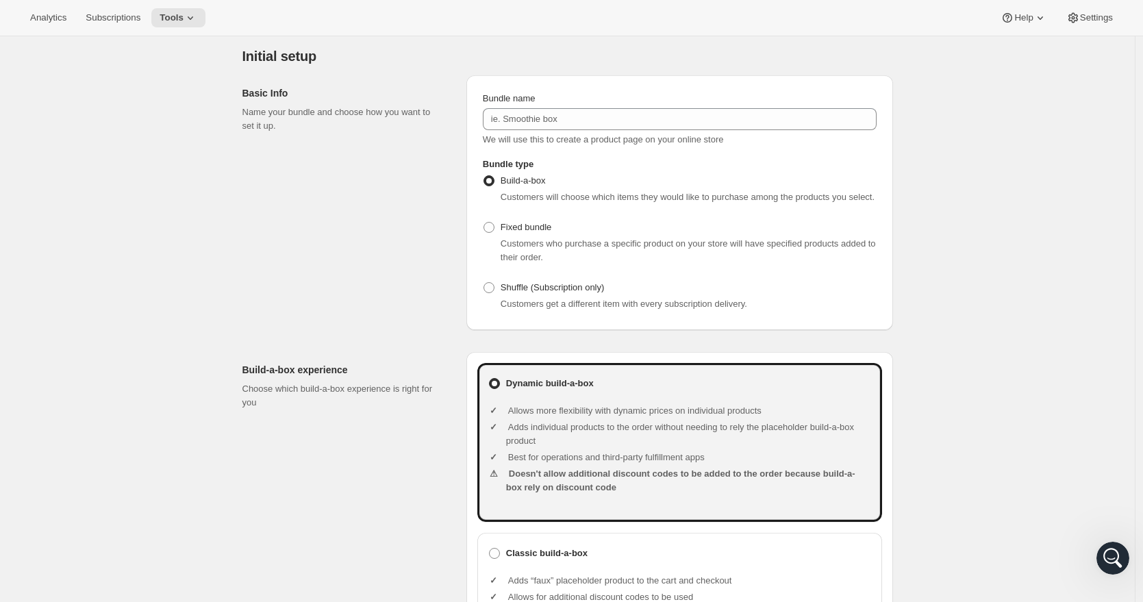
scroll to position [0, 0]
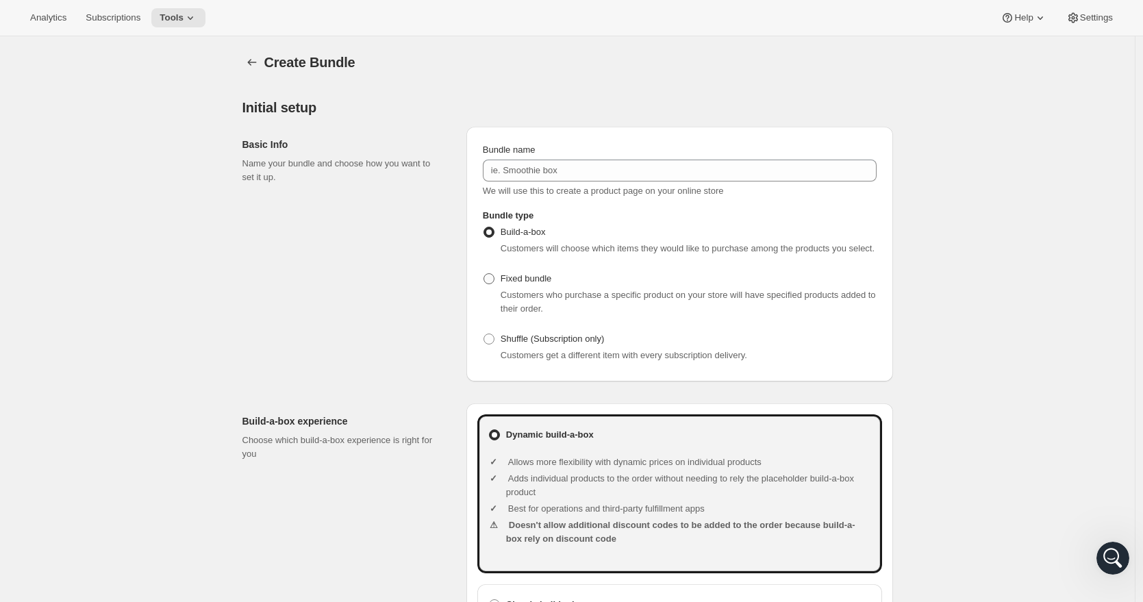
click at [493, 284] on span at bounding box center [488, 278] width 11 height 11
click at [484, 274] on input "Fixed bundle" at bounding box center [483, 273] width 1 height 1
radio input "true"
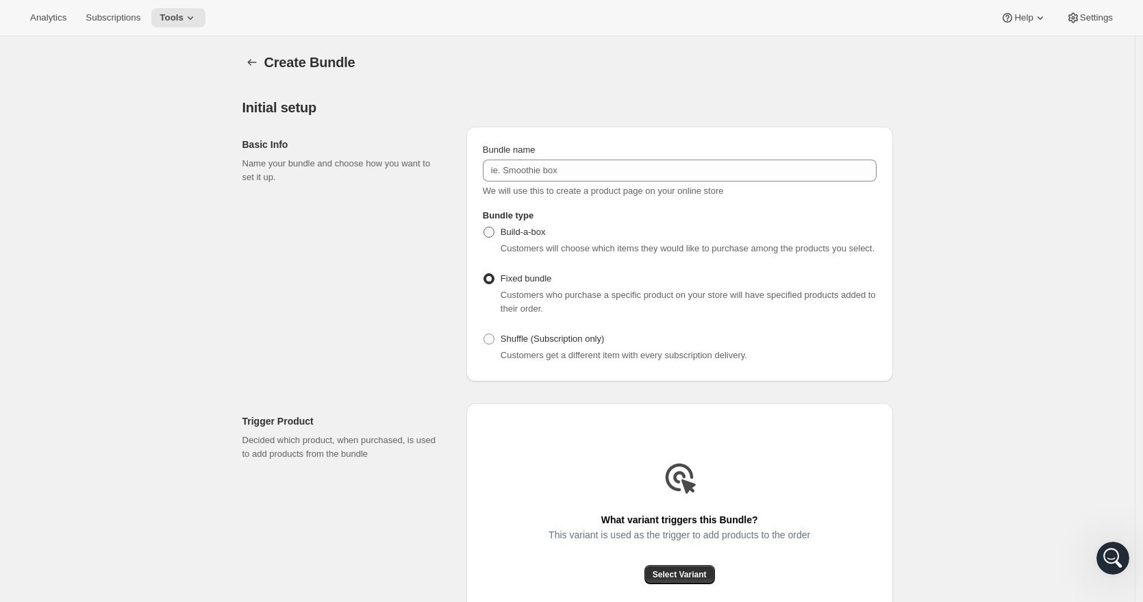
click at [490, 233] on span at bounding box center [488, 232] width 11 height 11
click at [484, 227] on input "Build-a-box" at bounding box center [483, 227] width 1 height 1
radio input "true"
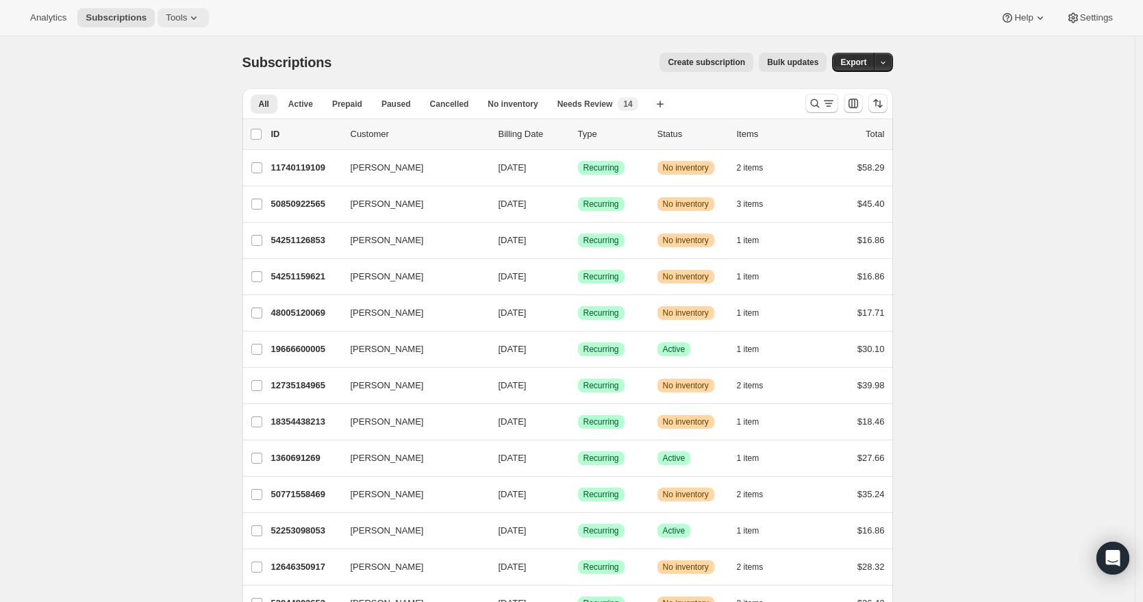
click at [184, 12] on span "Tools" at bounding box center [176, 17] width 21 height 11
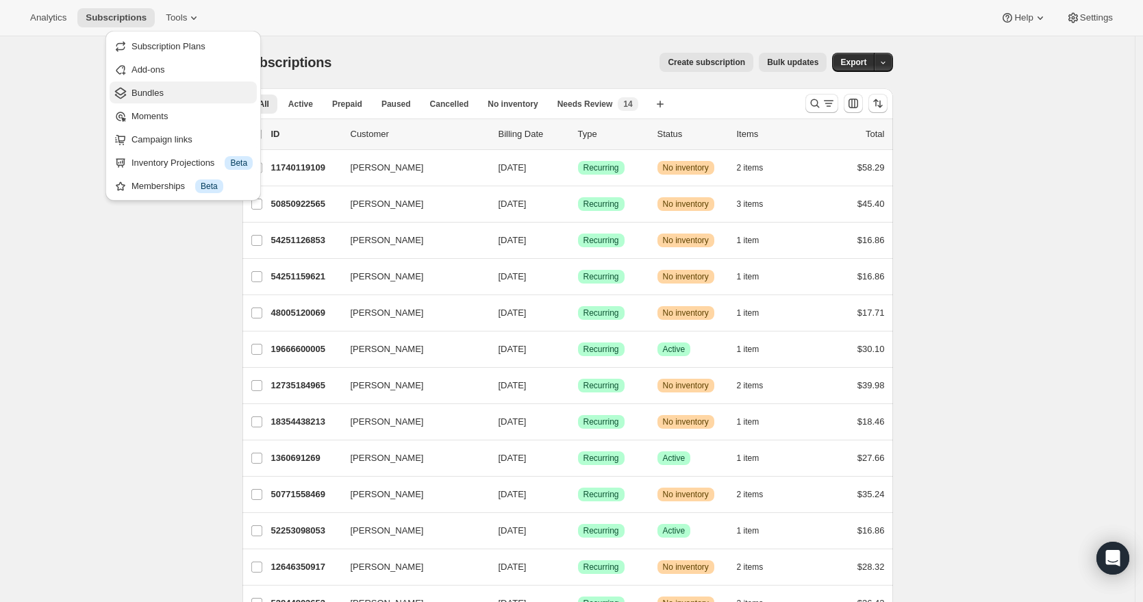
click at [184, 88] on span "Bundles" at bounding box center [191, 93] width 121 height 14
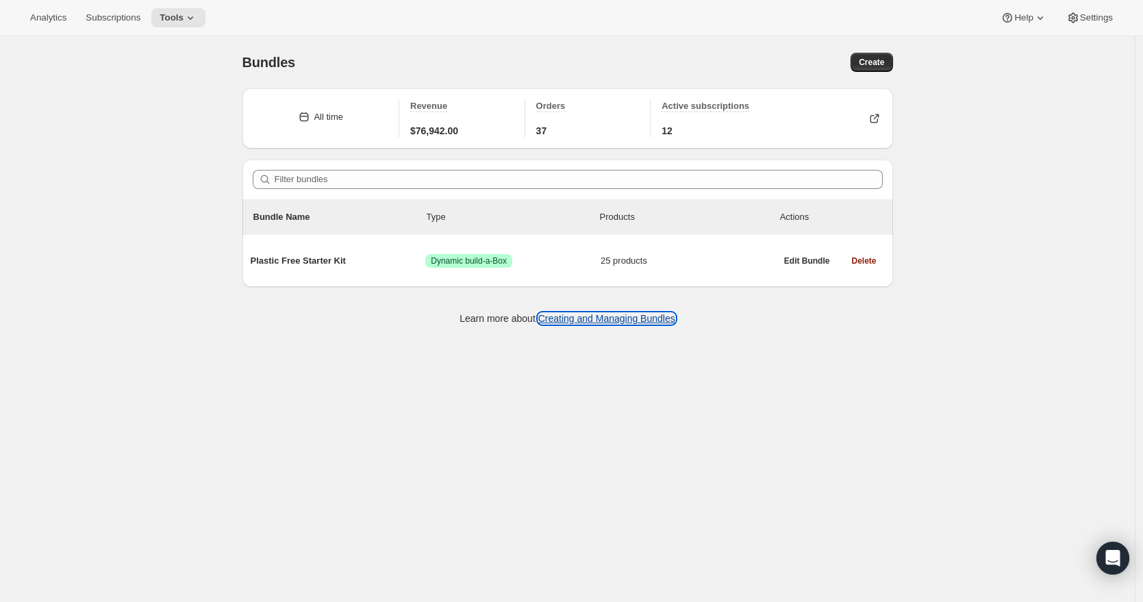
click at [622, 319] on link "Creating and Managing Bundles" at bounding box center [606, 318] width 137 height 11
